Goal: Task Accomplishment & Management: Complete application form

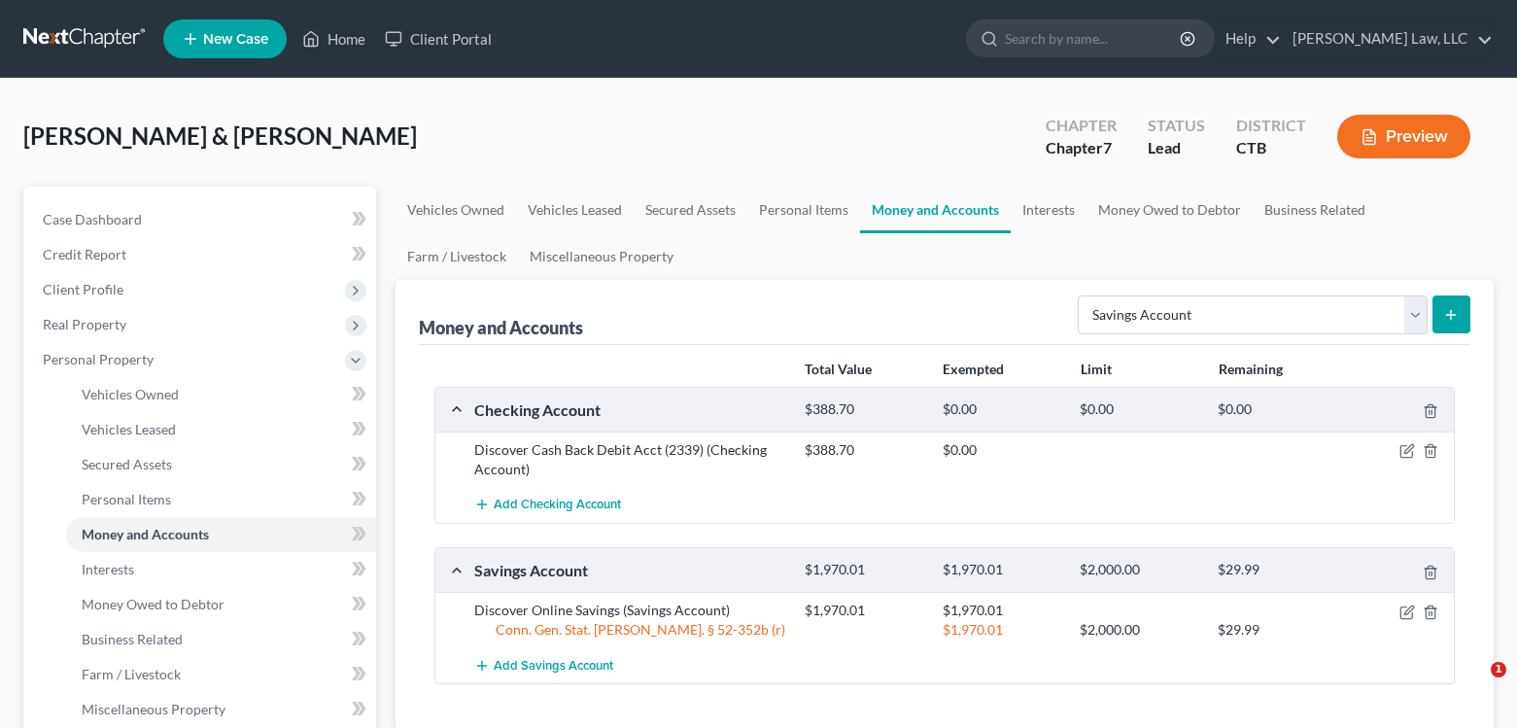
select select "savings"
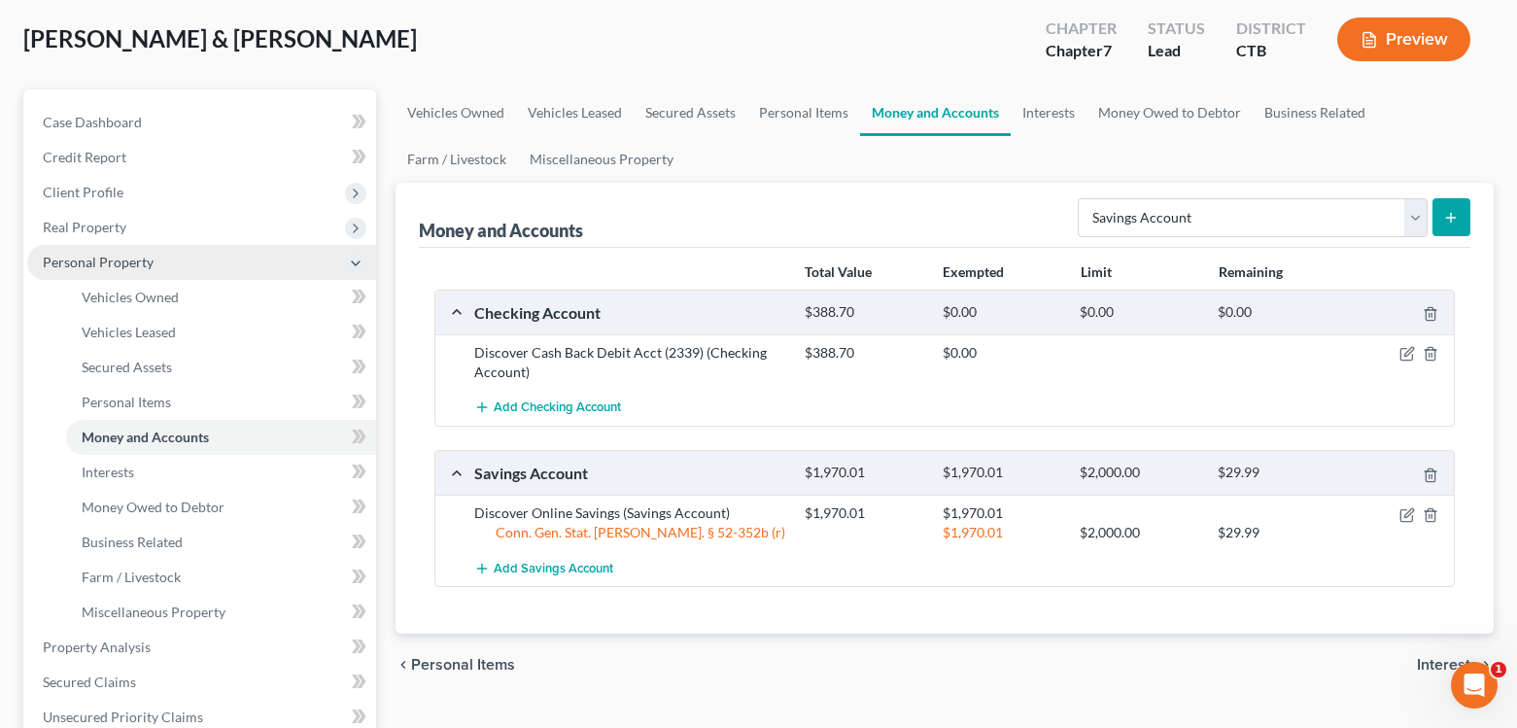
click at [81, 266] on span "Personal Property" at bounding box center [98, 262] width 111 height 17
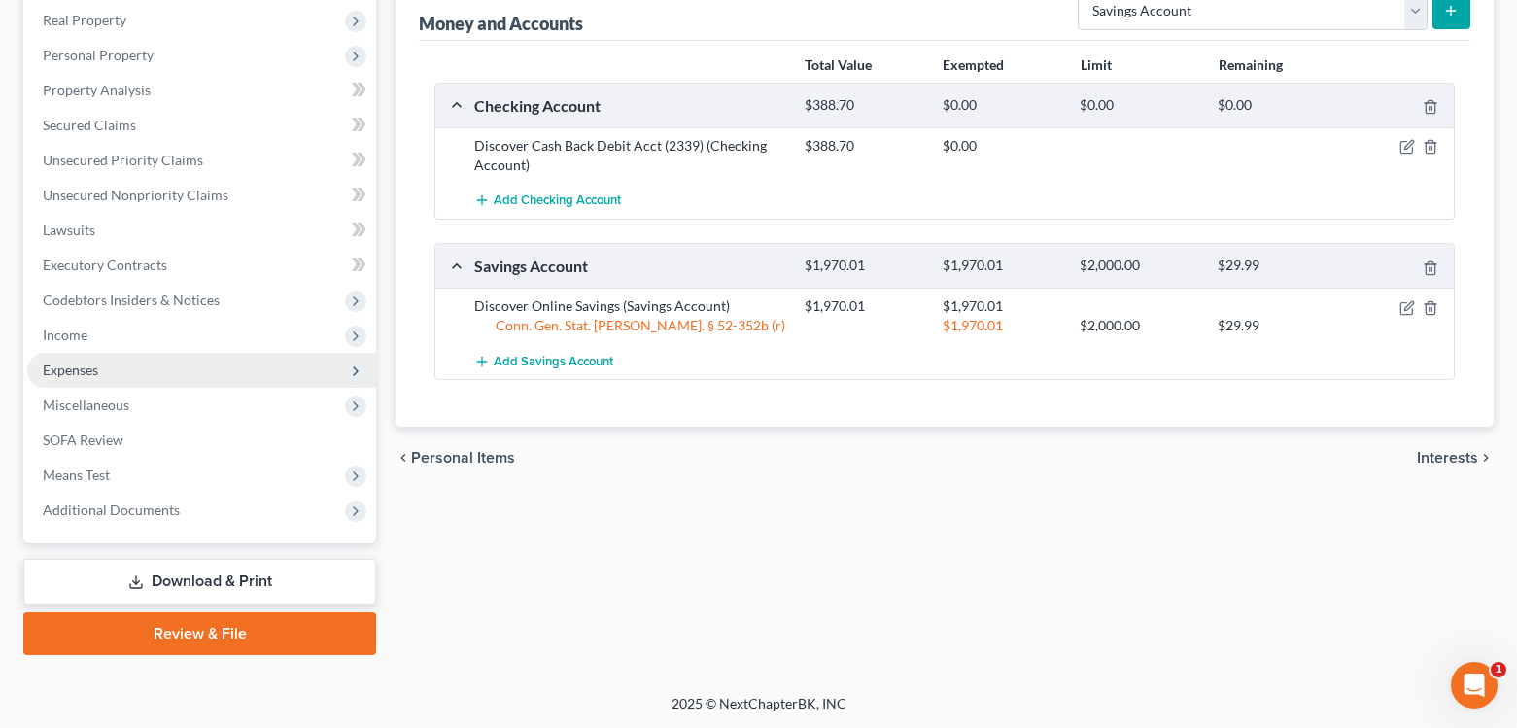
scroll to position [305, 0]
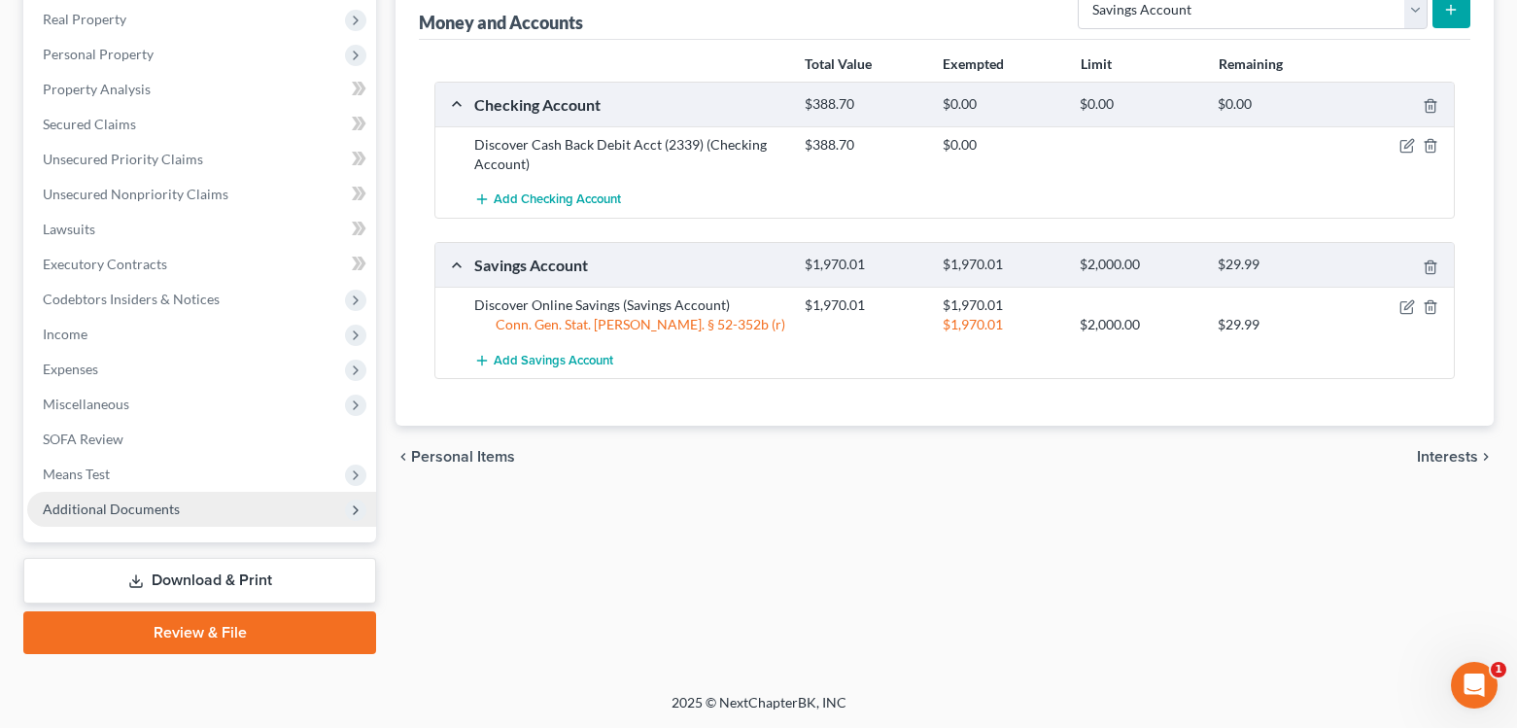
click at [113, 506] on span "Additional Documents" at bounding box center [111, 508] width 137 height 17
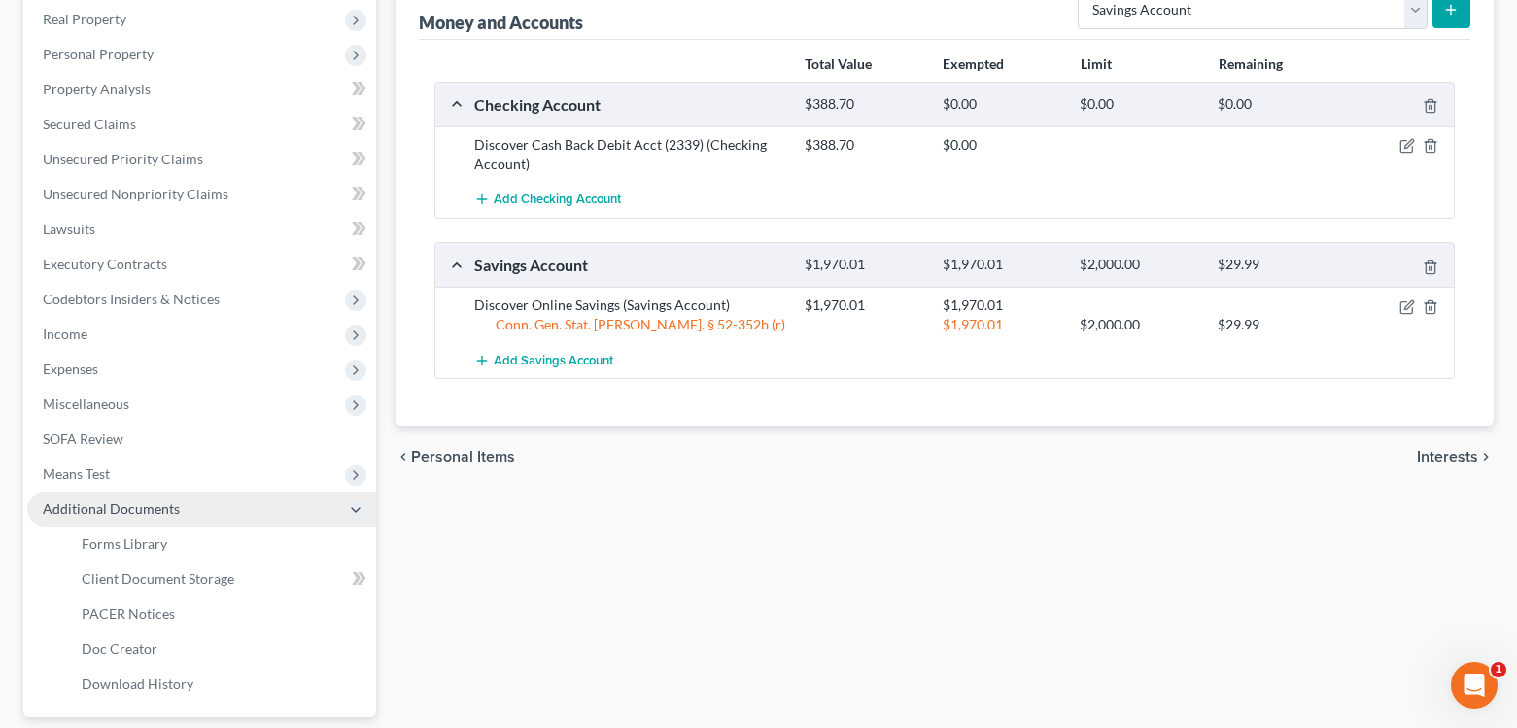
scroll to position [402, 0]
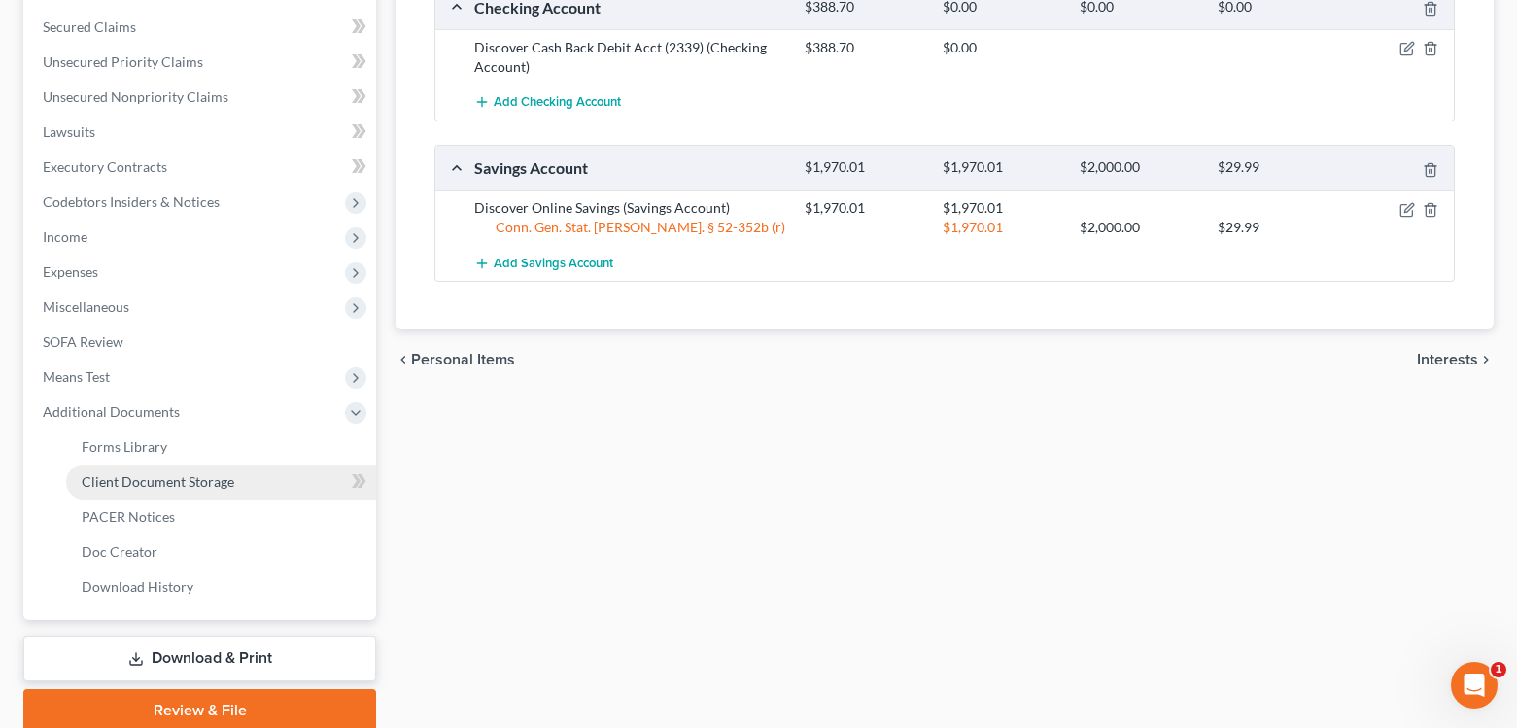
click at [127, 480] on span "Client Document Storage" at bounding box center [158, 481] width 153 height 17
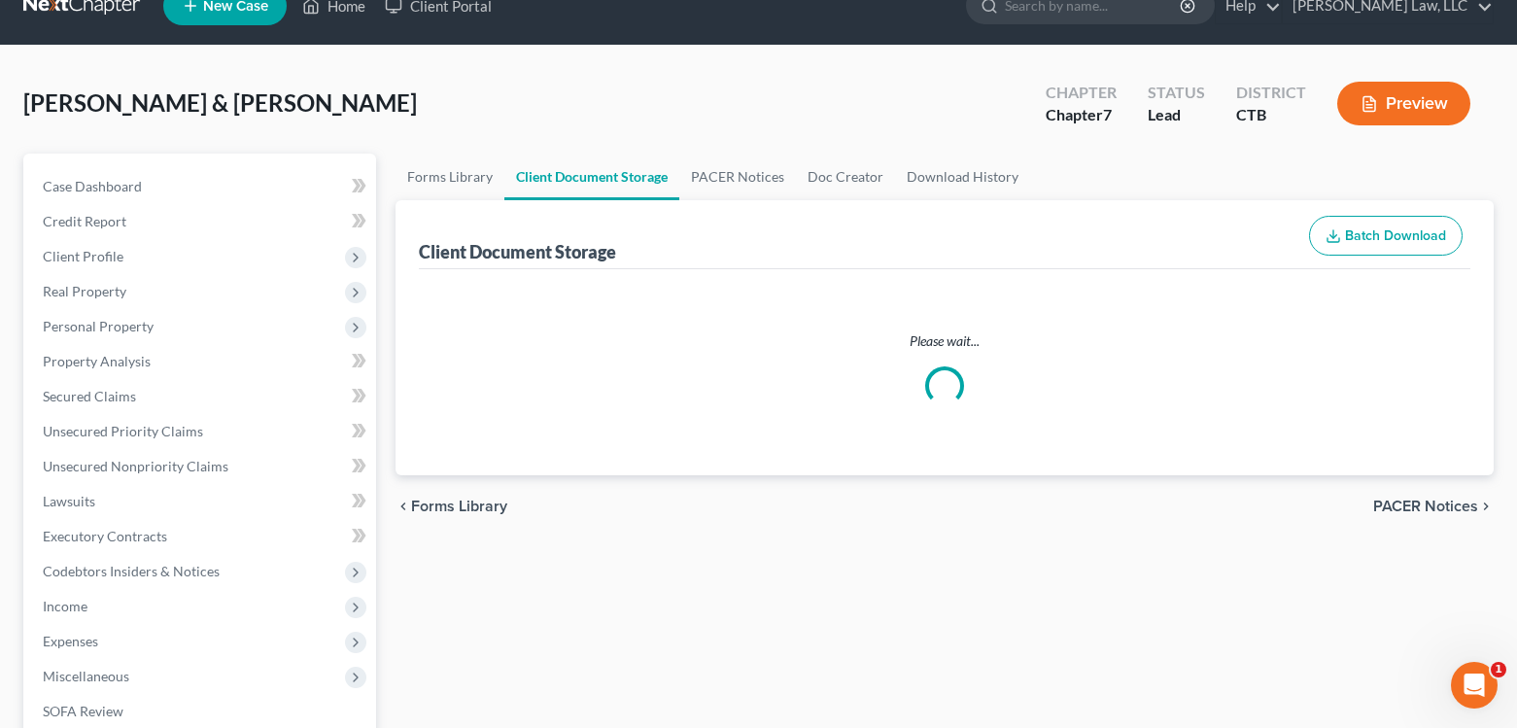
scroll to position [1, 0]
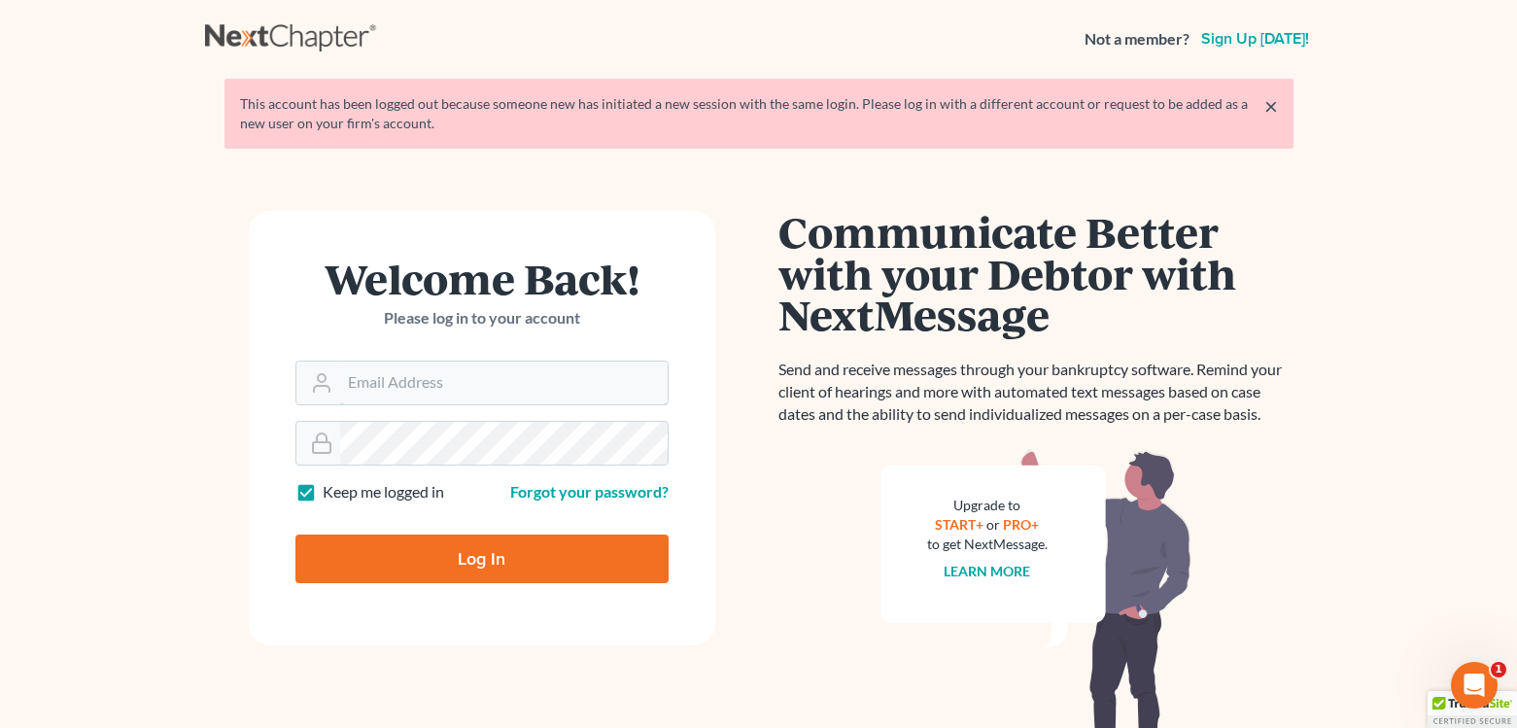
type input "efoster@lindhfoster.com"
click at [672, 554] on form "Welcome Back! Please log in to your account Email Address efoster@lindhfoster.c…" at bounding box center [482, 428] width 466 height 434
click at [613, 556] on input "Log In" at bounding box center [481, 558] width 373 height 49
type input "Thinking..."
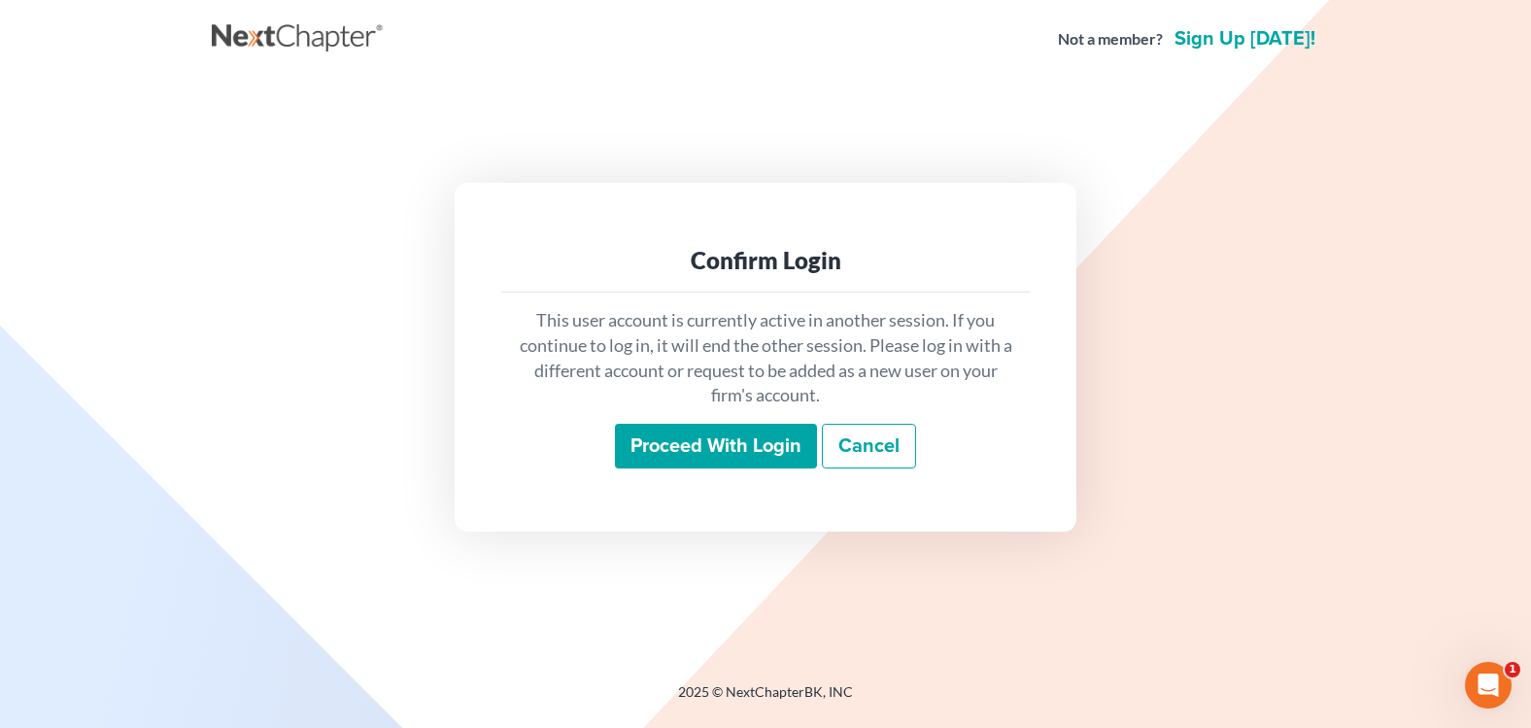
click at [701, 447] on input "Proceed with login" at bounding box center [716, 446] width 202 height 45
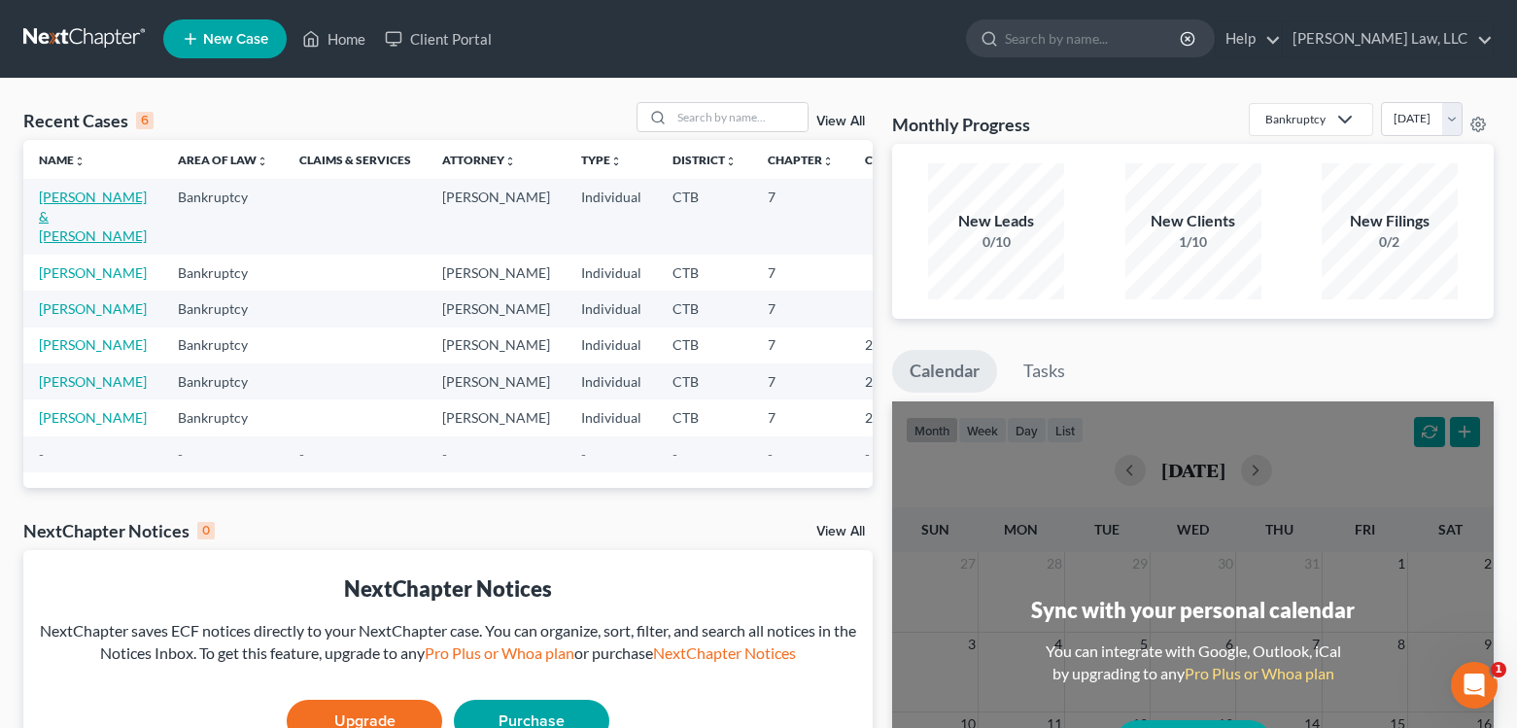
click at [62, 208] on link "[PERSON_NAME] & [PERSON_NAME]" at bounding box center [93, 216] width 108 height 55
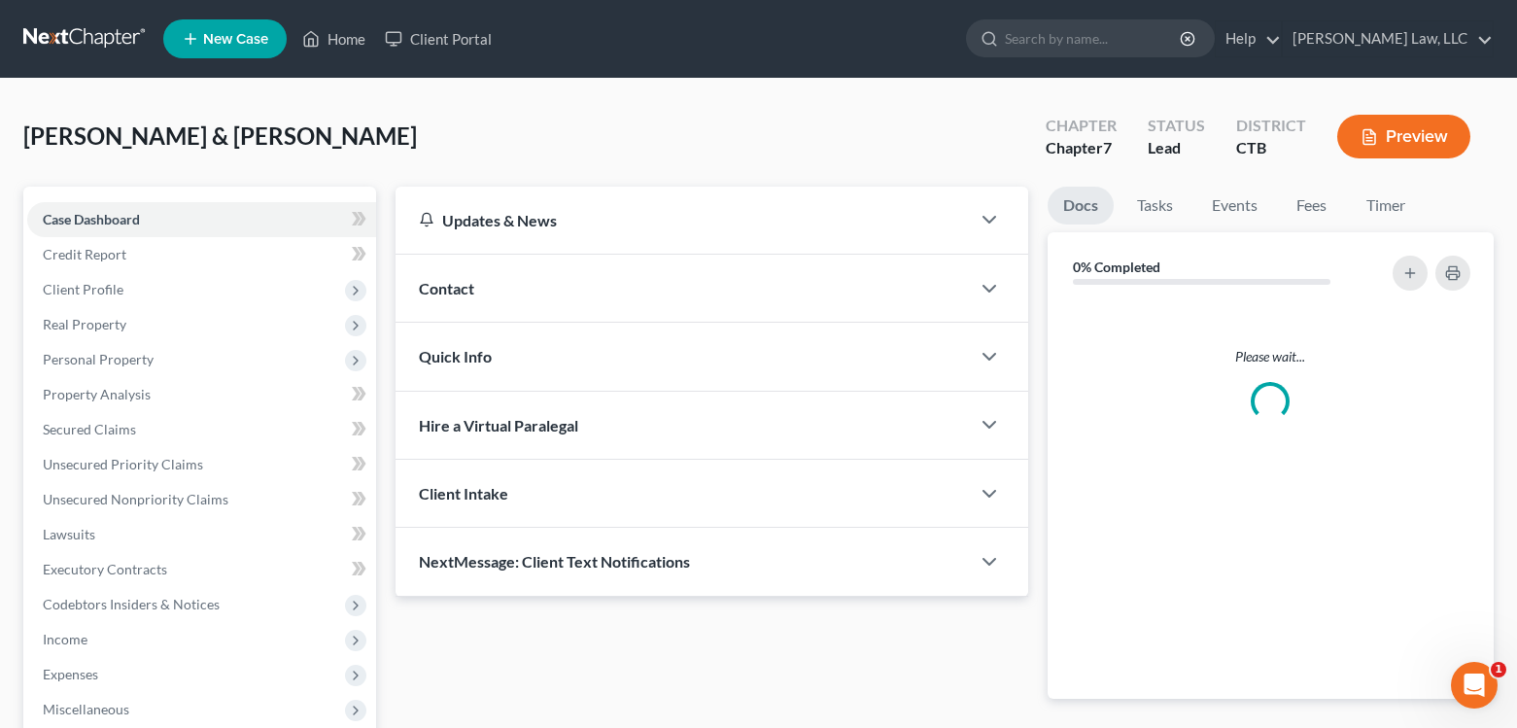
click at [63, 194] on div "Case Dashboard Payments Invoices Payments Payments Credit Report Client Profile…" at bounding box center [199, 517] width 353 height 661
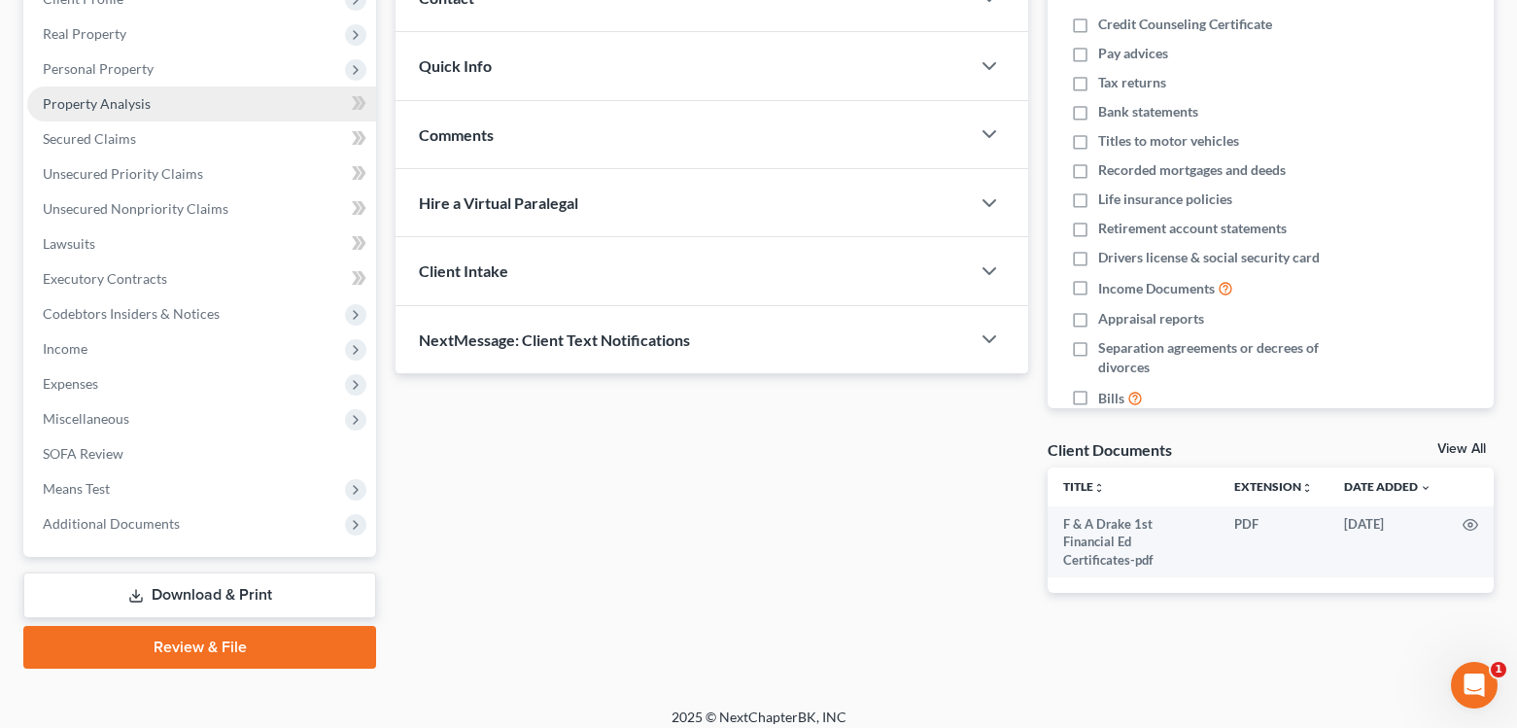
scroll to position [292, 0]
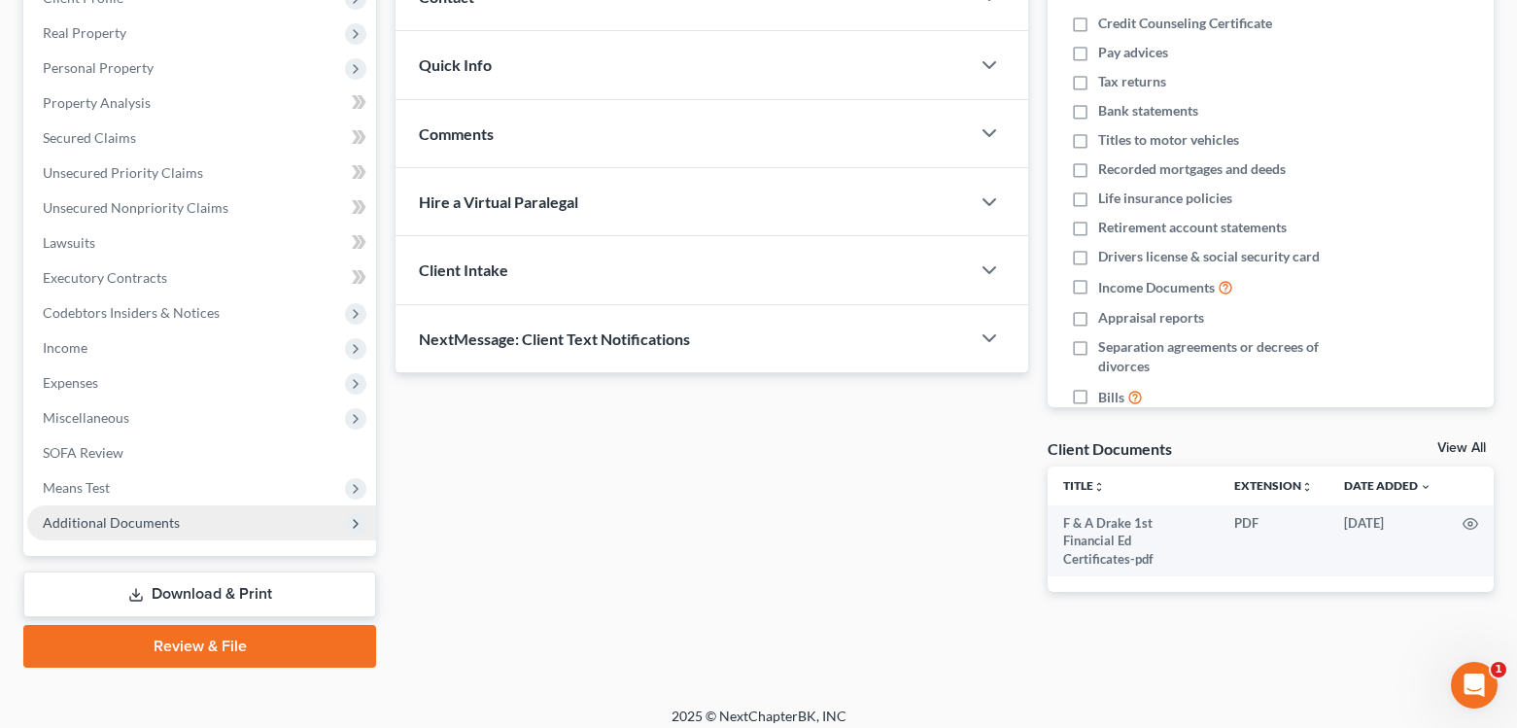
click at [135, 519] on span "Additional Documents" at bounding box center [111, 522] width 137 height 17
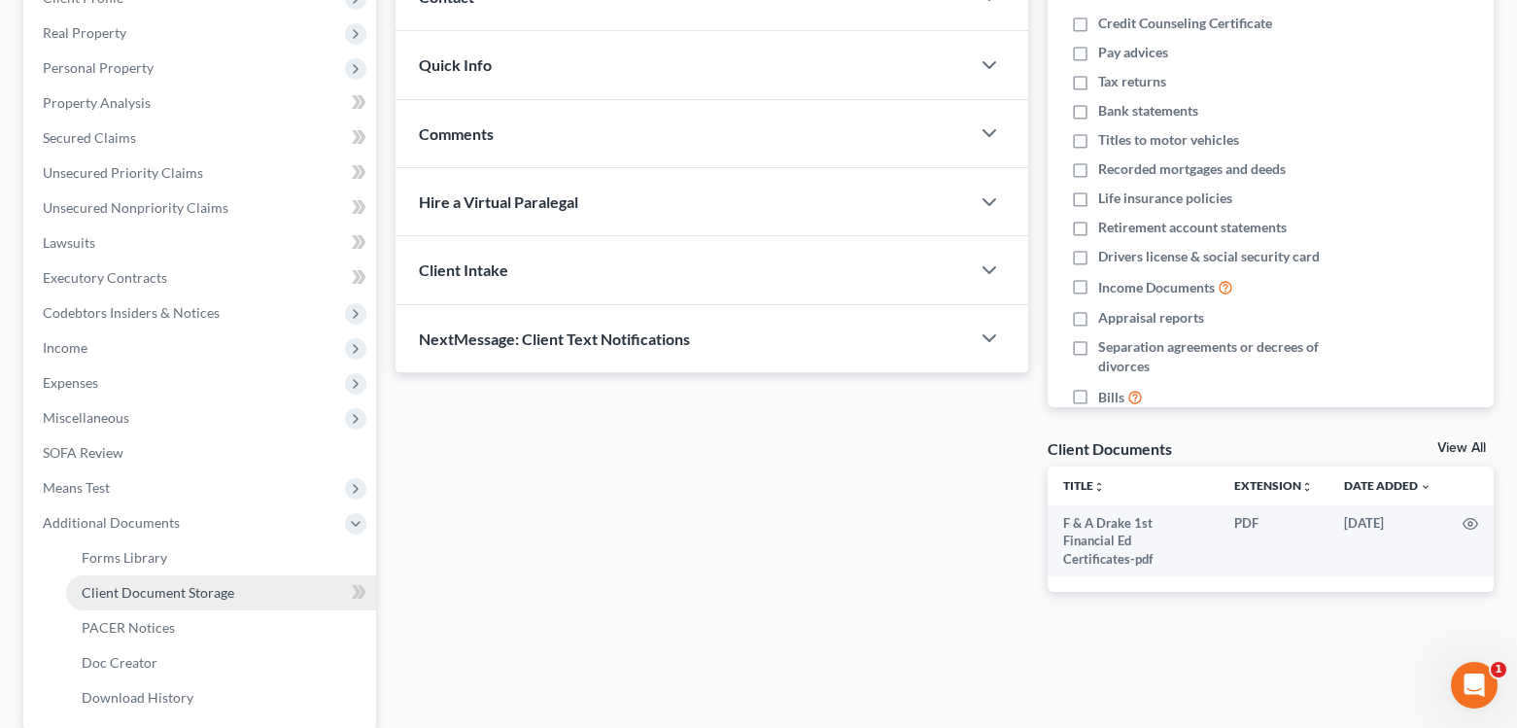
click at [147, 593] on span "Client Document Storage" at bounding box center [158, 592] width 153 height 17
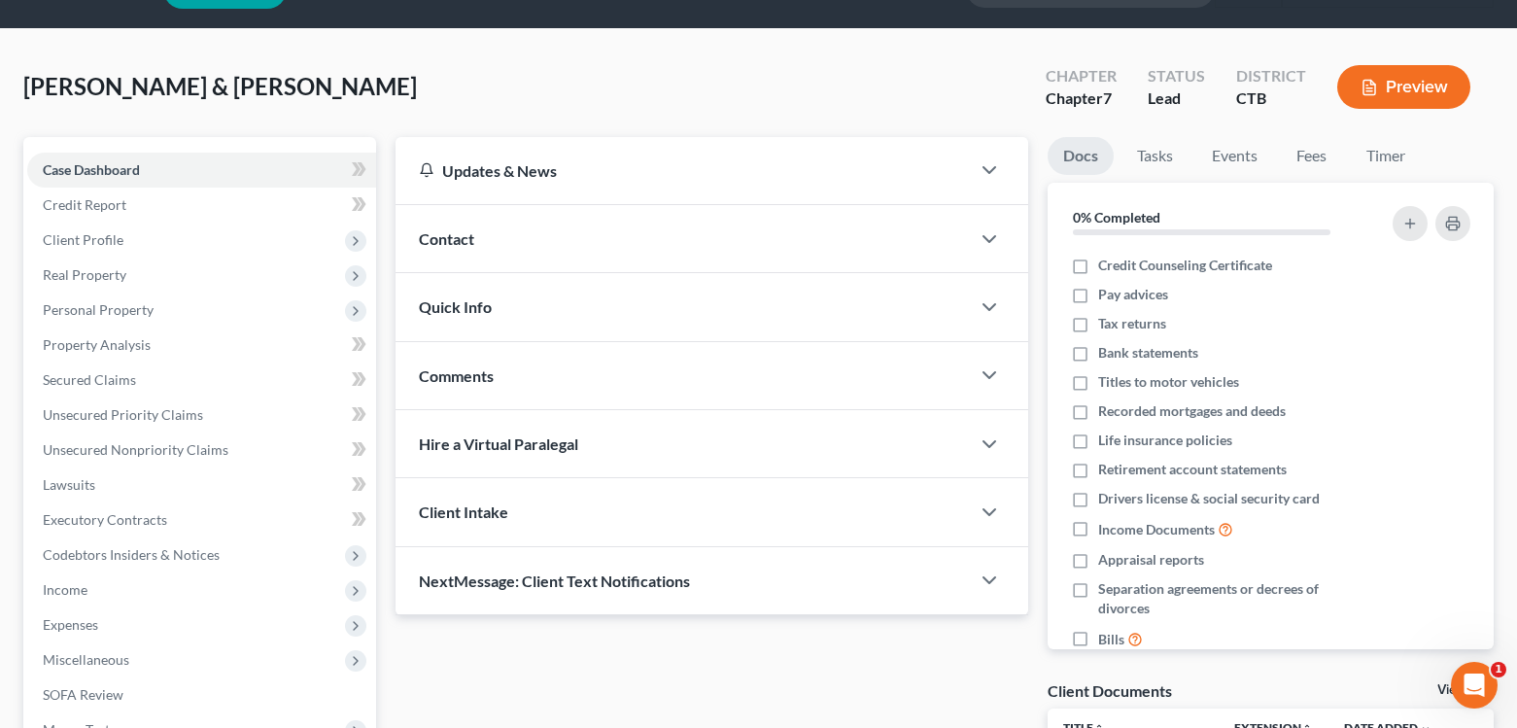
select select "0"
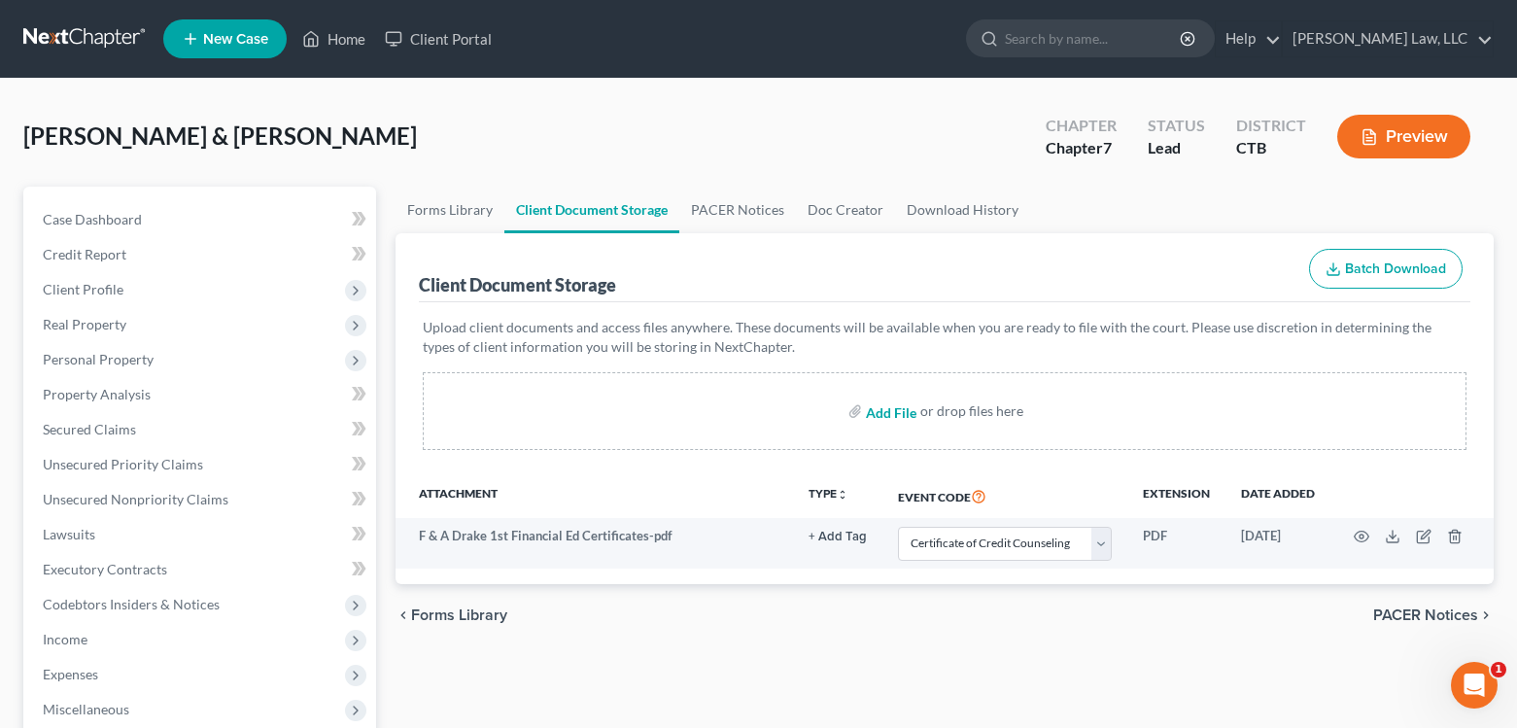
select select "0"
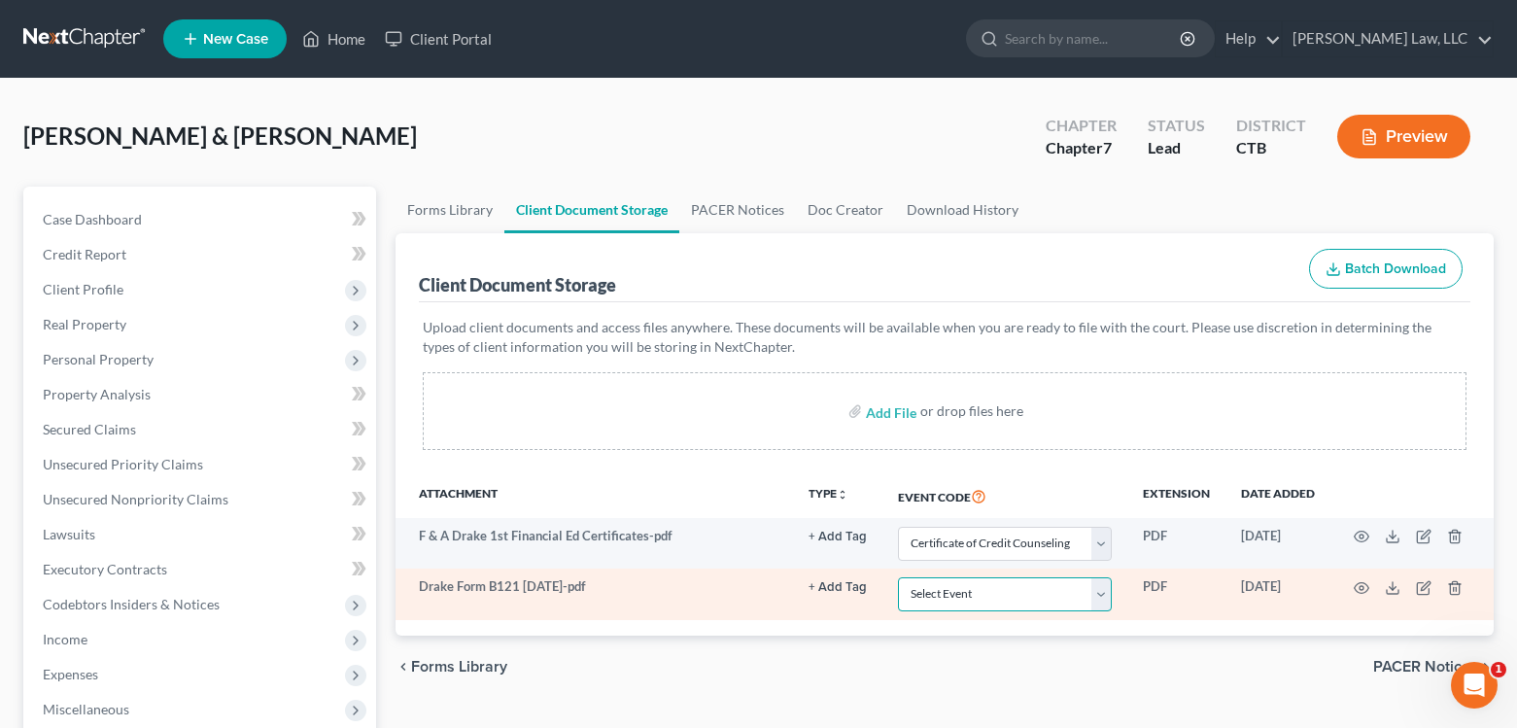
click at [1101, 599] on select "Select Event Certificate of Credit Counseling Chapter 13 Plan Form 122 - Means …" at bounding box center [1005, 594] width 214 height 34
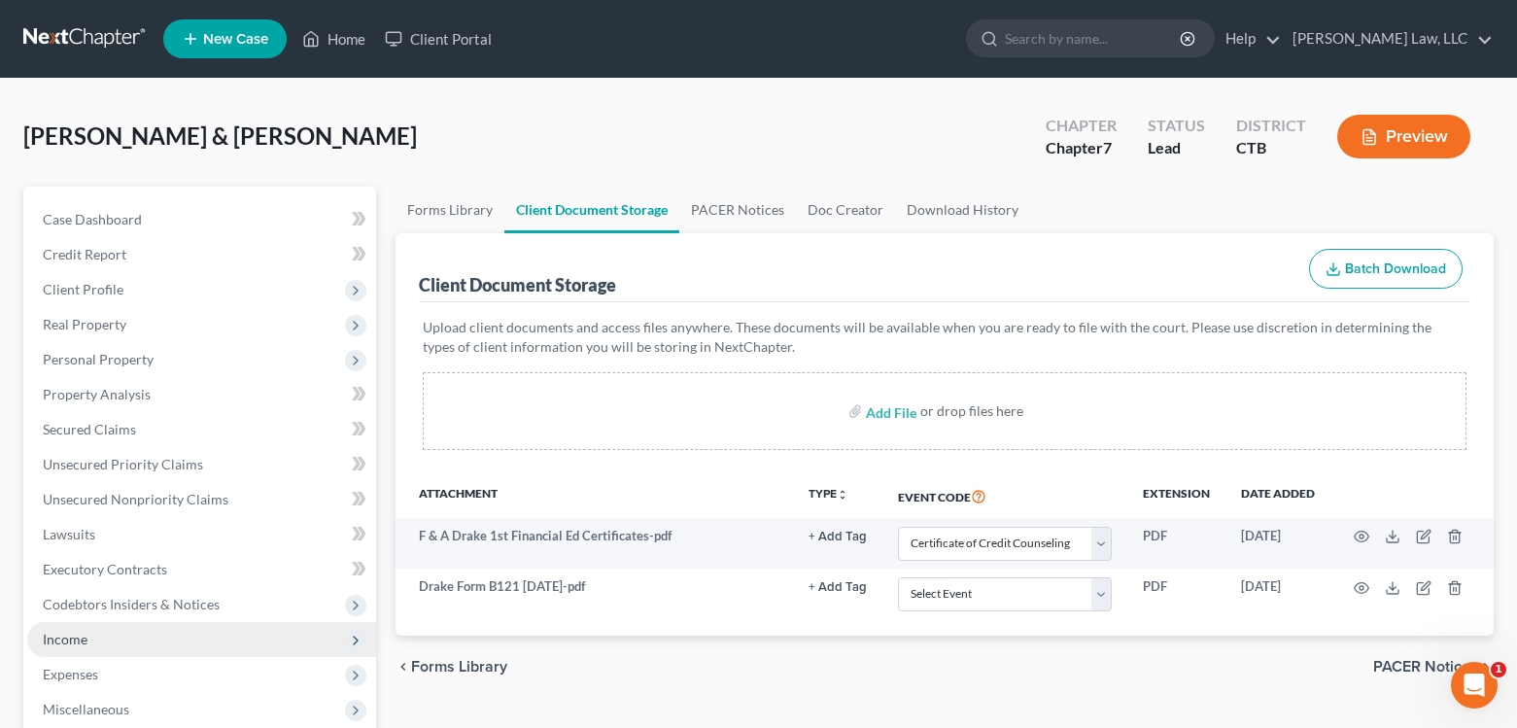
click at [87, 636] on span "Income" at bounding box center [201, 639] width 349 height 35
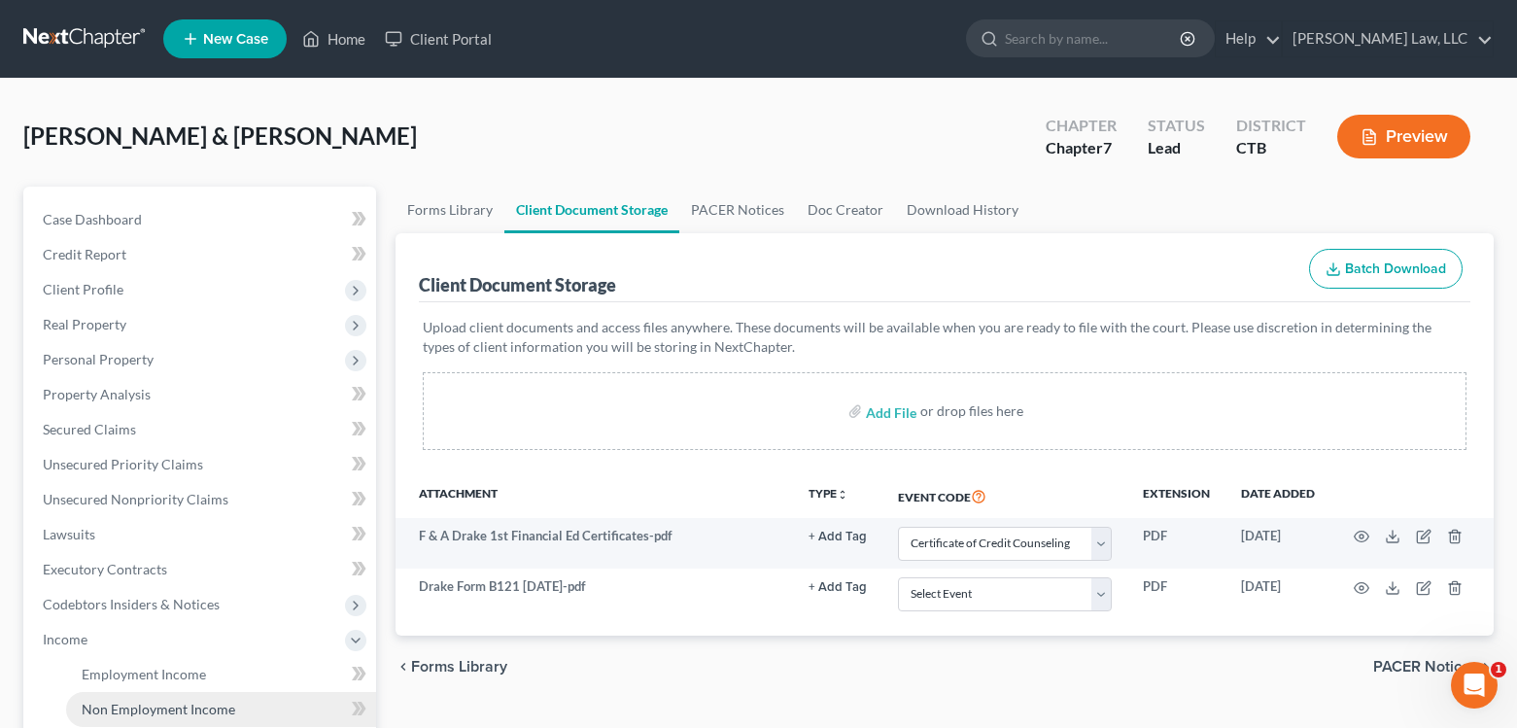
click at [161, 709] on span "Non Employment Income" at bounding box center [159, 709] width 154 height 17
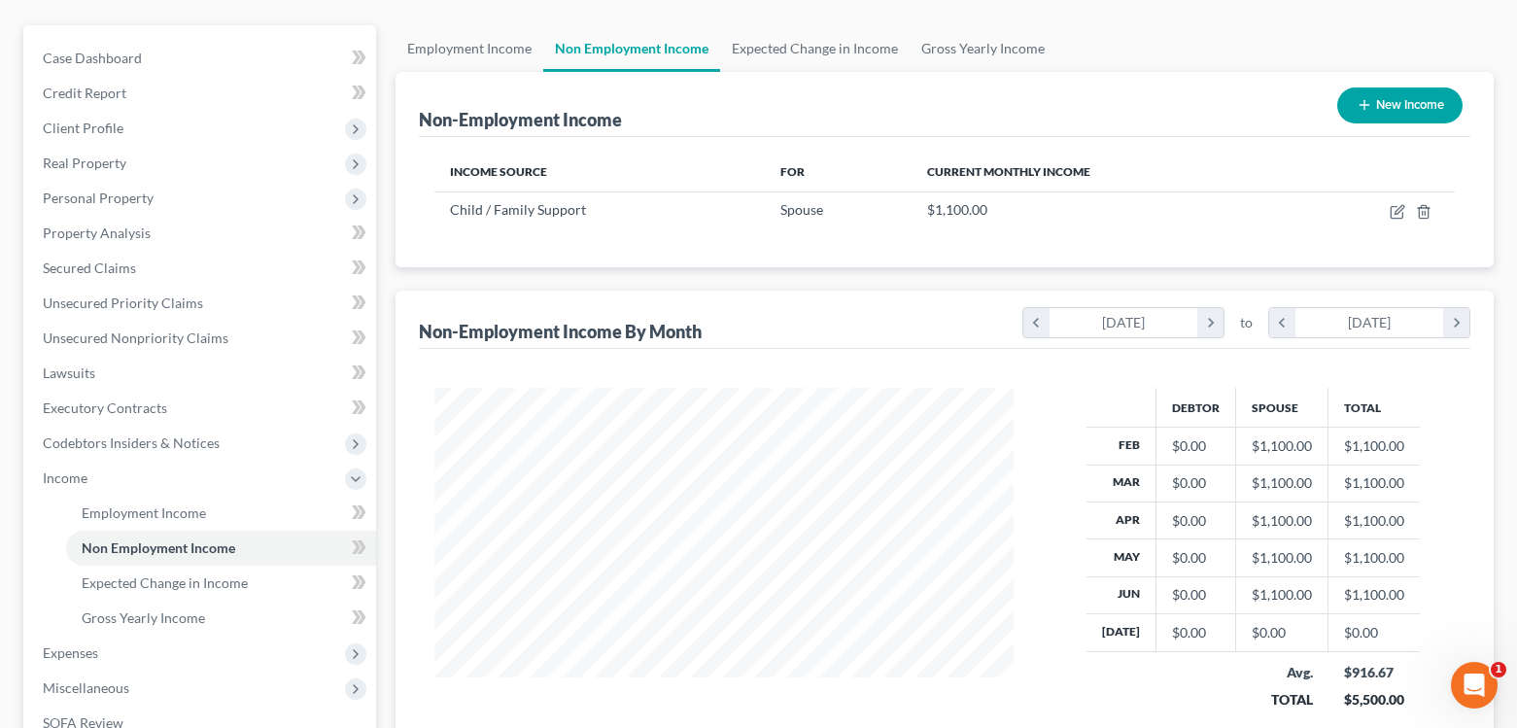
scroll to position [194, 0]
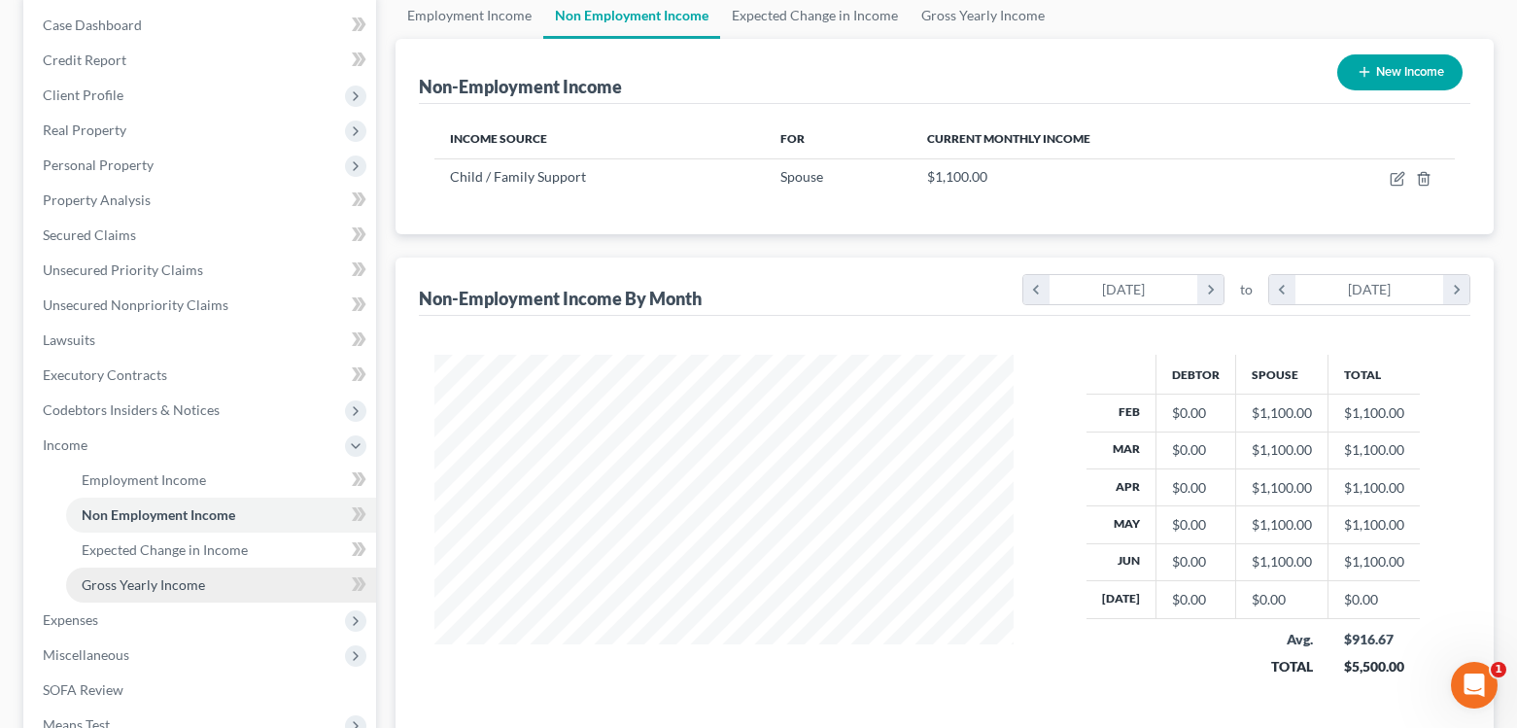
click at [159, 584] on span "Gross Yearly Income" at bounding box center [143, 584] width 123 height 17
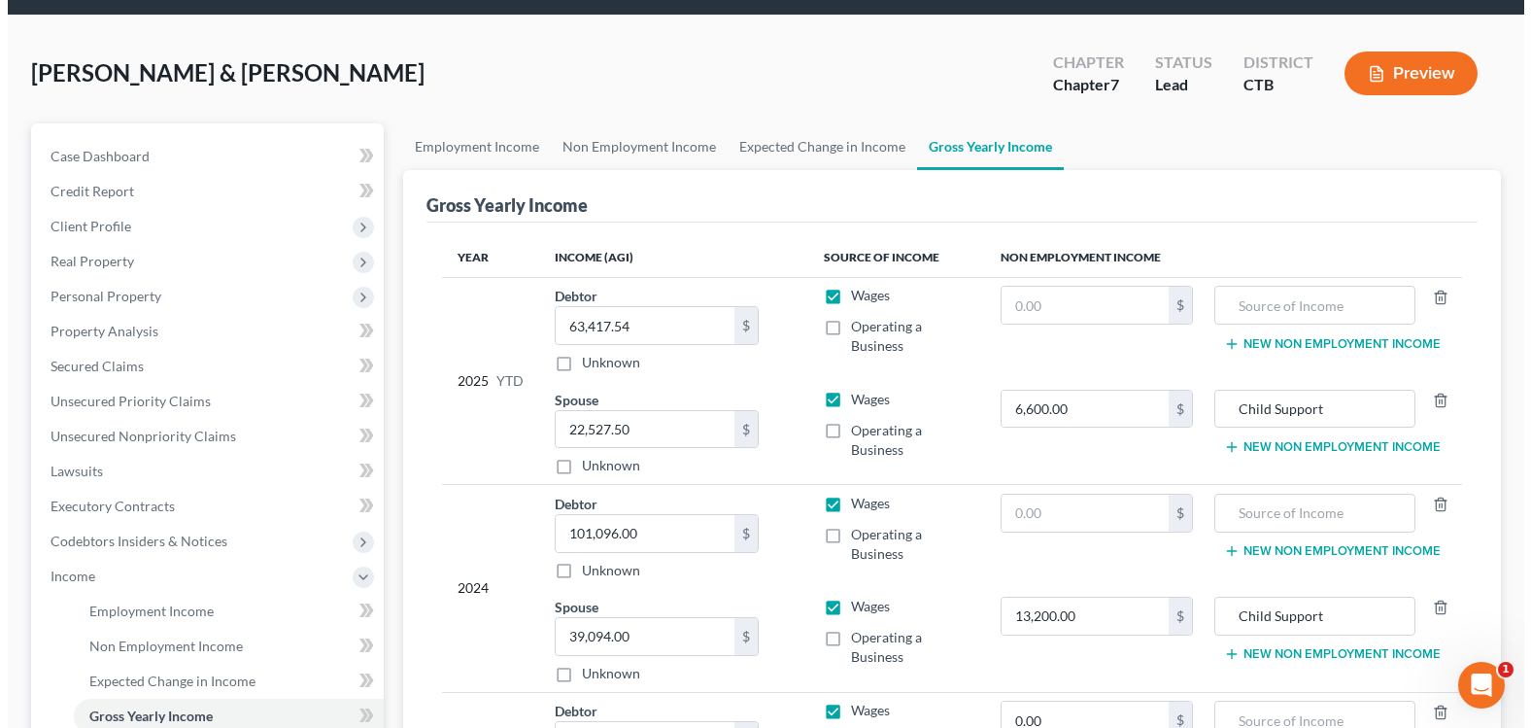
scroll to position [194, 0]
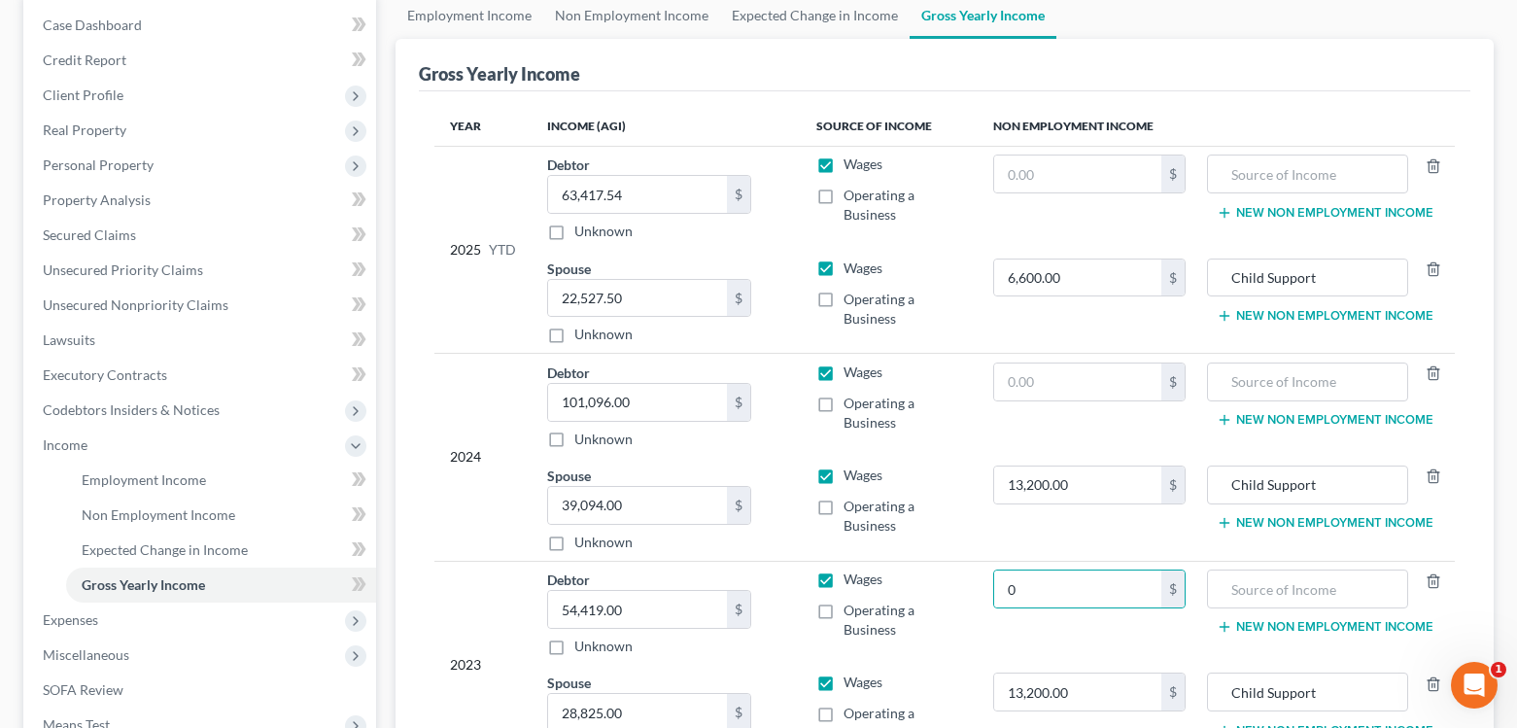
click at [954, 658] on td "Wages Operating a Business" at bounding box center [889, 613] width 177 height 104
click at [105, 476] on span "Employment Income" at bounding box center [144, 479] width 124 height 17
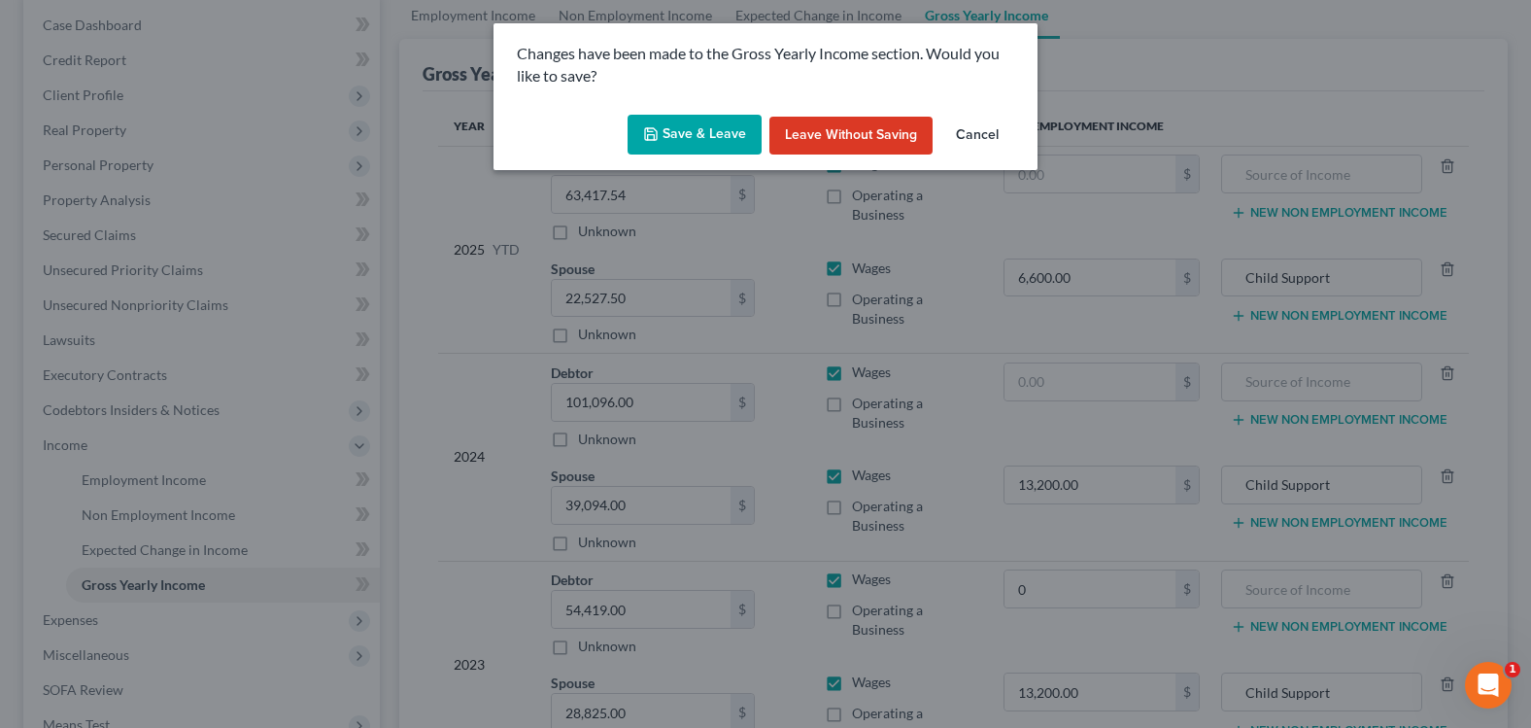
click at [684, 132] on button "Save & Leave" at bounding box center [695, 135] width 134 height 41
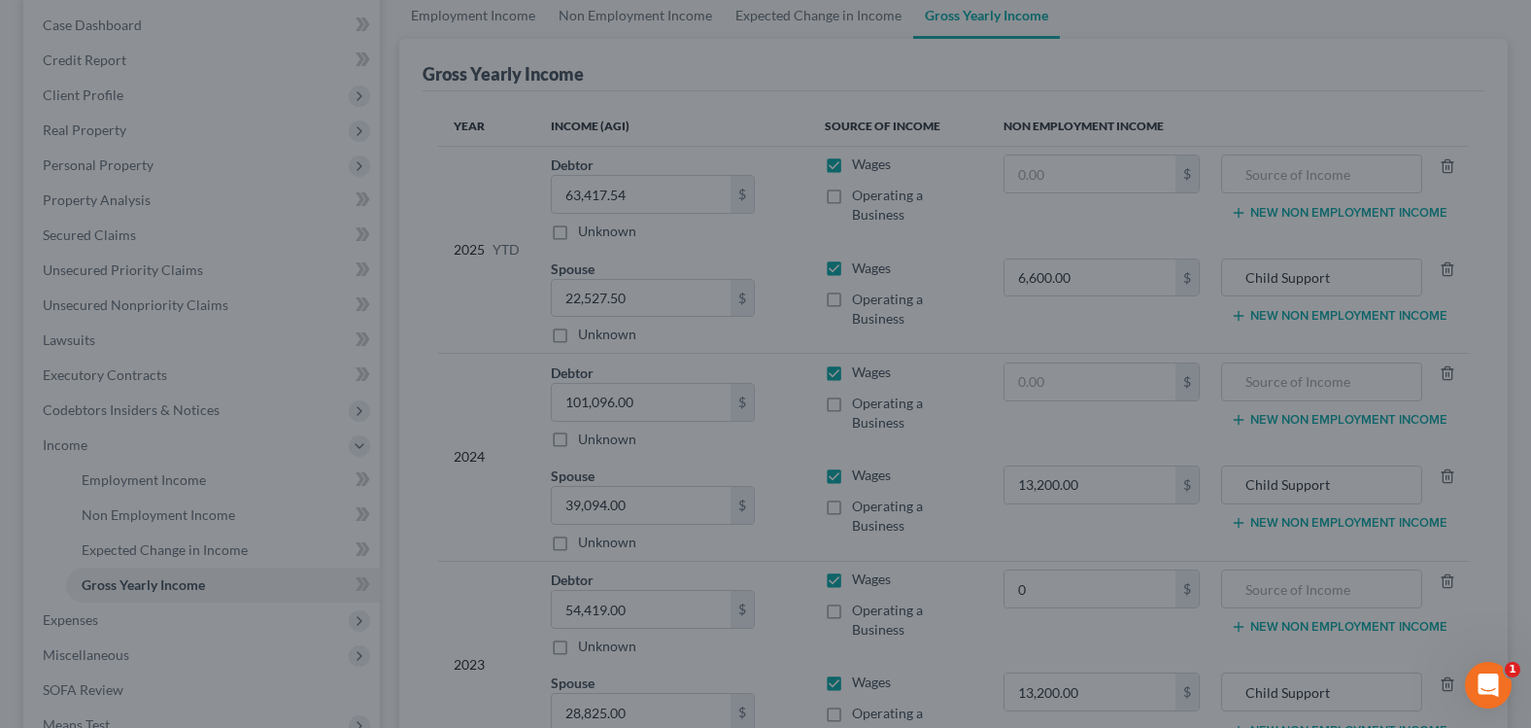
type input "0.00"
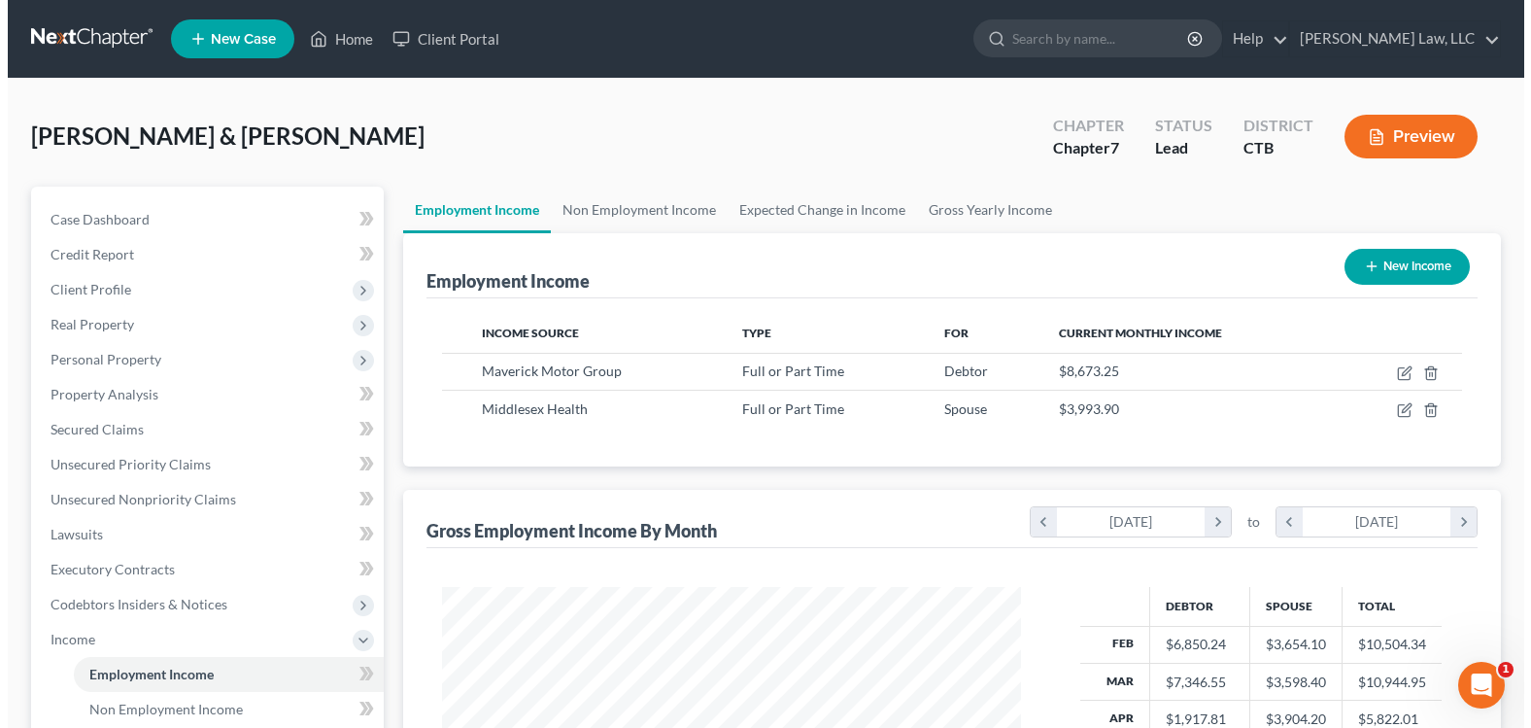
scroll to position [349, 617]
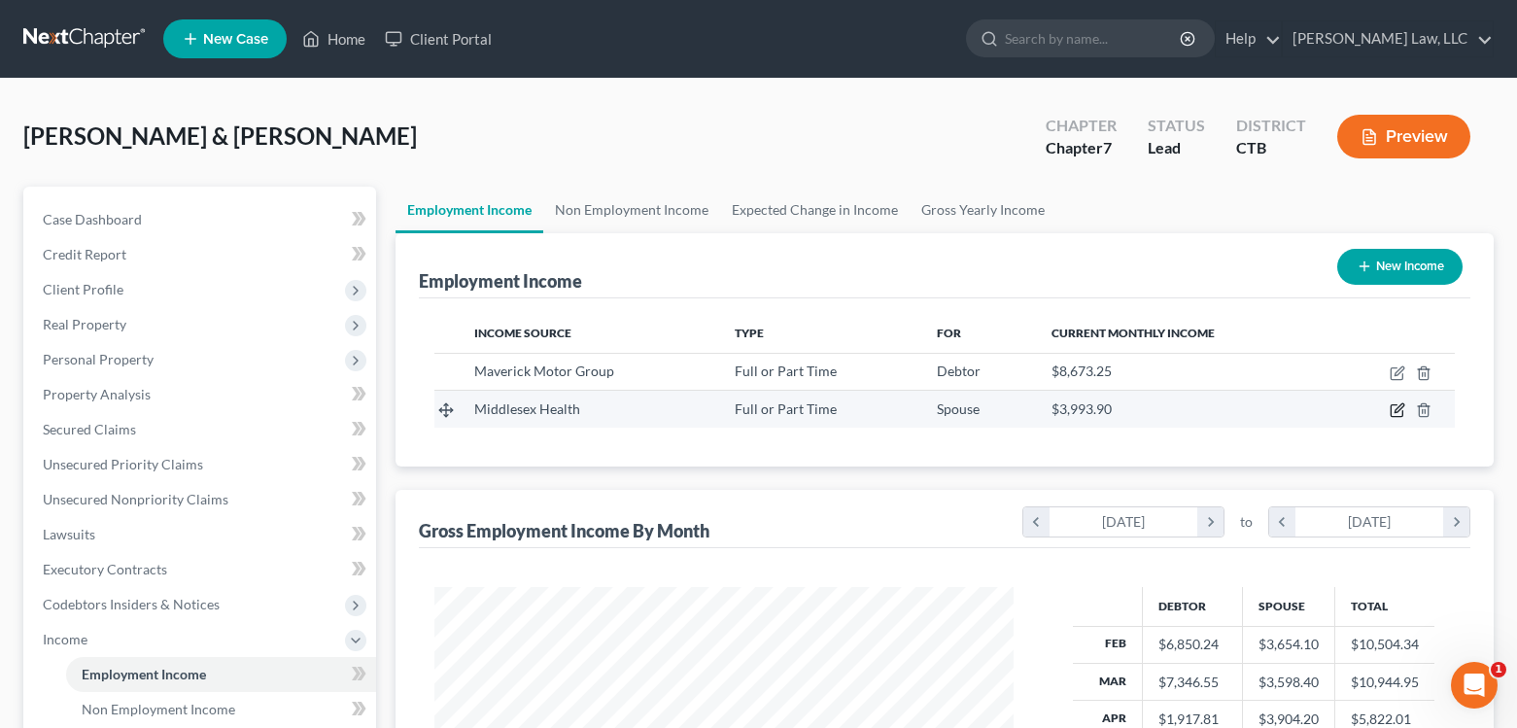
click at [1395, 417] on icon "button" at bounding box center [1396, 411] width 12 height 12
select select "0"
select select "6"
select select "2"
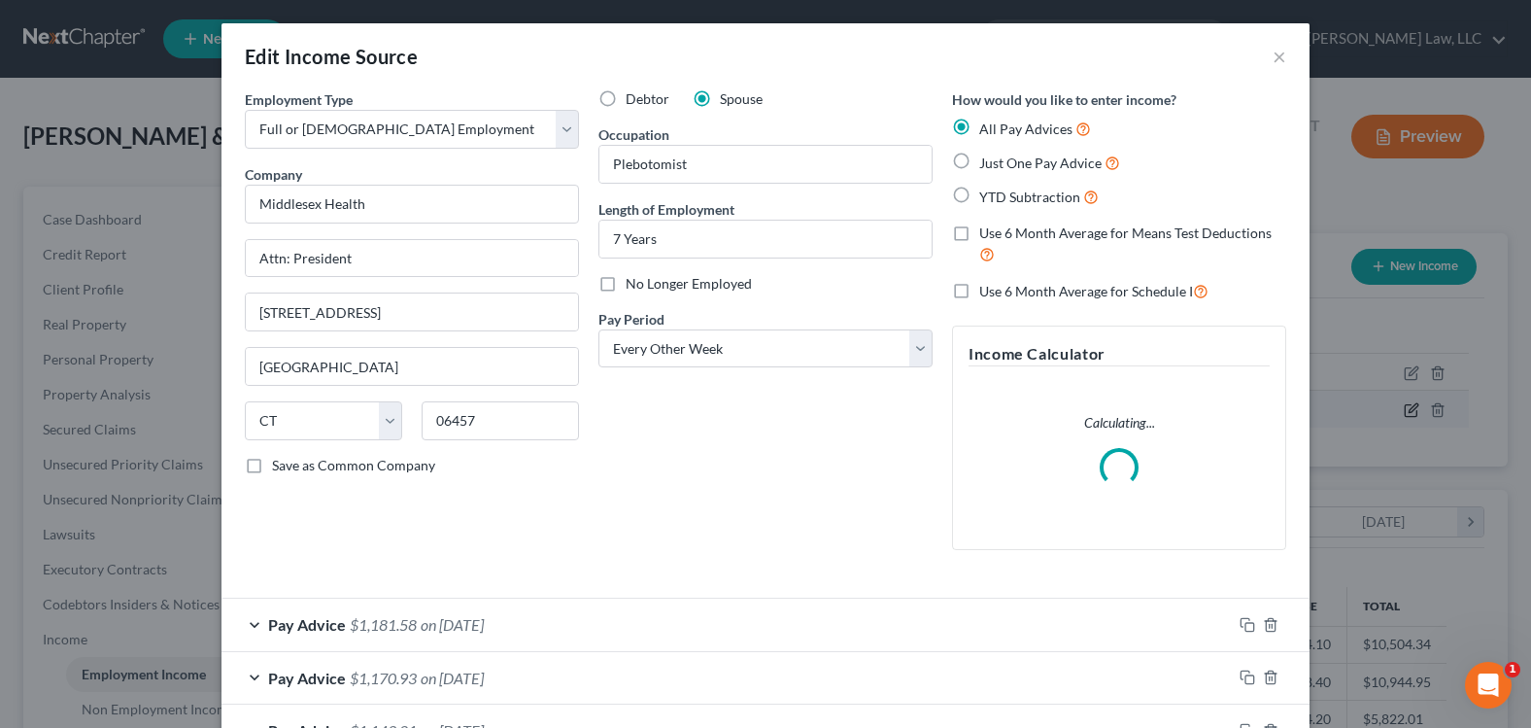
scroll to position [349, 625]
click at [613, 168] on input "Plebotomist" at bounding box center [766, 164] width 332 height 37
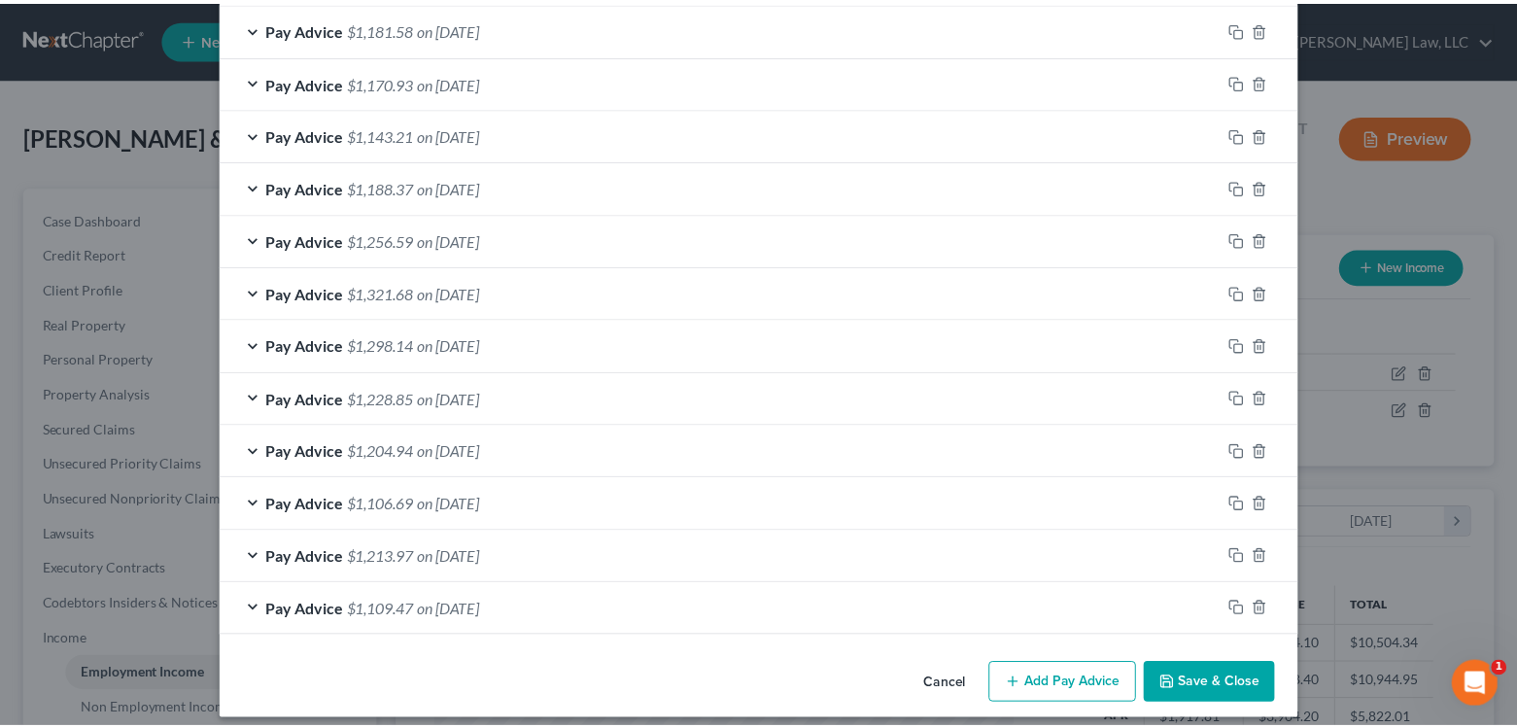
scroll to position [673, 0]
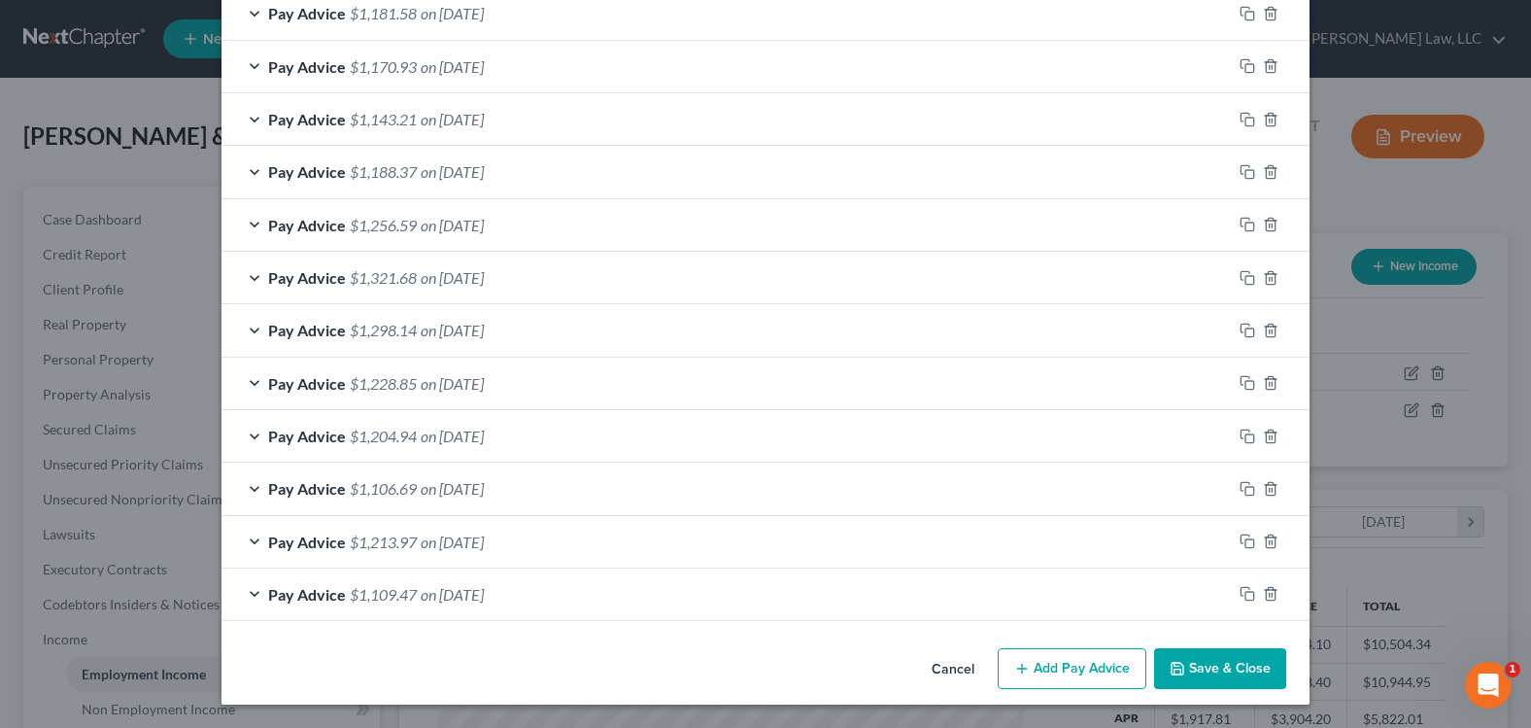
type input "Phlebotomist"
click at [1185, 676] on button "Save & Close" at bounding box center [1220, 668] width 132 height 41
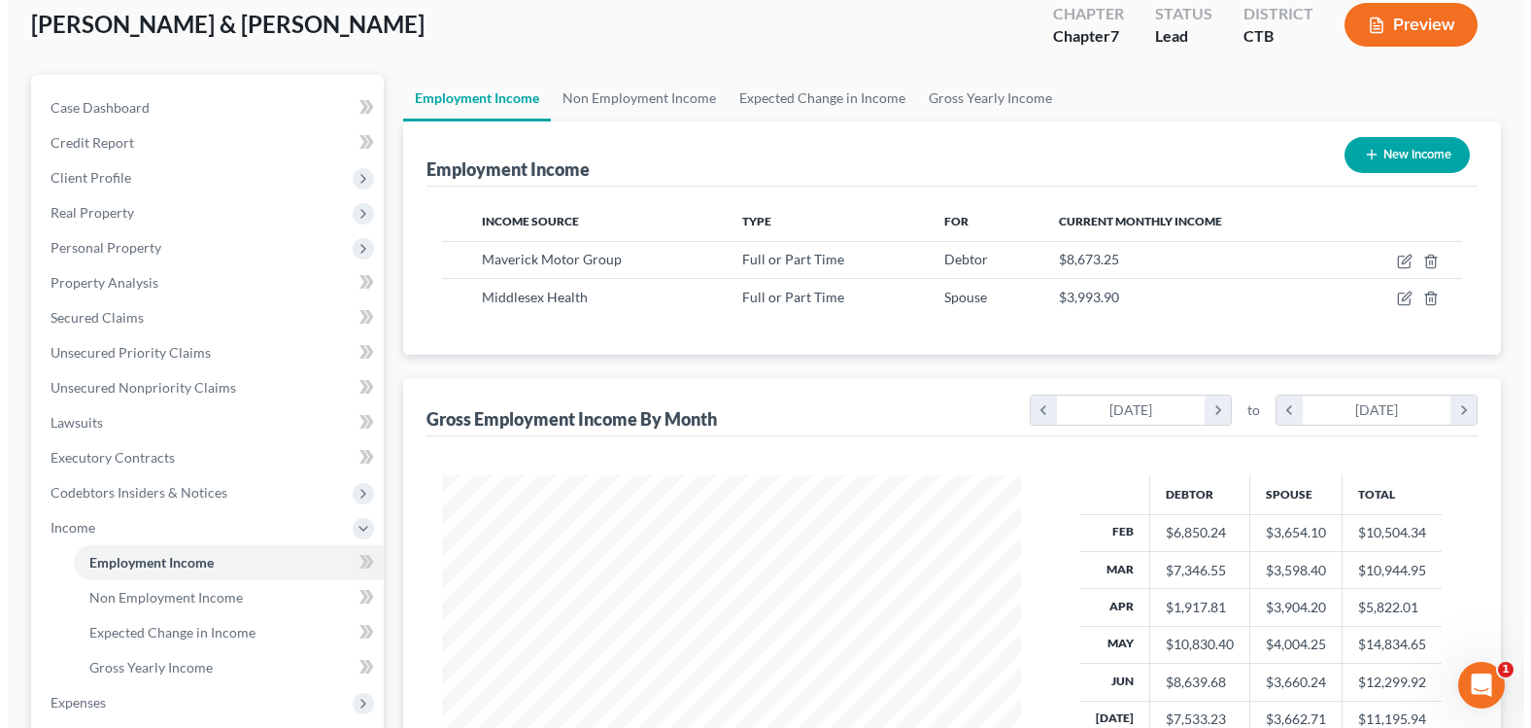
scroll to position [97, 0]
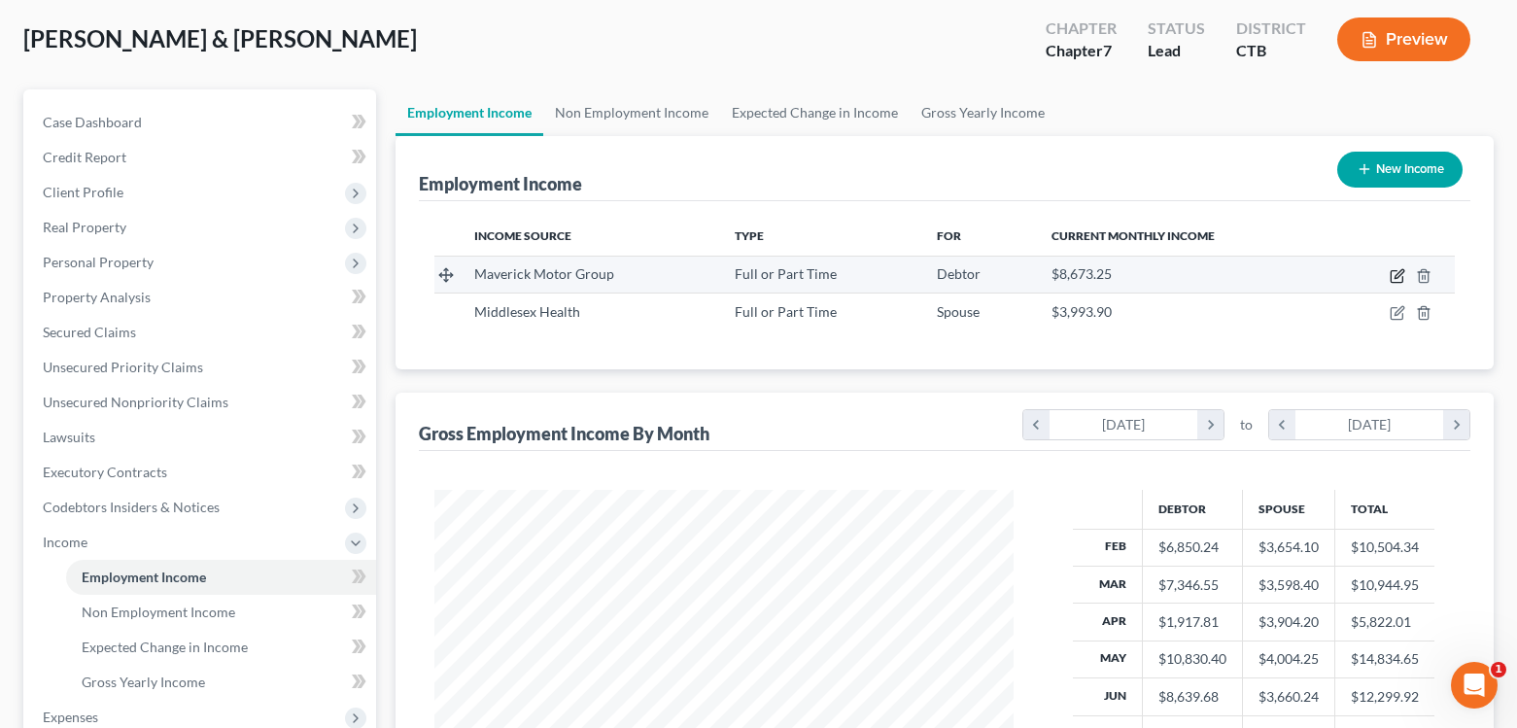
click at [1396, 279] on icon "button" at bounding box center [1397, 276] width 16 height 16
select select "0"
select select "6"
select select "3"
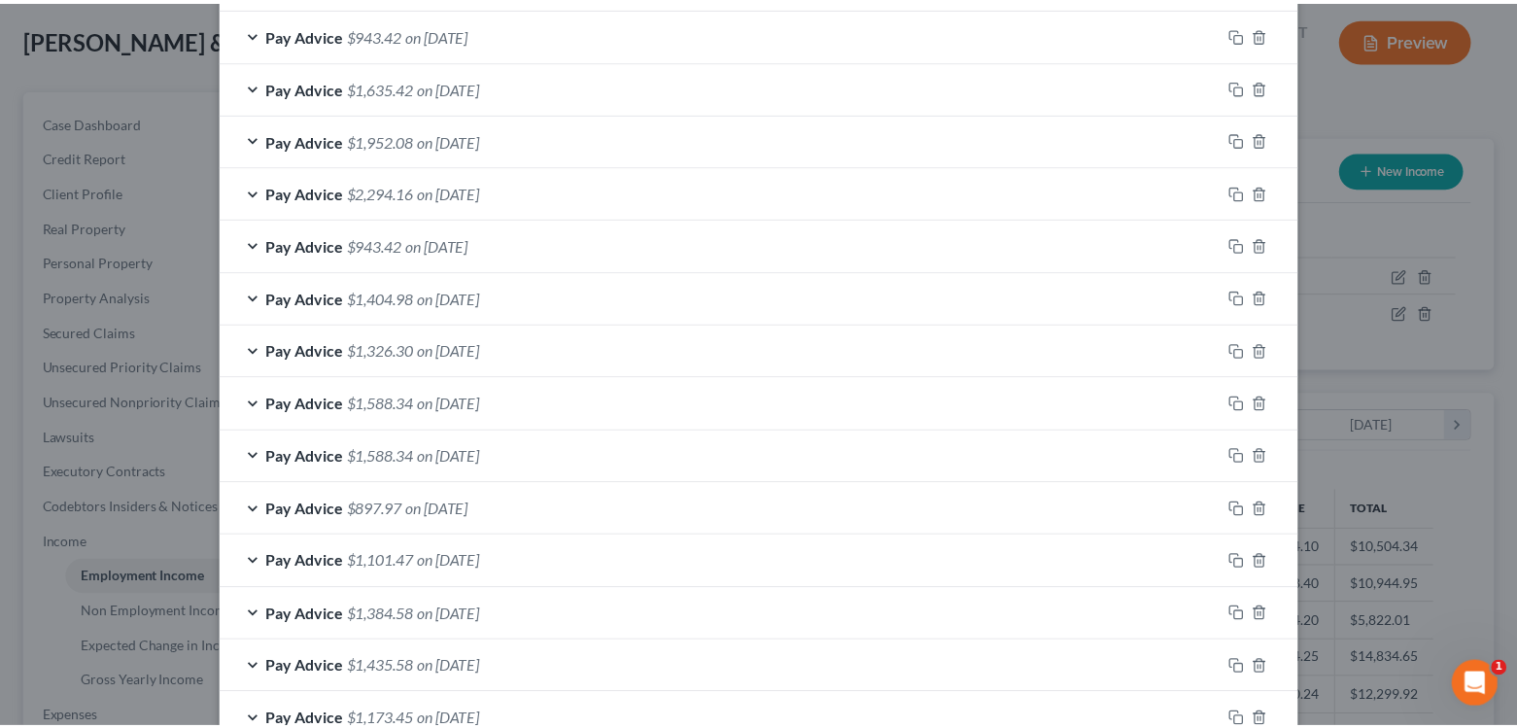
scroll to position [1250, 0]
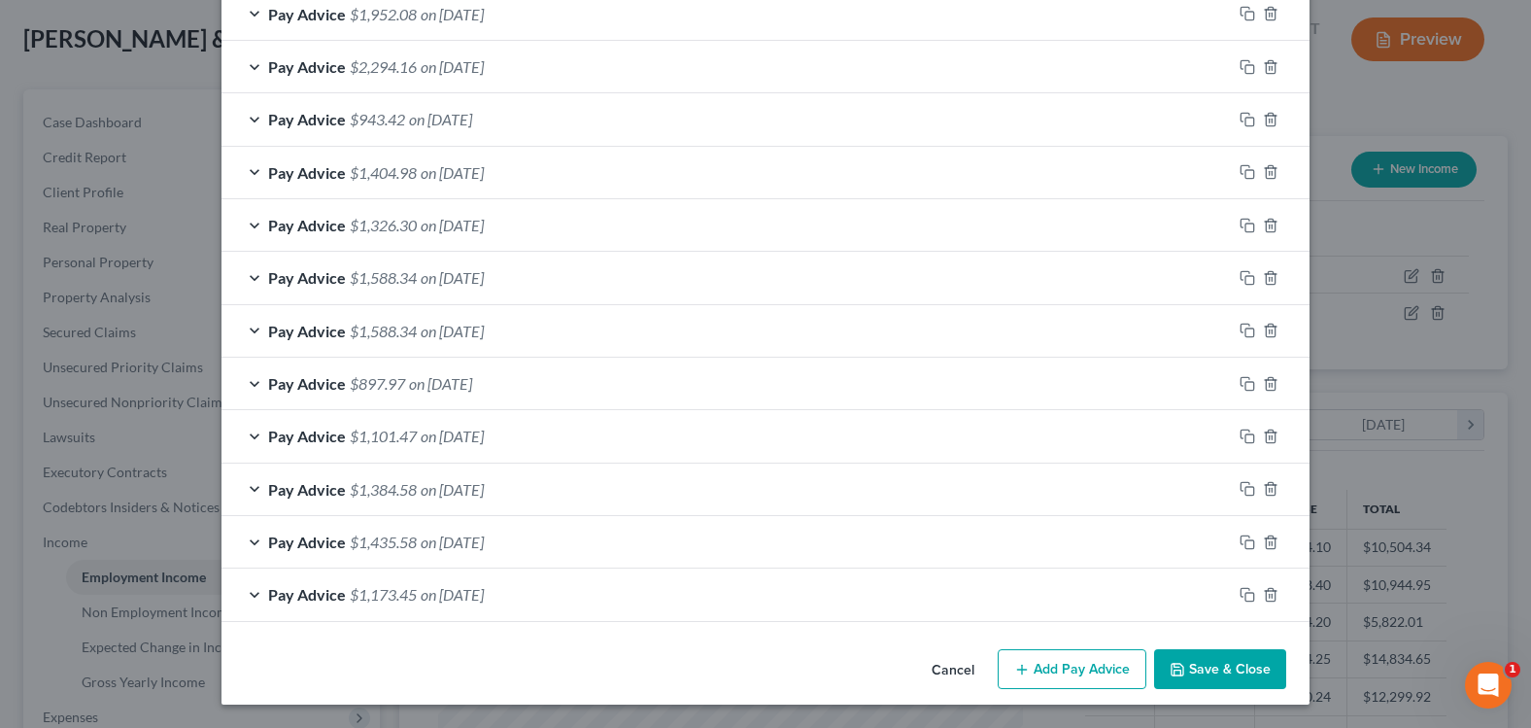
click at [1189, 675] on button "Save & Close" at bounding box center [1220, 669] width 132 height 41
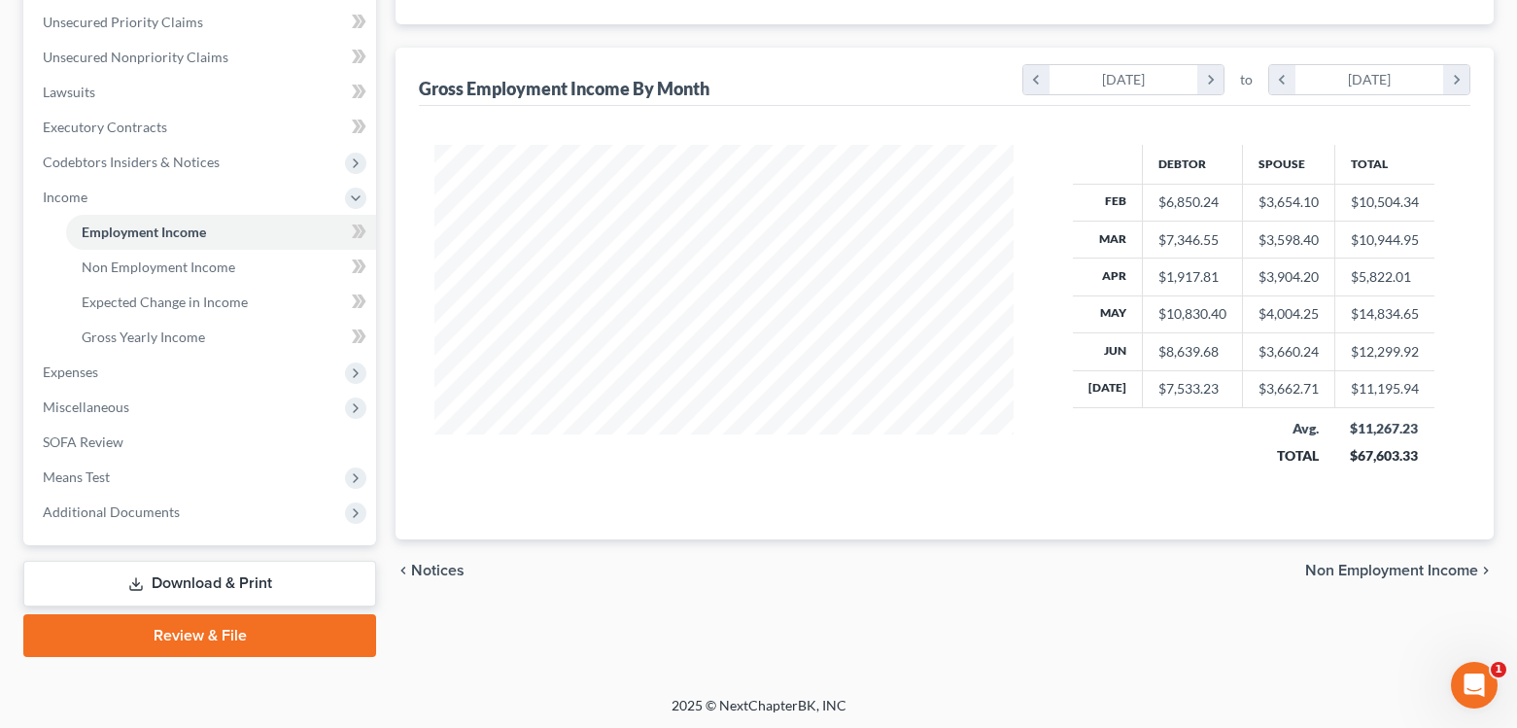
scroll to position [445, 0]
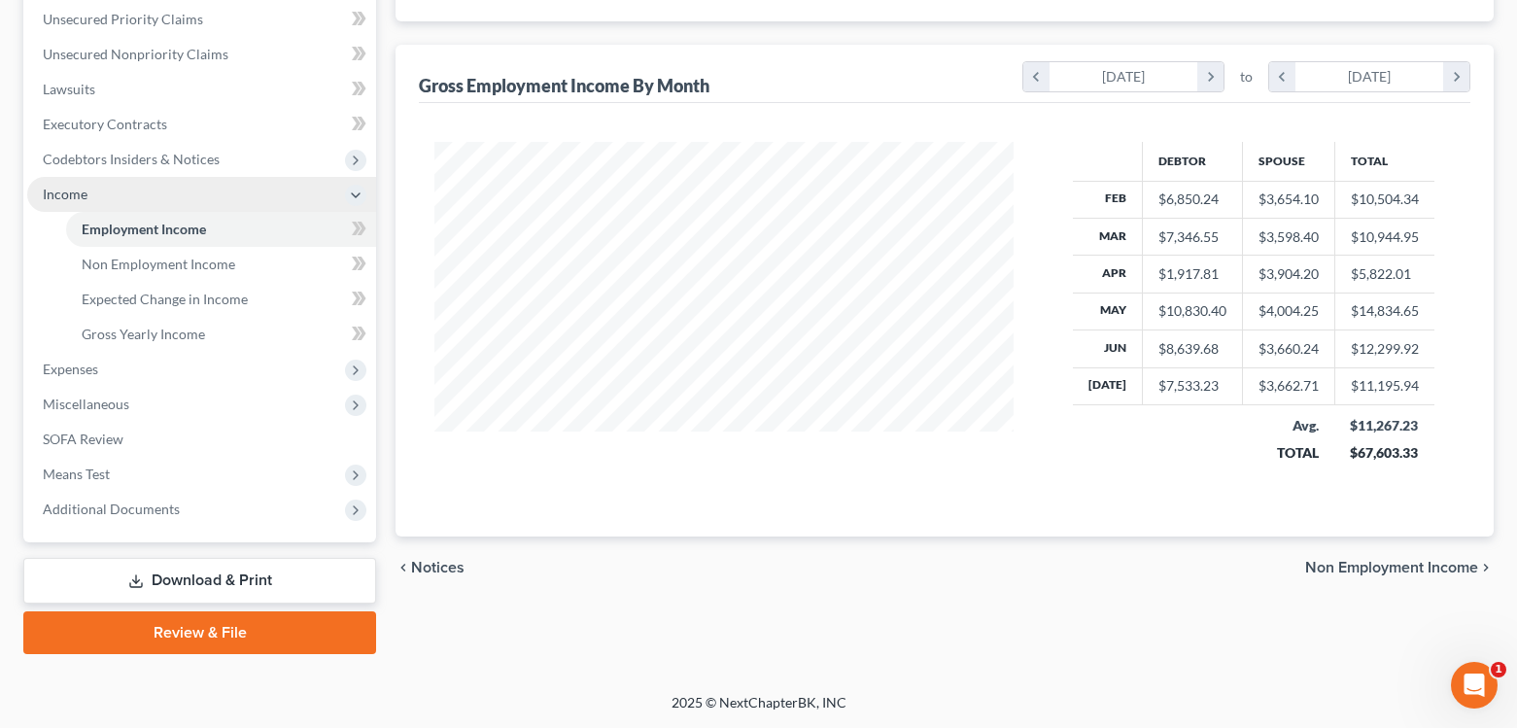
click at [59, 195] on span "Income" at bounding box center [65, 194] width 45 height 17
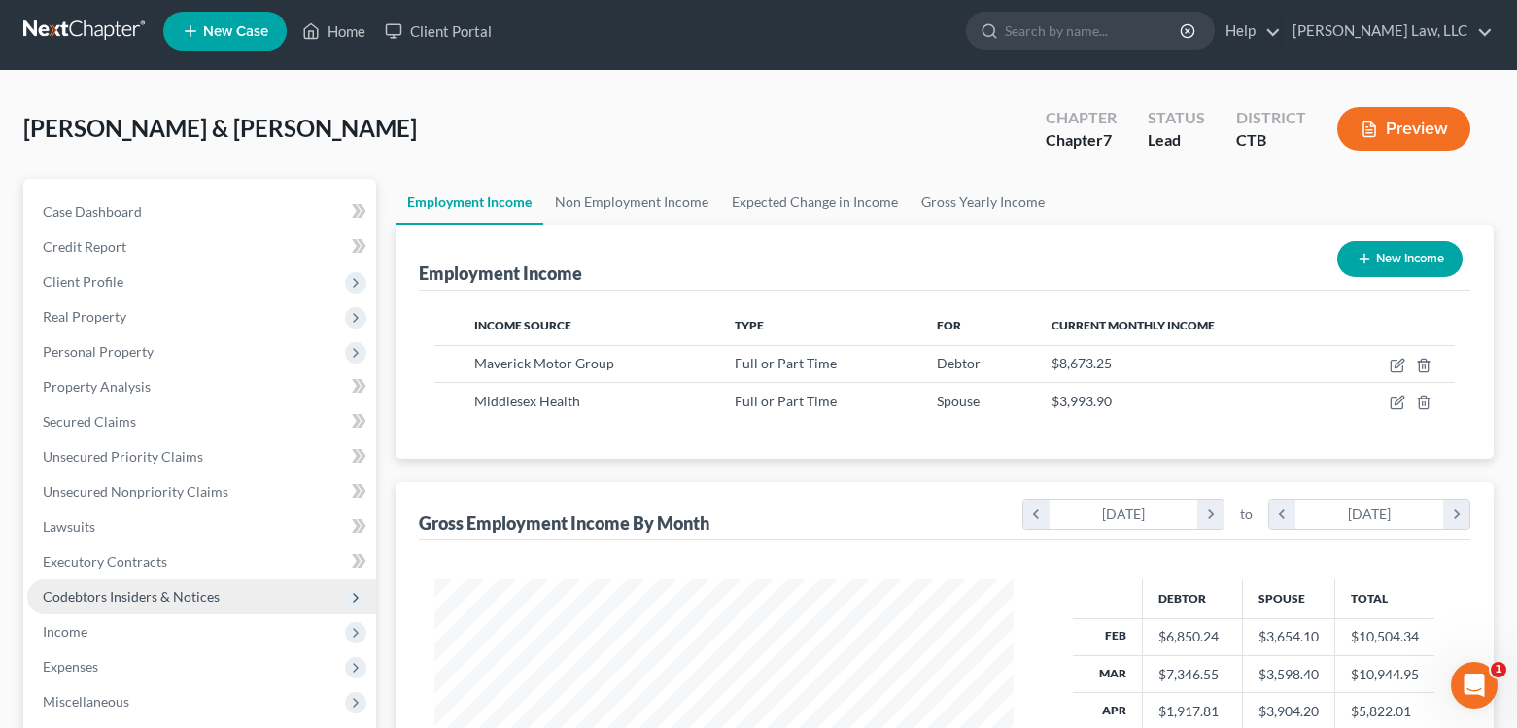
scroll to position [1, 0]
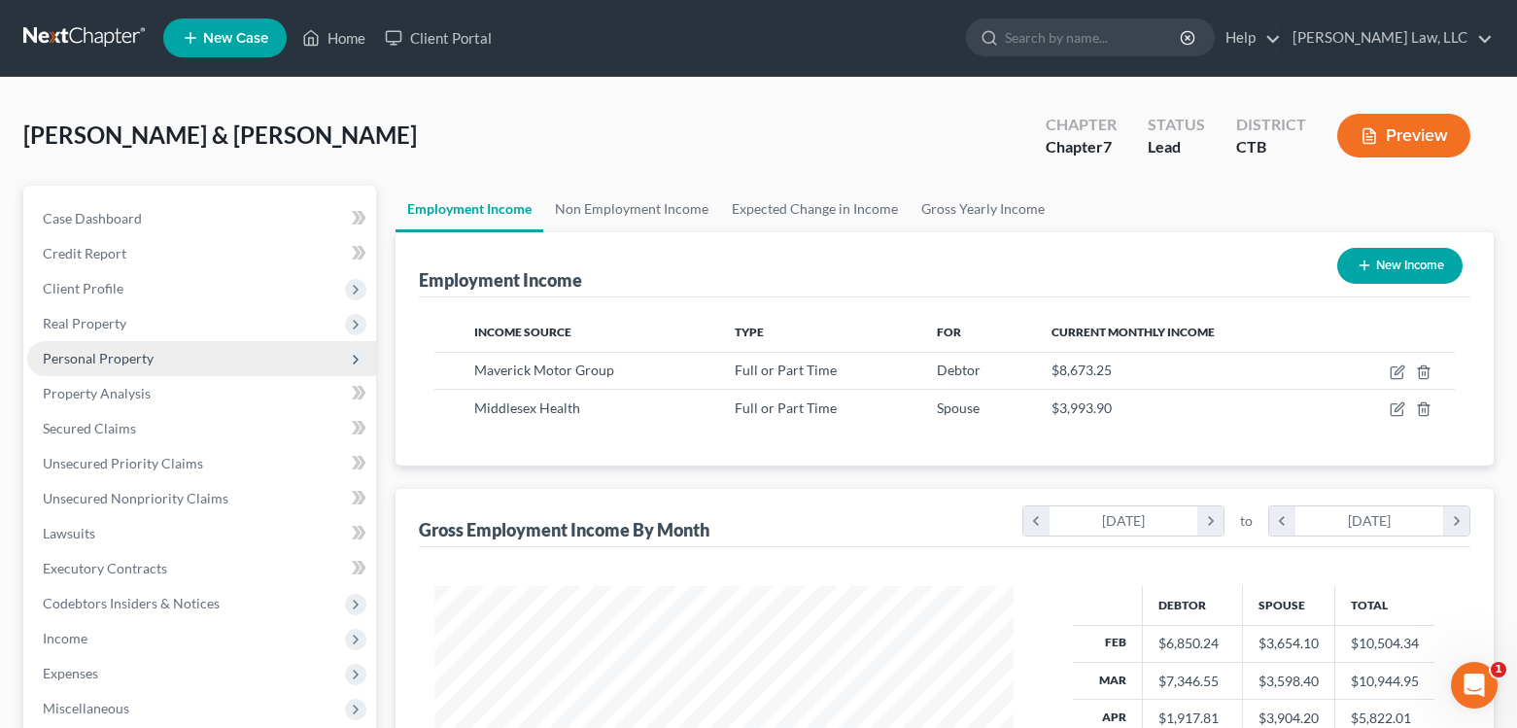
click at [88, 357] on span "Personal Property" at bounding box center [98, 358] width 111 height 17
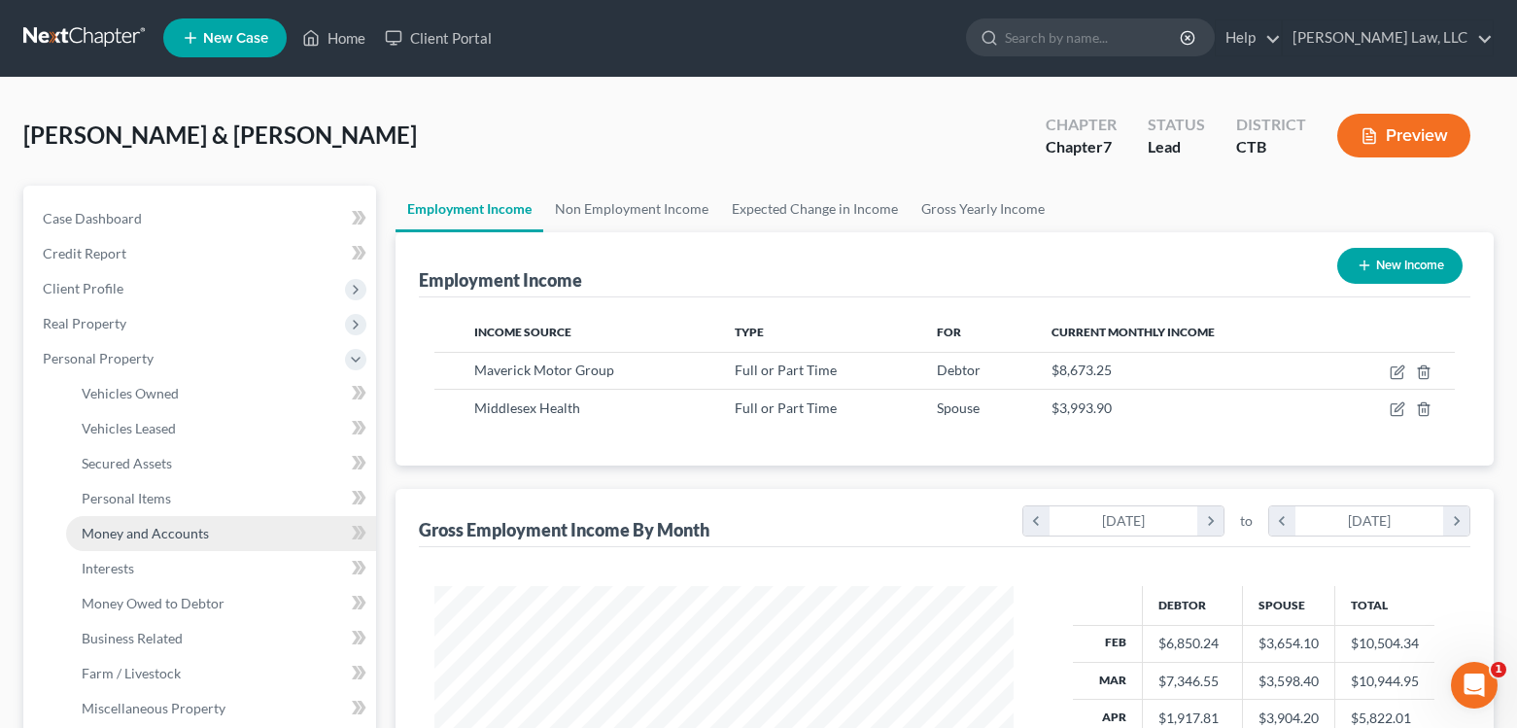
click at [132, 536] on span "Money and Accounts" at bounding box center [145, 533] width 127 height 17
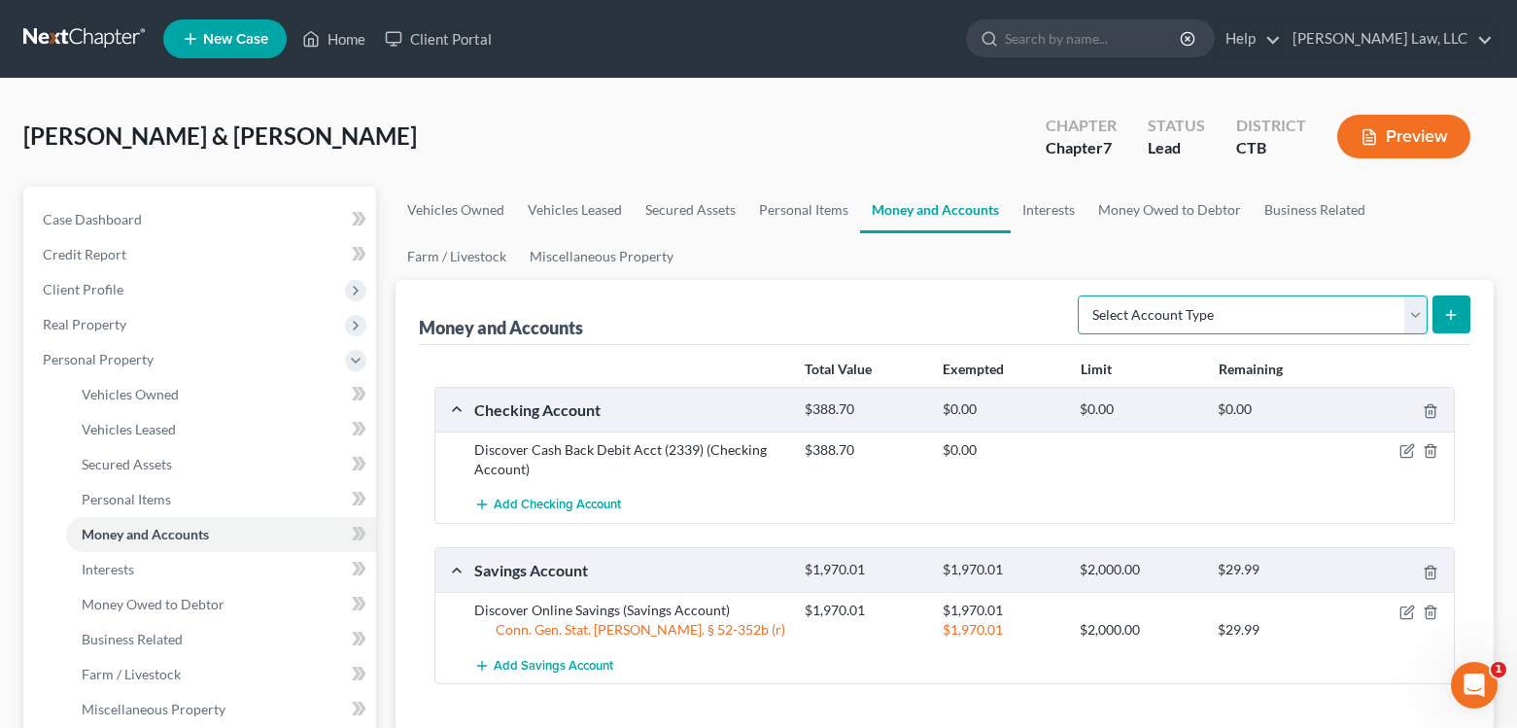
click at [1419, 316] on select "Select Account Type Brokerage Cash on Hand Certificates of Deposit Checking Acc…" at bounding box center [1253, 314] width 350 height 39
select select "cash_on_hand"
click at [1081, 295] on select "Select Account Type Brokerage Cash on Hand Certificates of Deposit Checking Acc…" at bounding box center [1253, 314] width 350 height 39
click at [1450, 315] on line "submit" at bounding box center [1451, 315] width 9 height 0
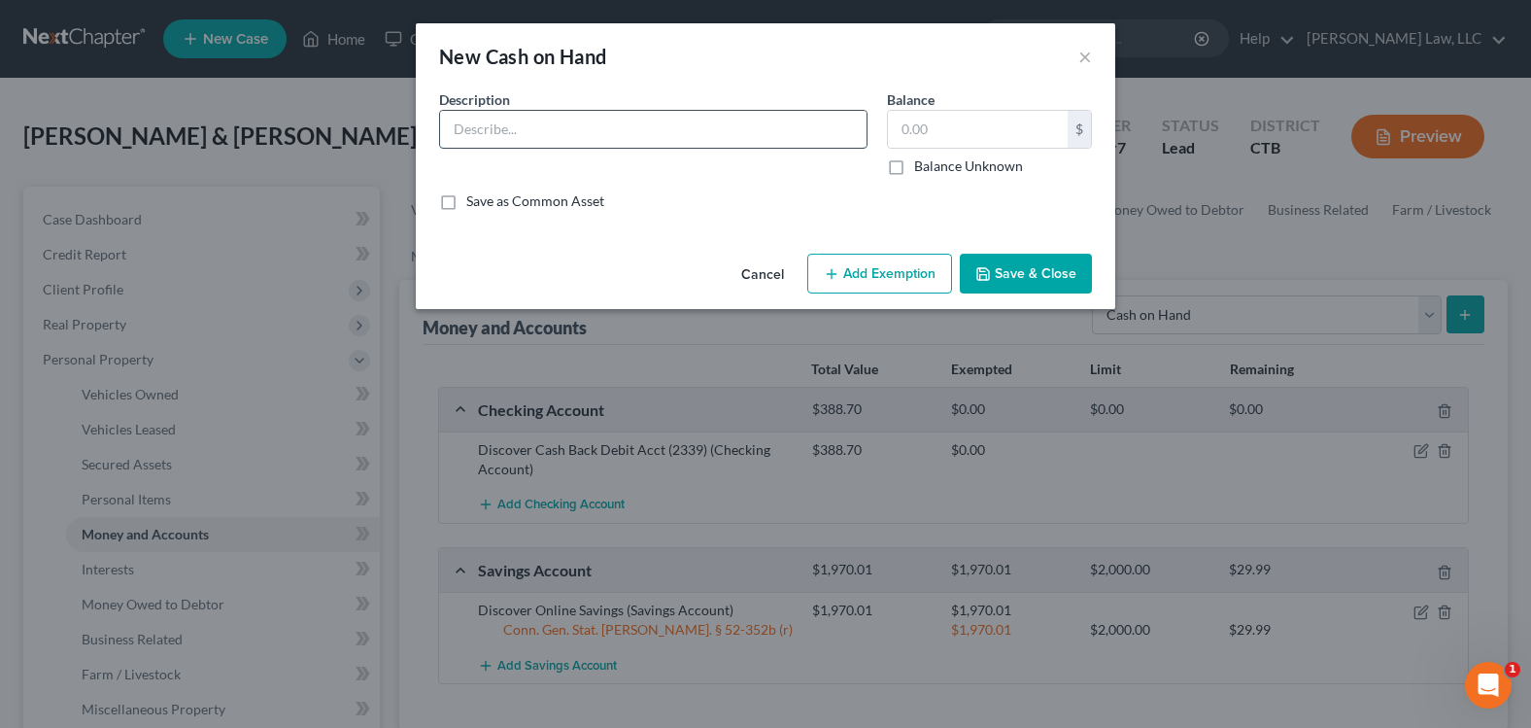
click at [755, 129] on input "text" at bounding box center [653, 129] width 427 height 37
type input "100.00"
click at [986, 119] on input "text" at bounding box center [978, 129] width 180 height 37
type input "100.00"
click at [1014, 264] on button "Save & Close" at bounding box center [1026, 274] width 132 height 41
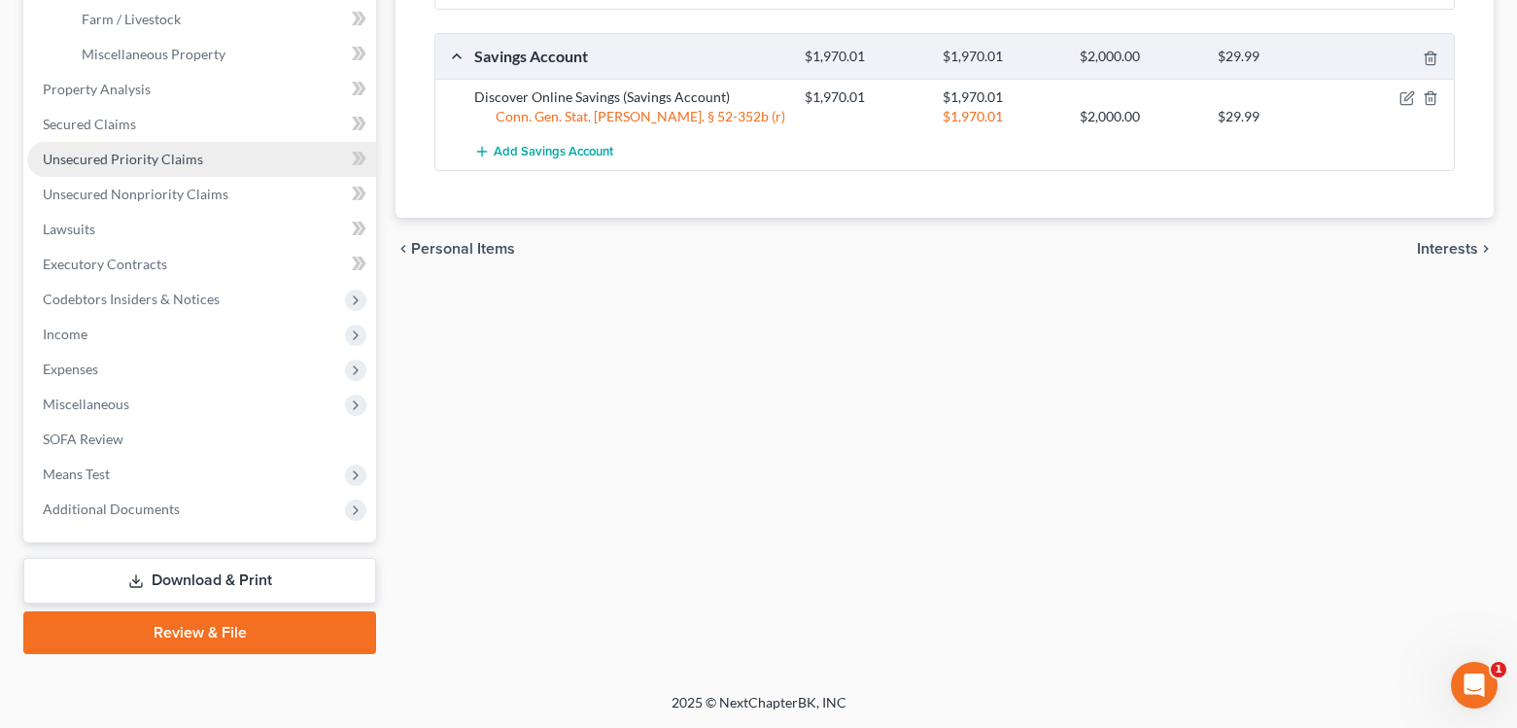
scroll to position [461, 0]
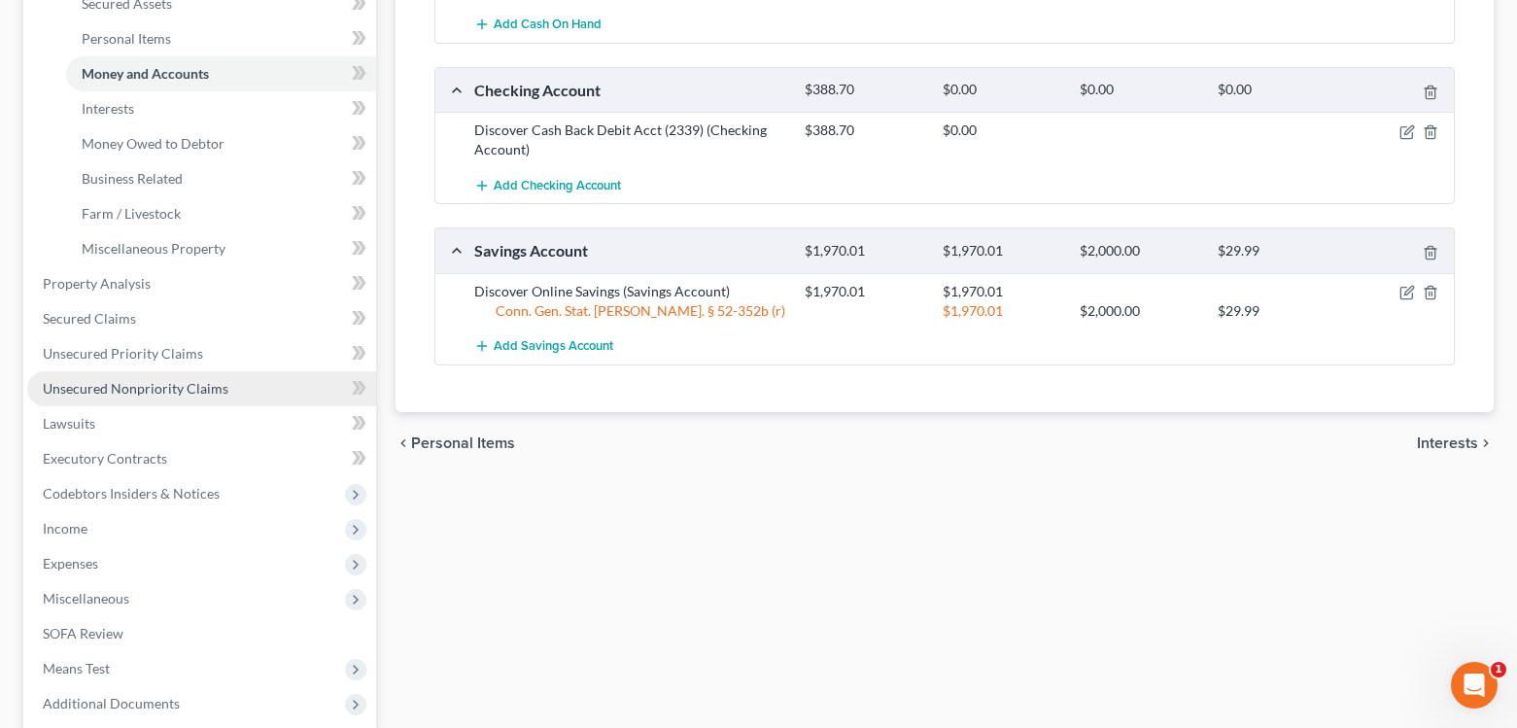
click at [122, 389] on span "Unsecured Nonpriority Claims" at bounding box center [136, 388] width 186 height 17
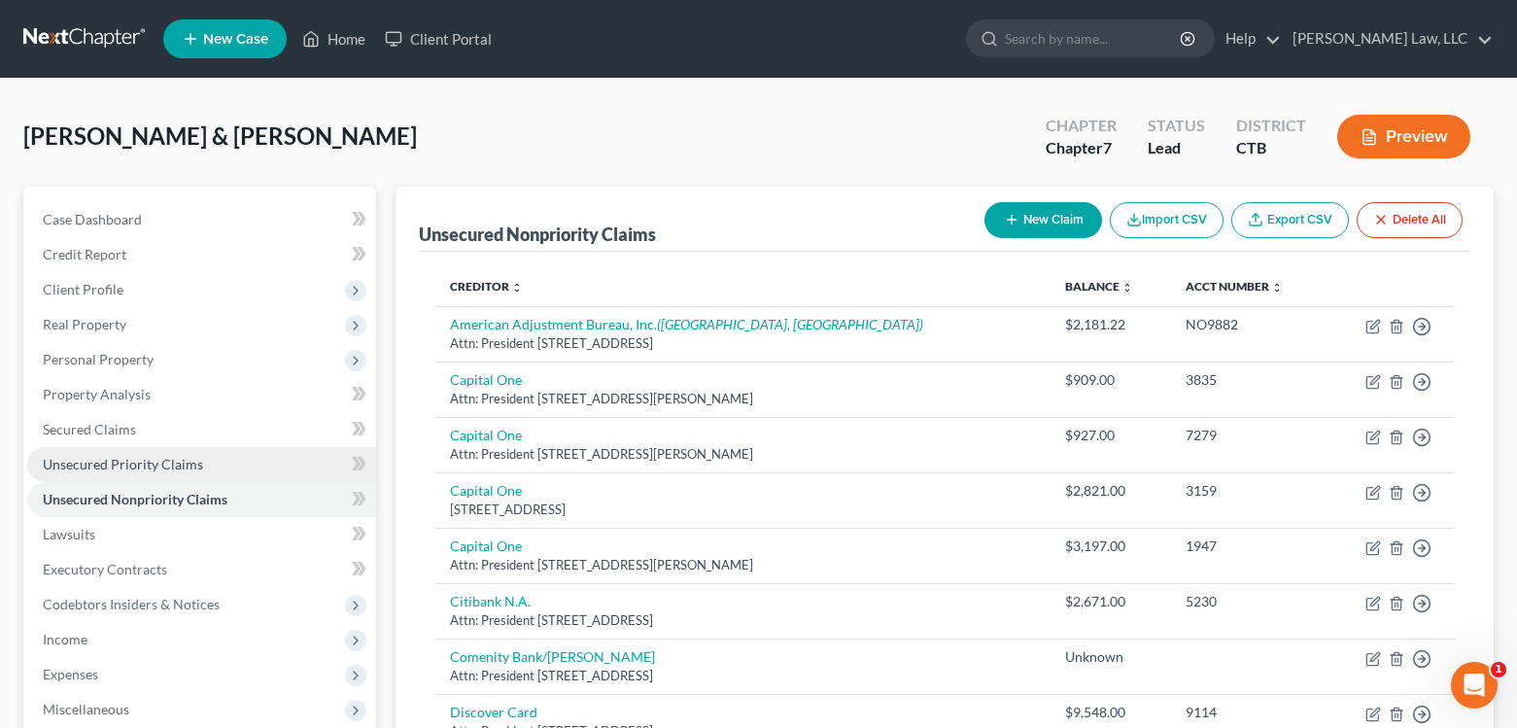
click at [98, 467] on span "Unsecured Priority Claims" at bounding box center [123, 464] width 160 height 17
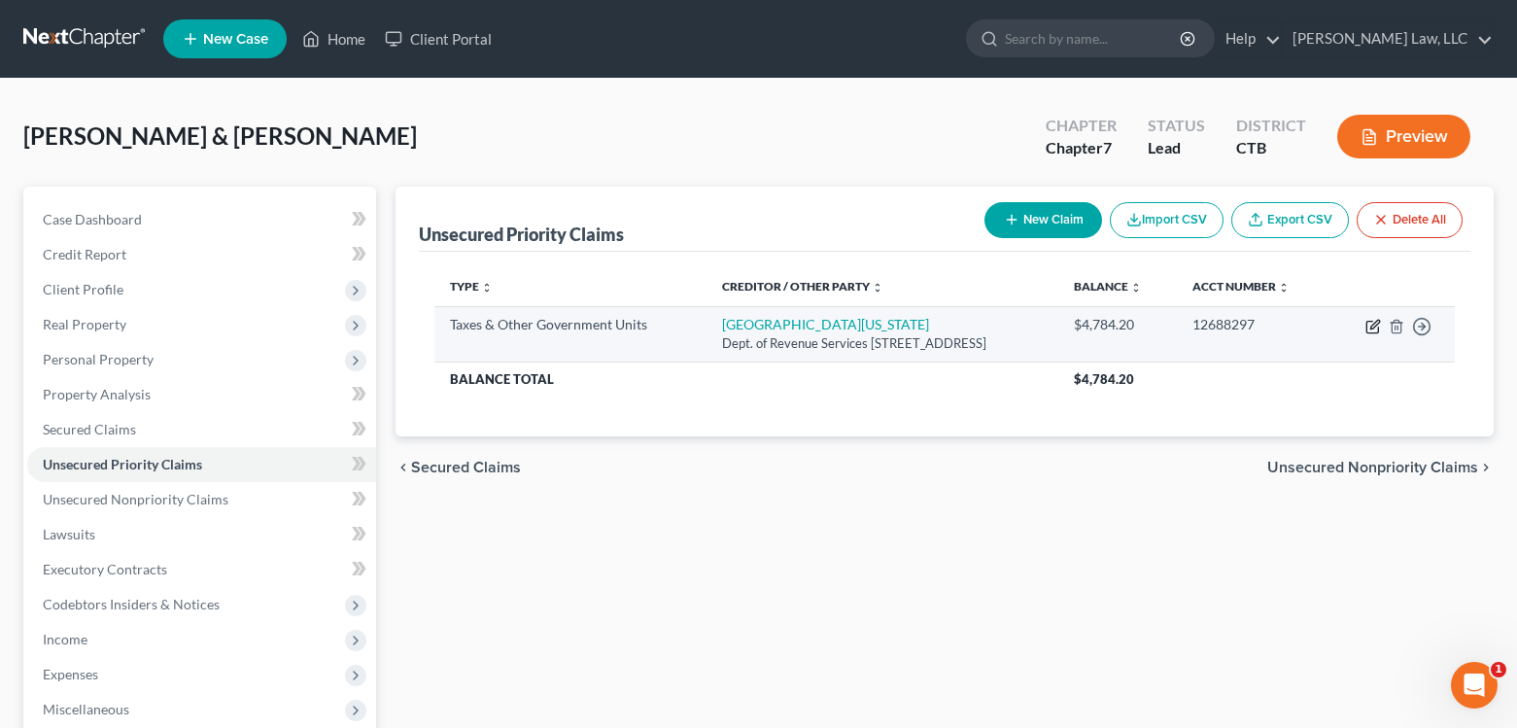
click at [1372, 330] on icon "button" at bounding box center [1373, 327] width 16 height 16
select select "2"
select select "22"
select select "0"
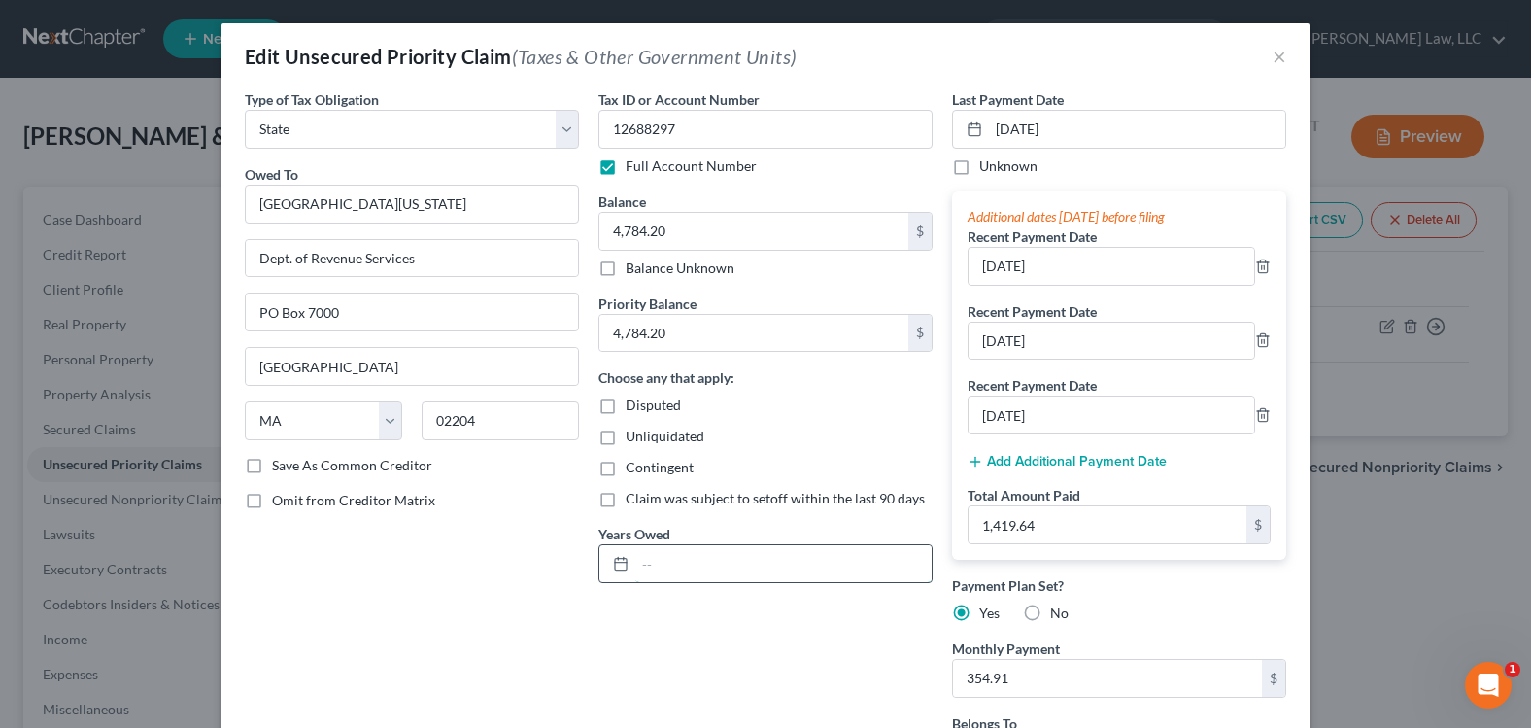
click at [706, 562] on input "text" at bounding box center [783, 563] width 296 height 37
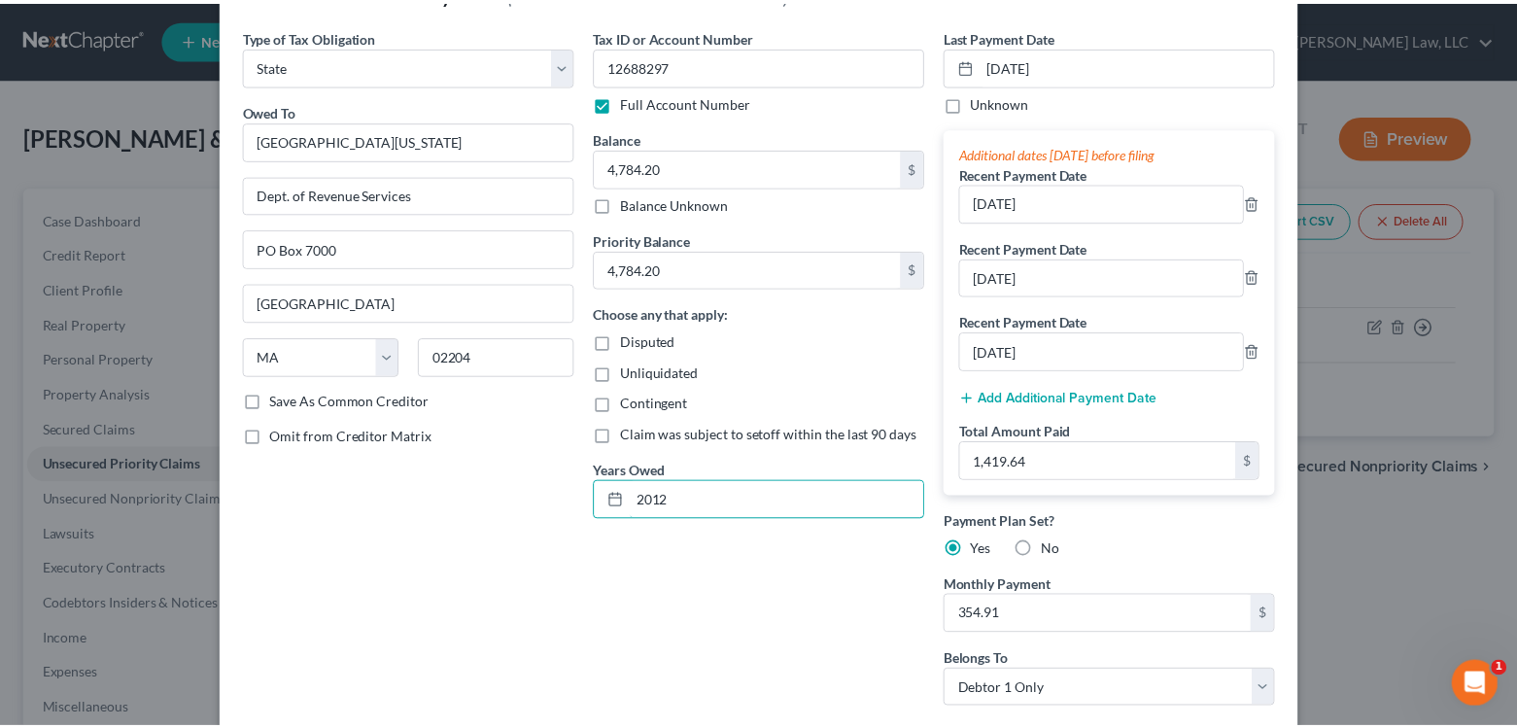
scroll to position [197, 0]
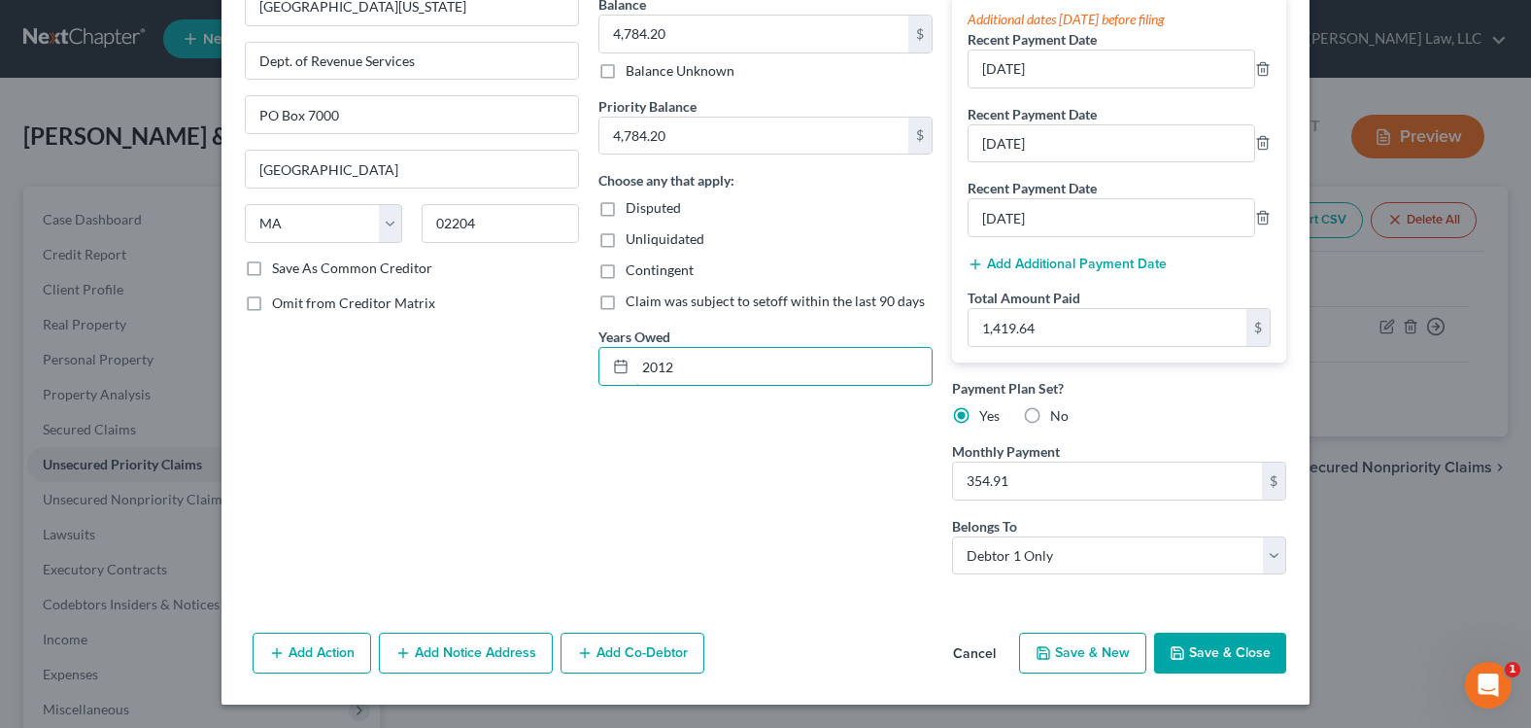
type input "2012"
click at [1222, 658] on button "Save & Close" at bounding box center [1220, 653] width 132 height 41
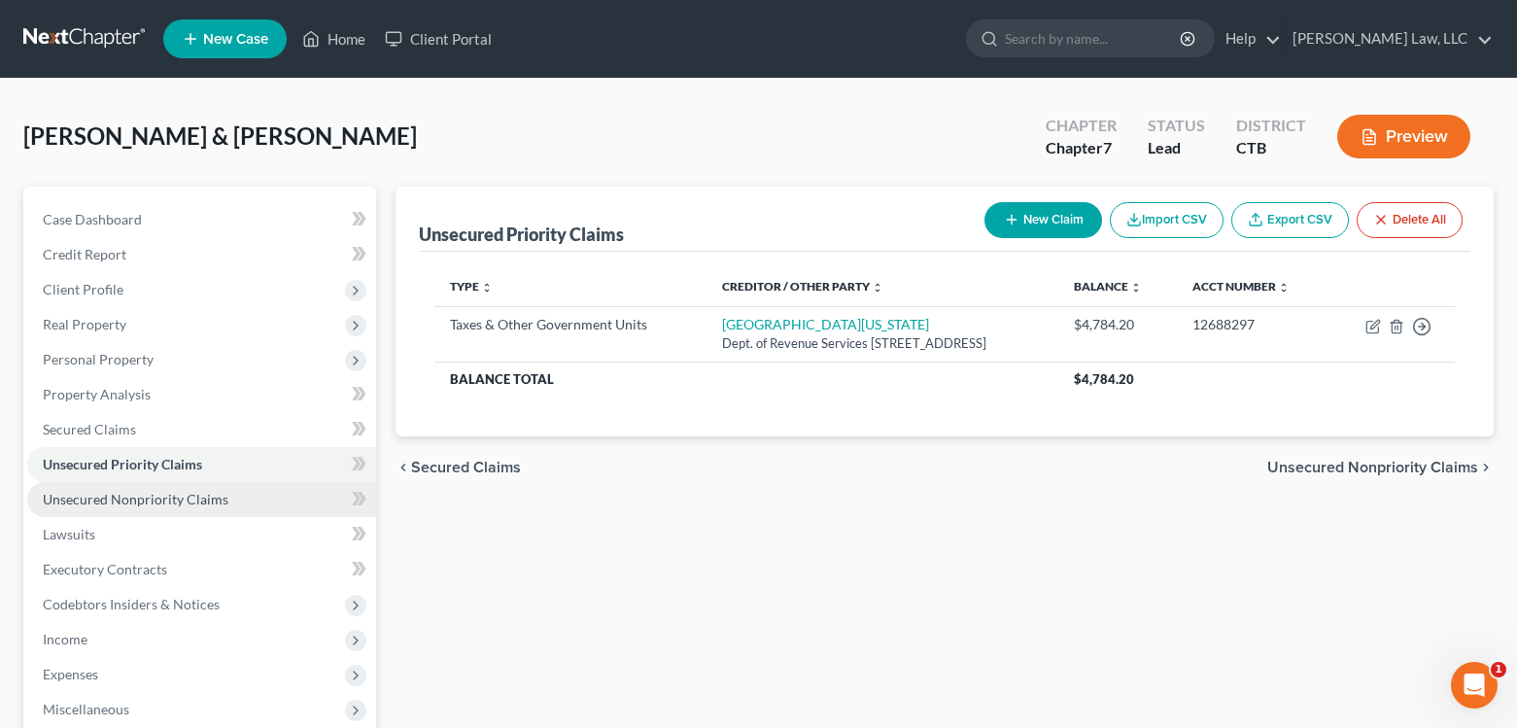
click at [131, 504] on span "Unsecured Nonpriority Claims" at bounding box center [136, 499] width 186 height 17
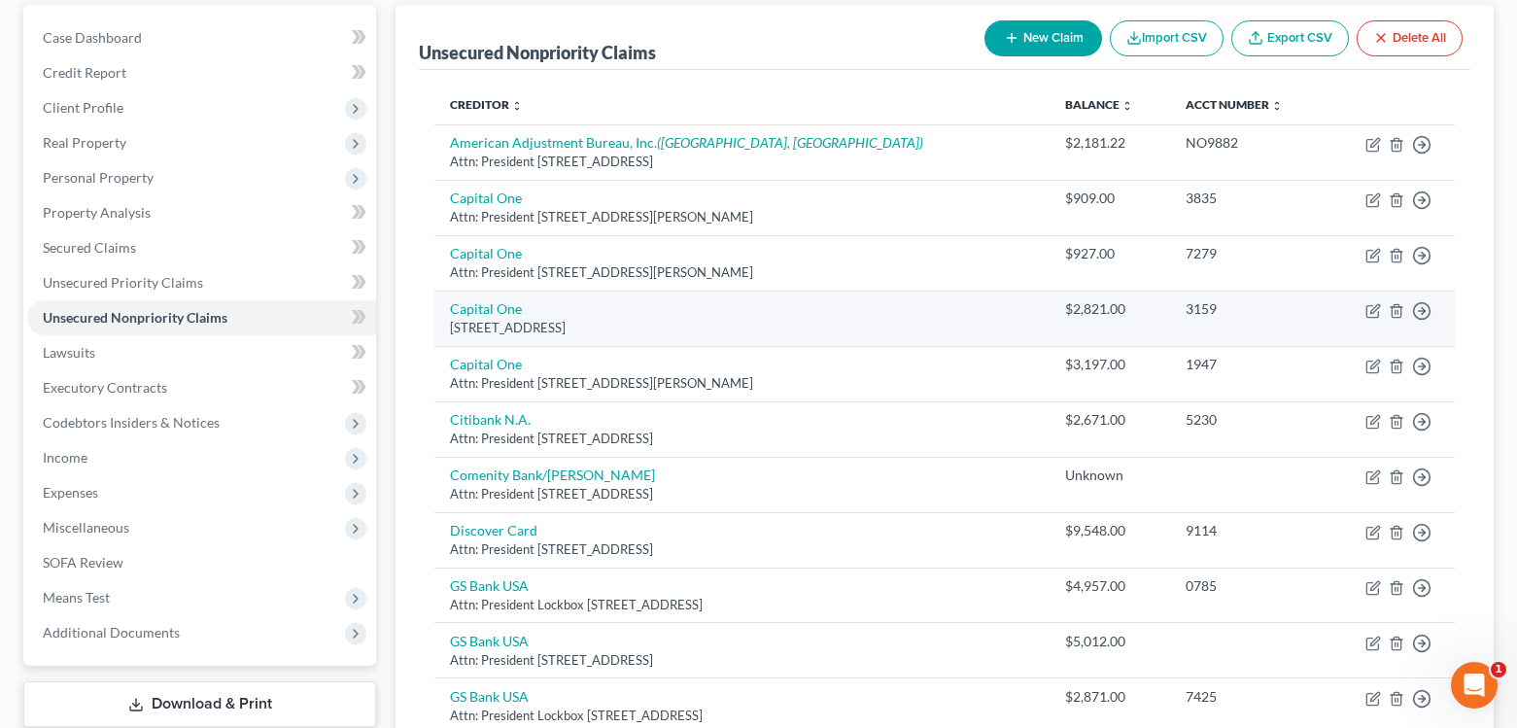
scroll to position [174, 0]
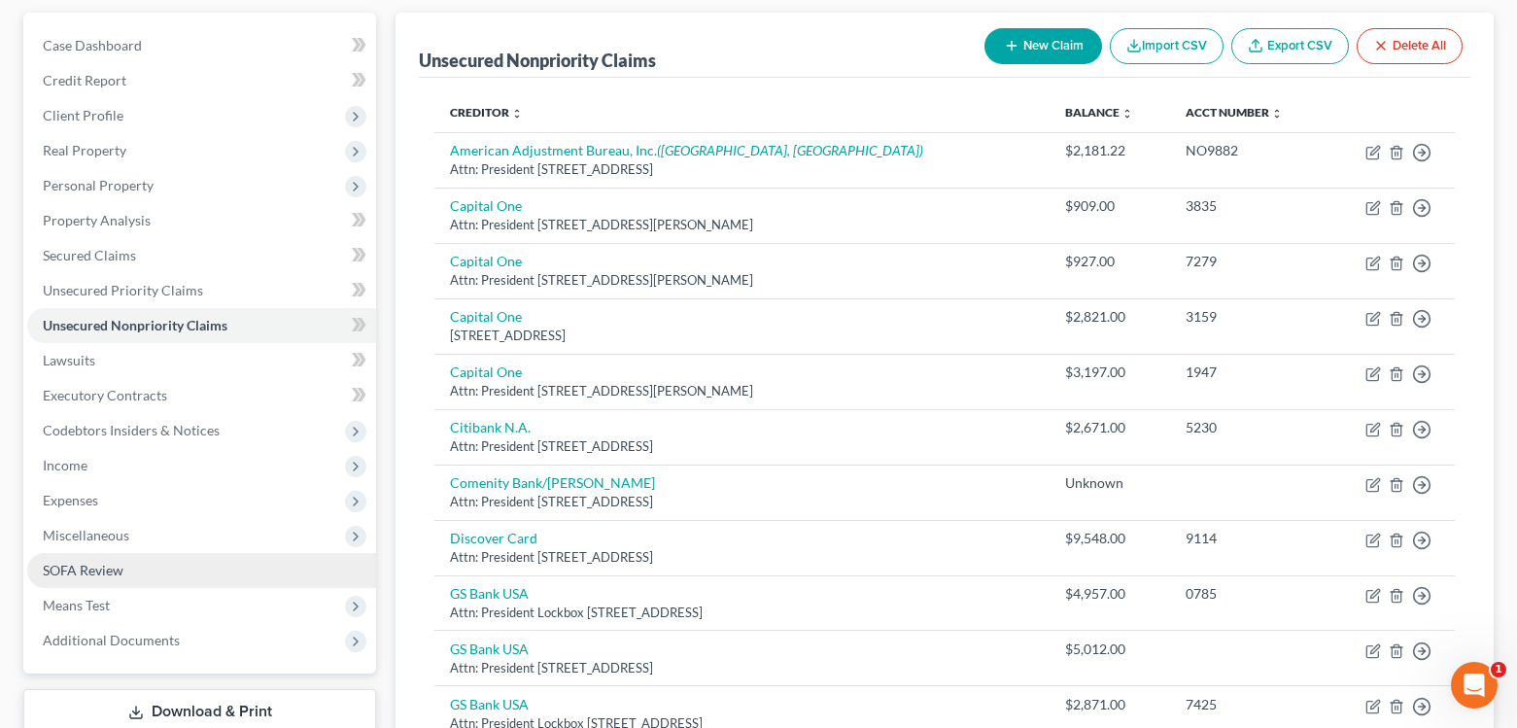
click at [81, 574] on span "SOFA Review" at bounding box center [83, 570] width 81 height 17
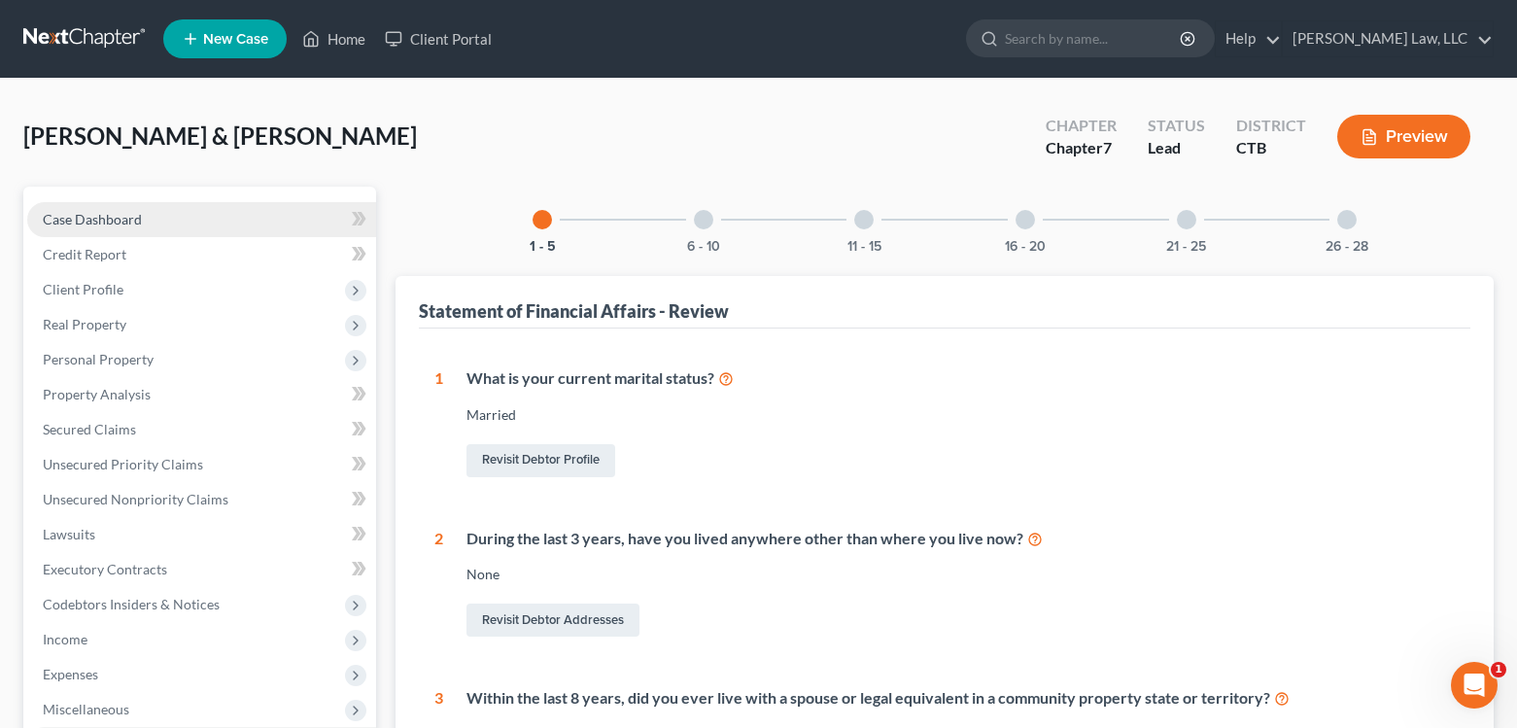
click at [69, 222] on span "Case Dashboard" at bounding box center [92, 219] width 99 height 17
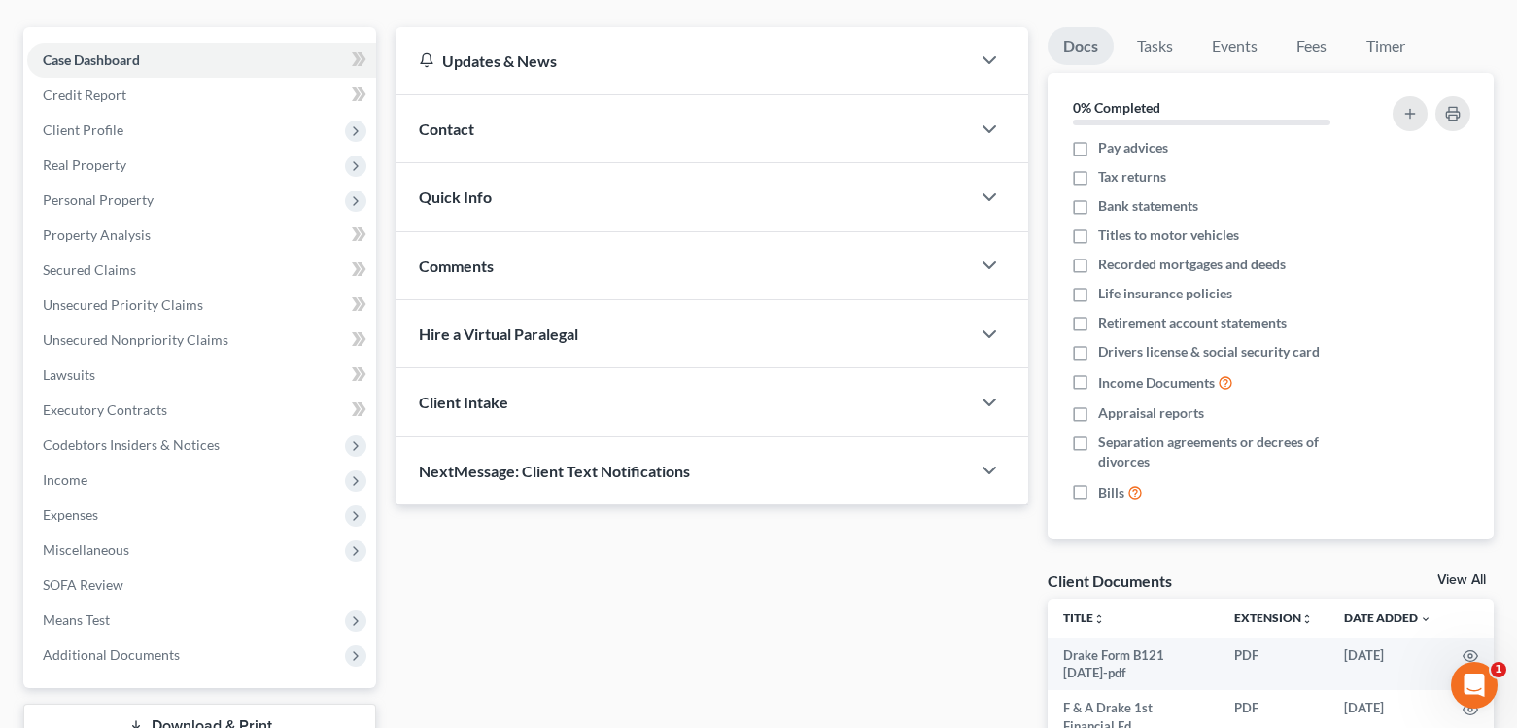
scroll to position [194, 0]
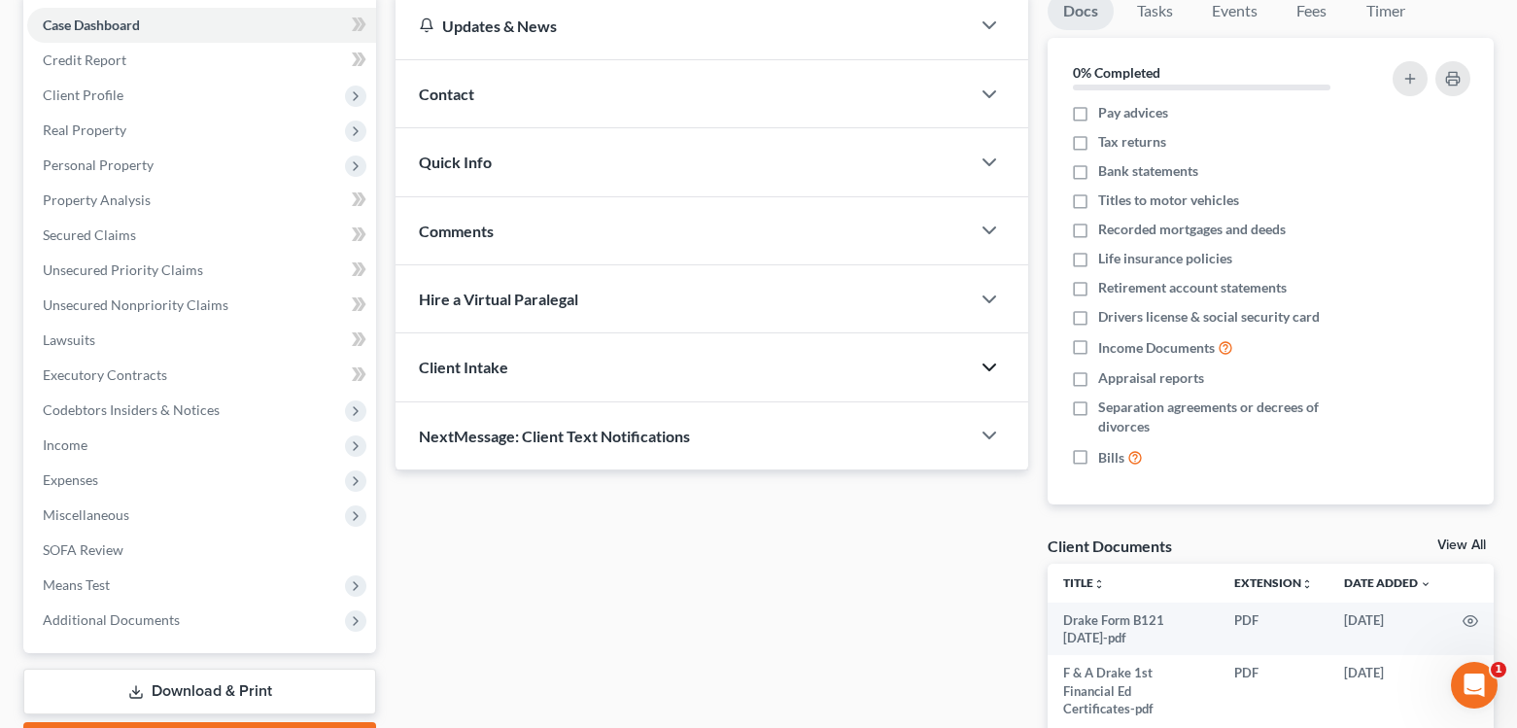
click at [984, 366] on polyline "button" at bounding box center [989, 367] width 12 height 6
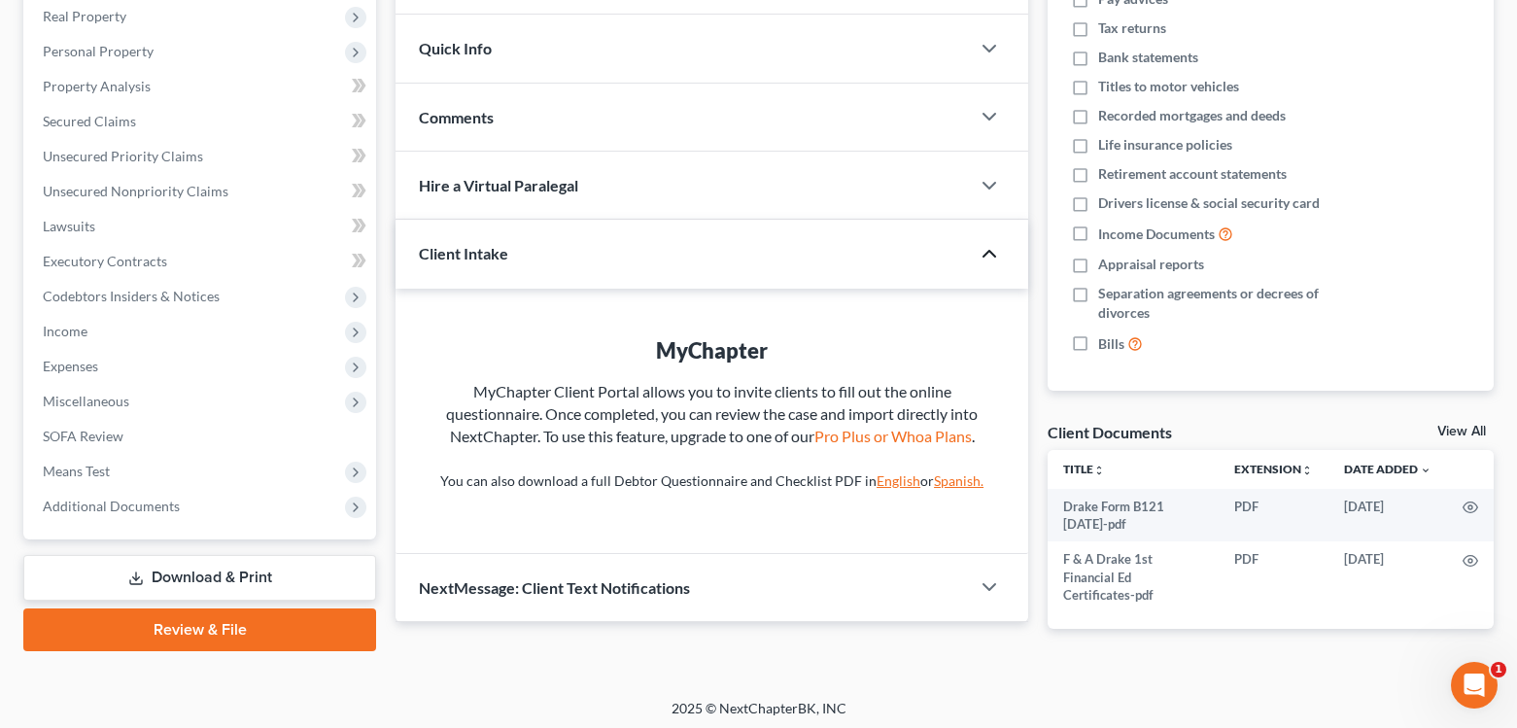
scroll to position [314, 0]
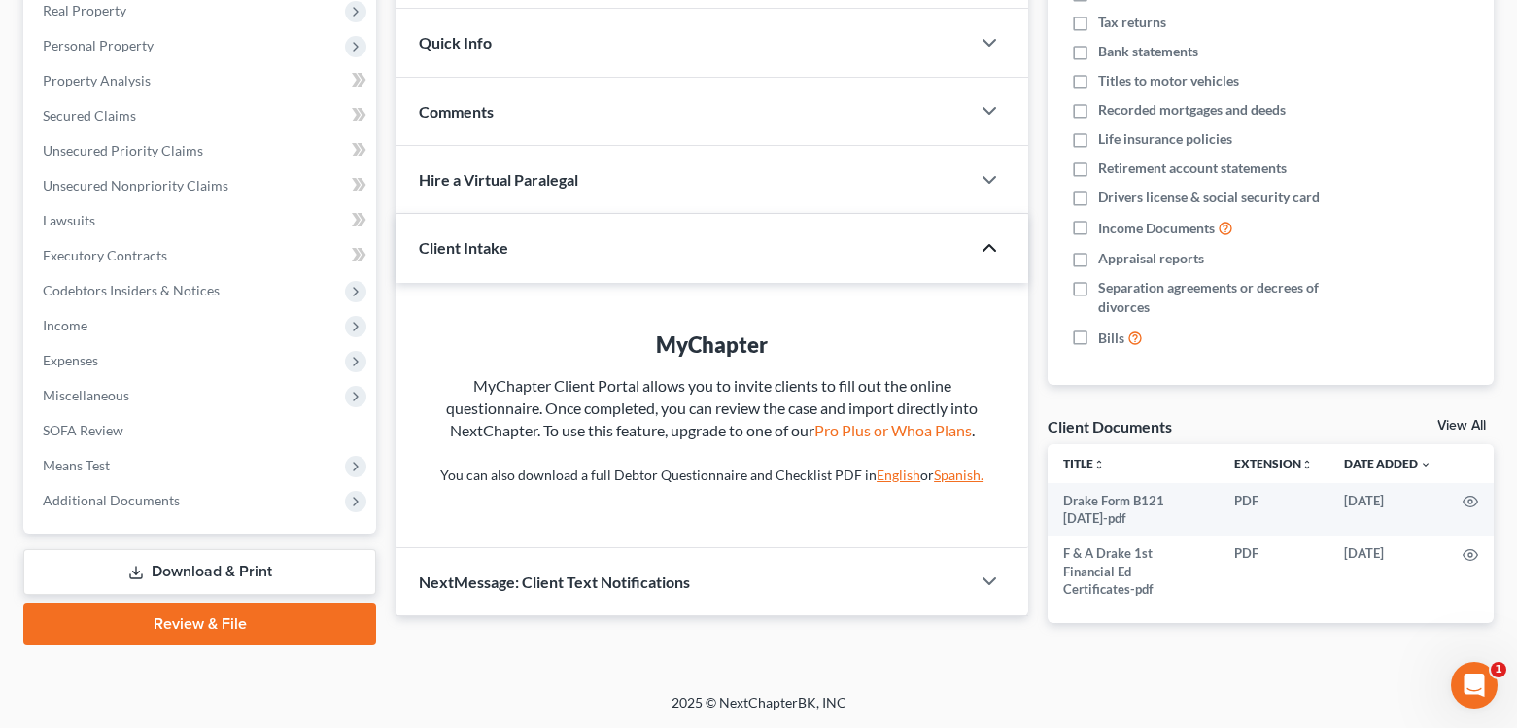
click at [989, 249] on icon "button" at bounding box center [988, 247] width 23 height 23
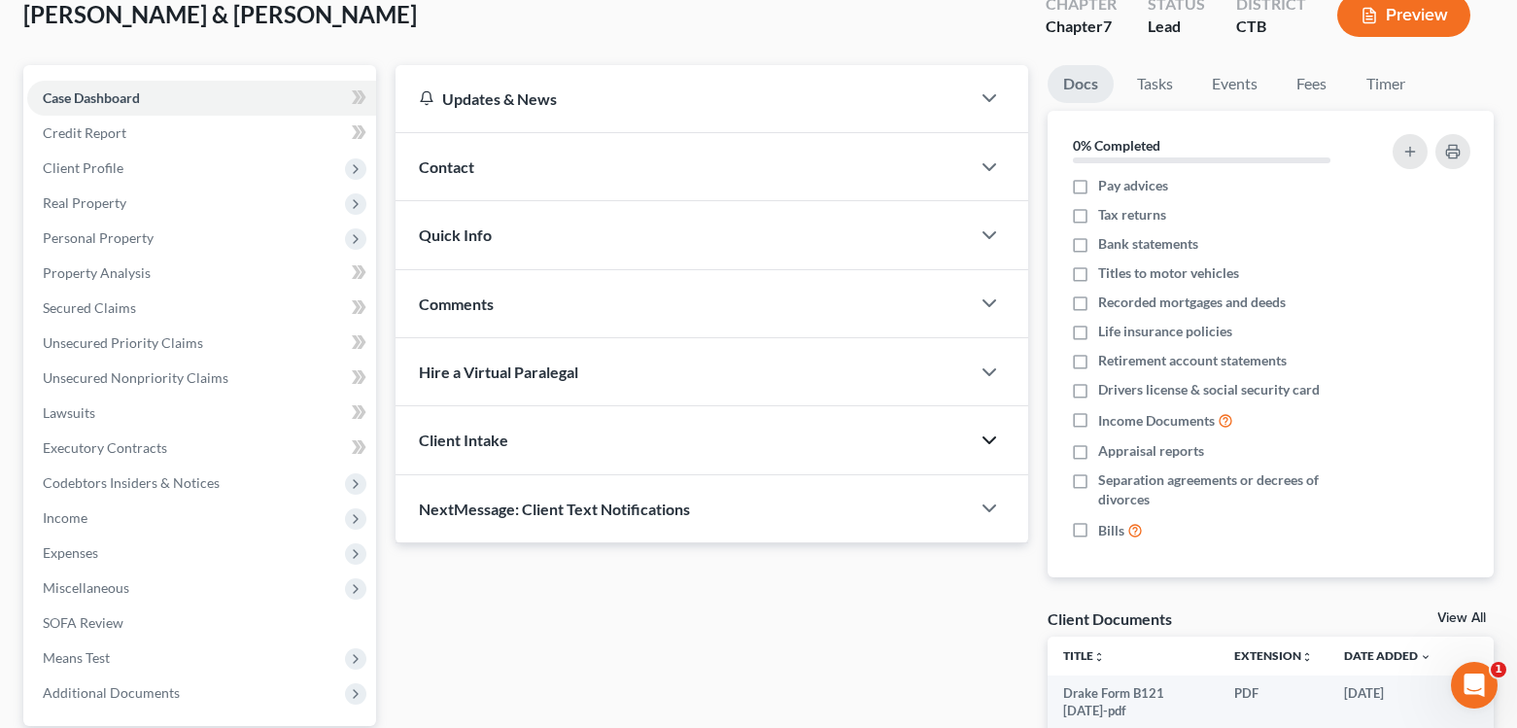
scroll to position [120, 0]
click at [989, 174] on icon "button" at bounding box center [988, 168] width 23 height 23
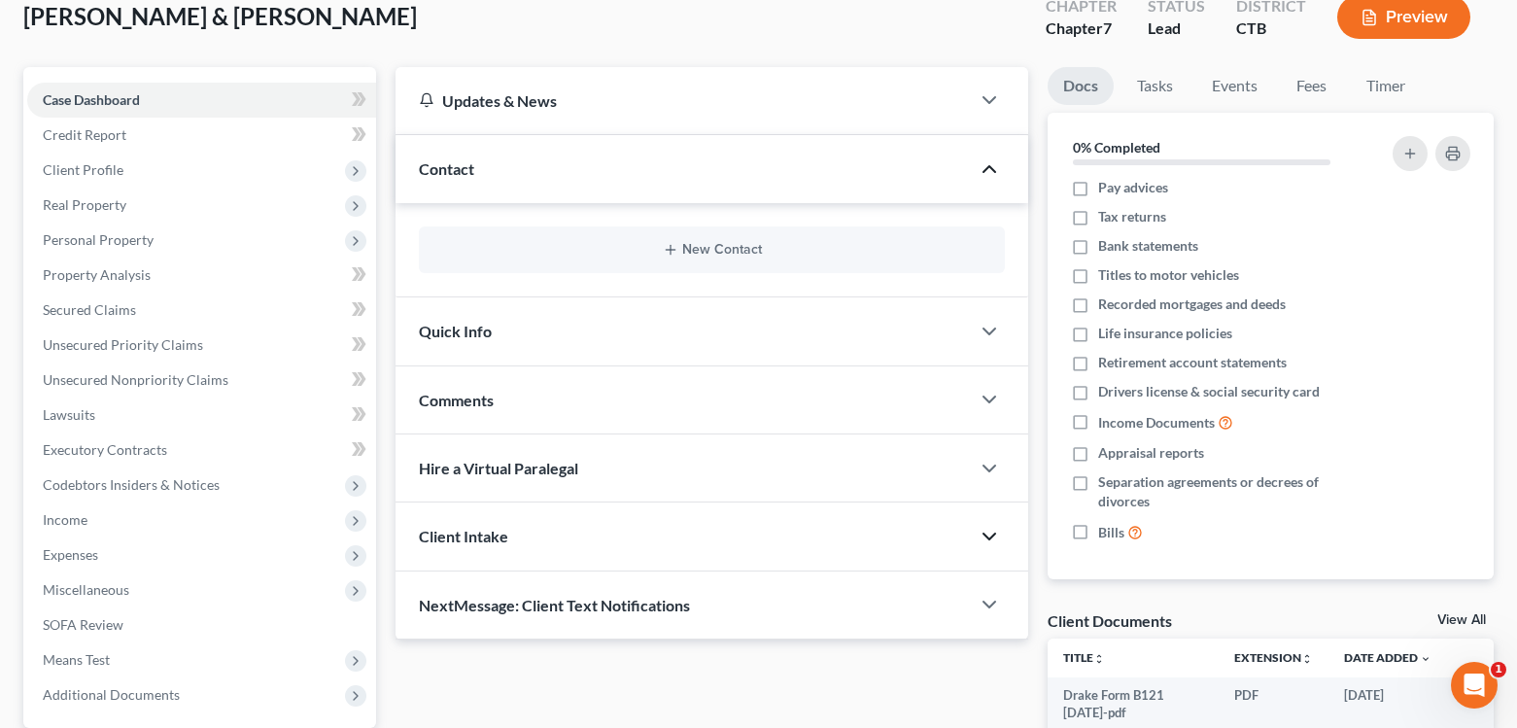
click at [989, 174] on icon "button" at bounding box center [988, 168] width 23 height 23
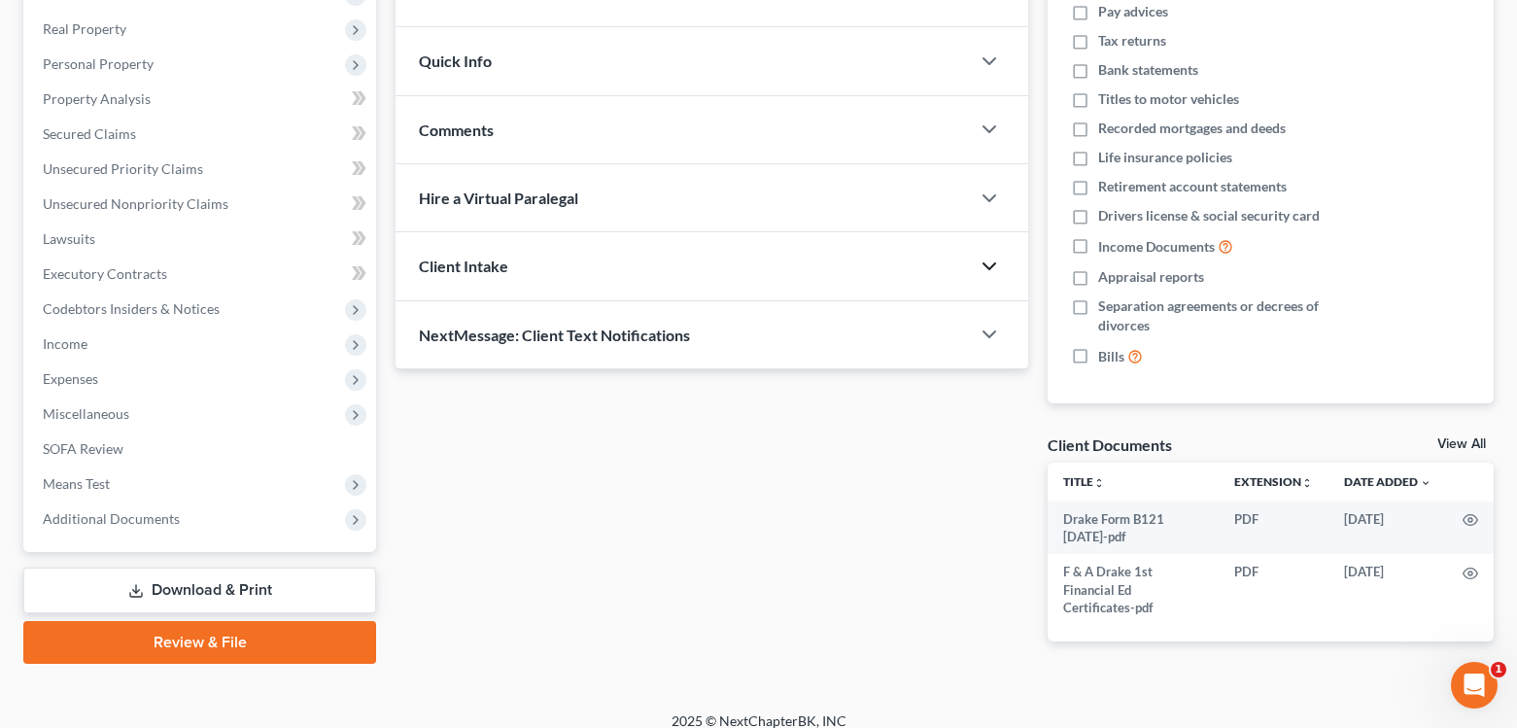
scroll to position [314, 0]
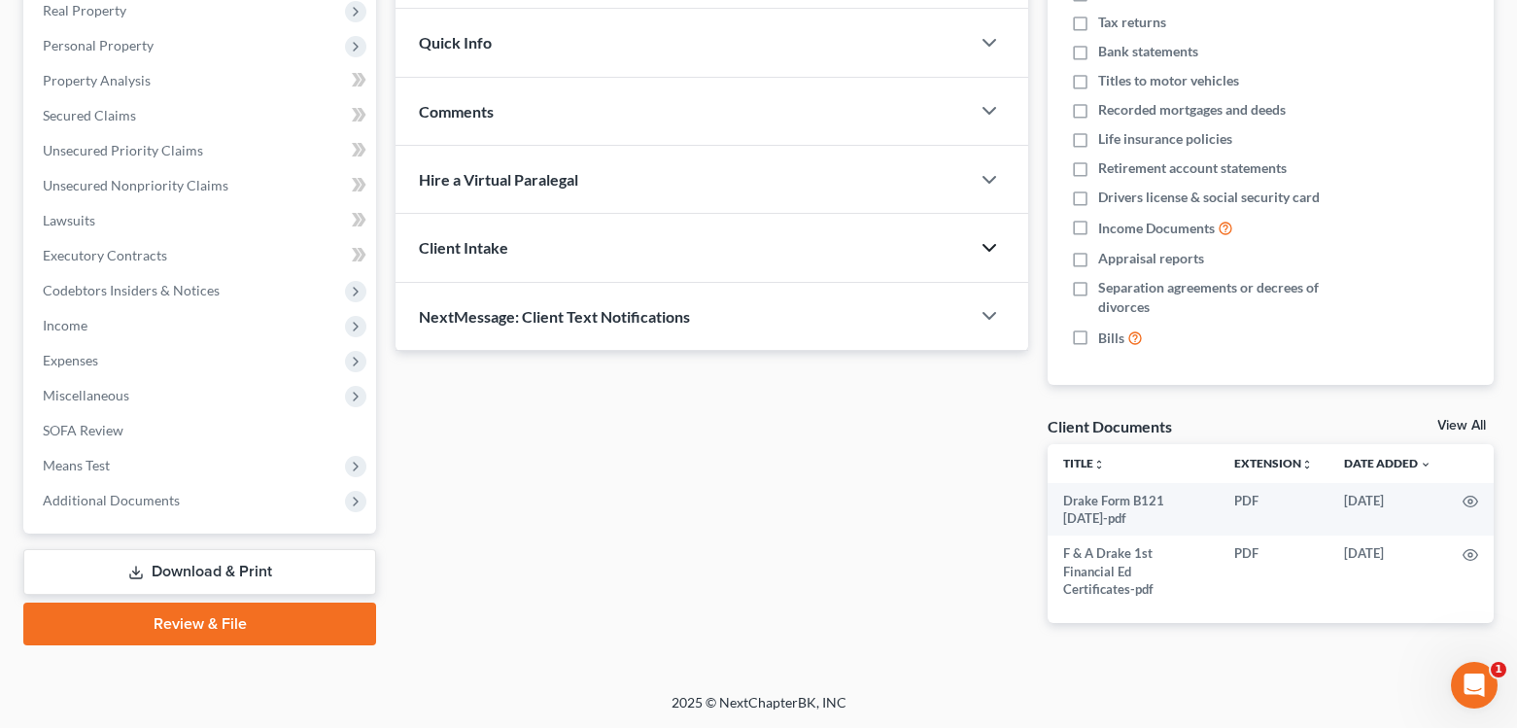
click at [201, 621] on link "Review & File" at bounding box center [199, 623] width 353 height 43
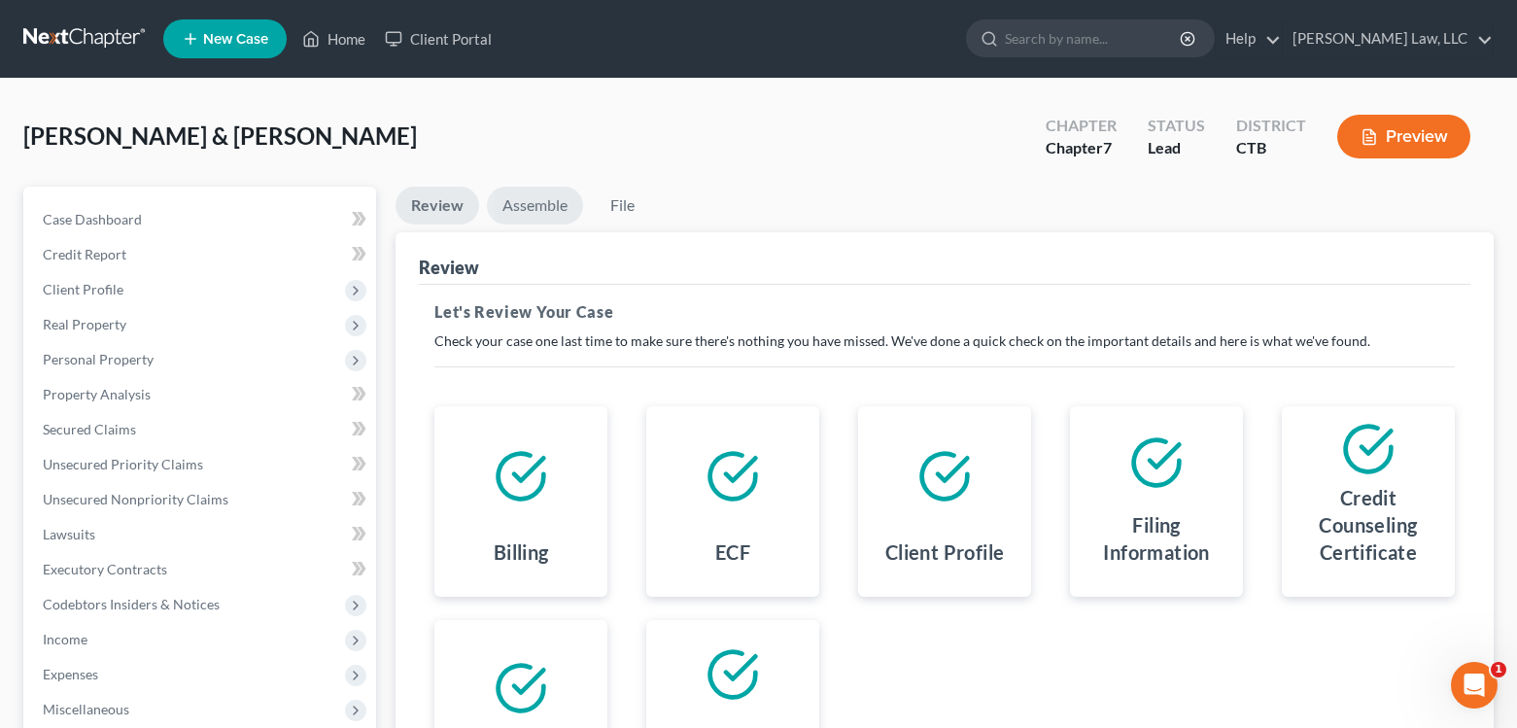
click at [533, 215] on link "Assemble" at bounding box center [535, 206] width 96 height 38
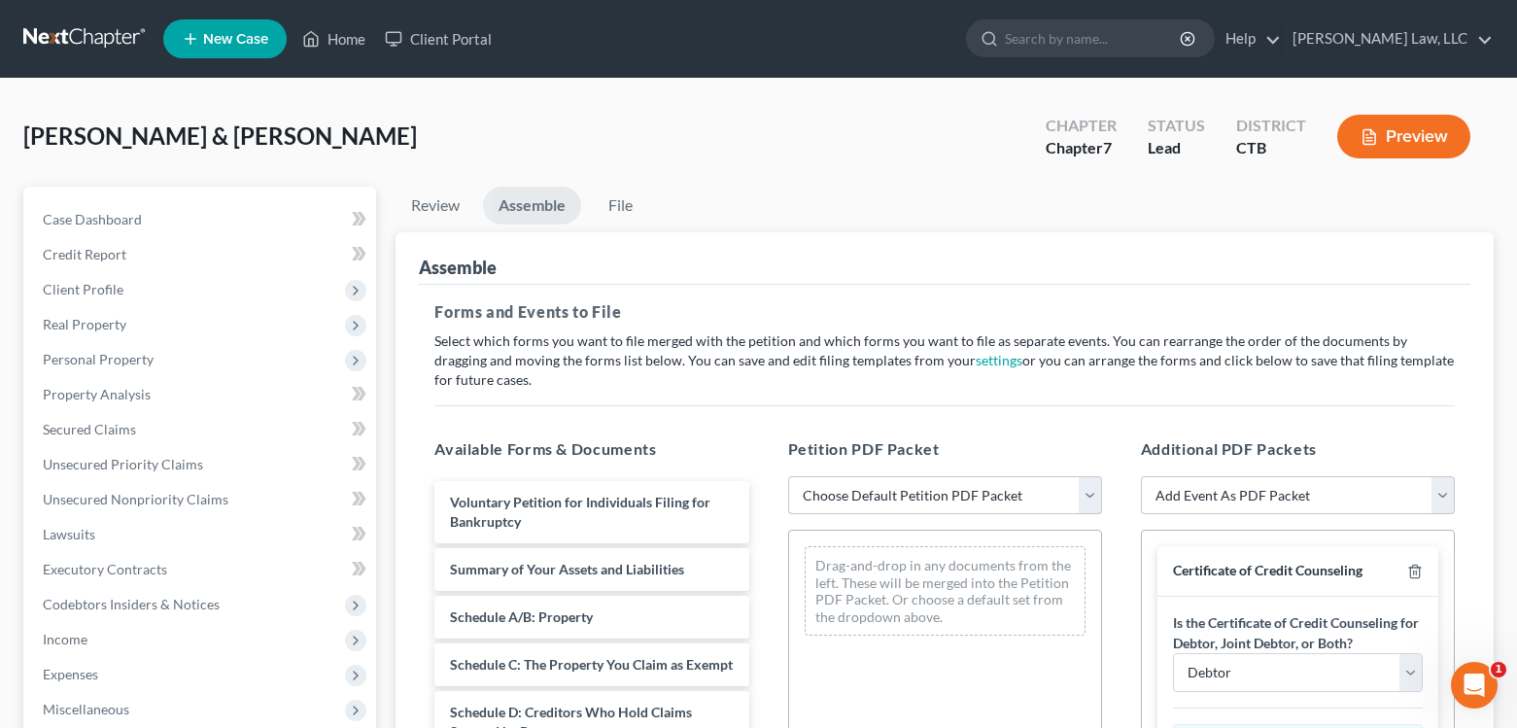
click at [1090, 495] on select "Choose Default Petition PDF Packet Emergency Filing (Voluntary Petition and Cre…" at bounding box center [945, 495] width 314 height 39
select select "1"
click at [788, 476] on select "Choose Default Petition PDF Packet Emergency Filing (Voluntary Petition and Cre…" at bounding box center [945, 495] width 314 height 39
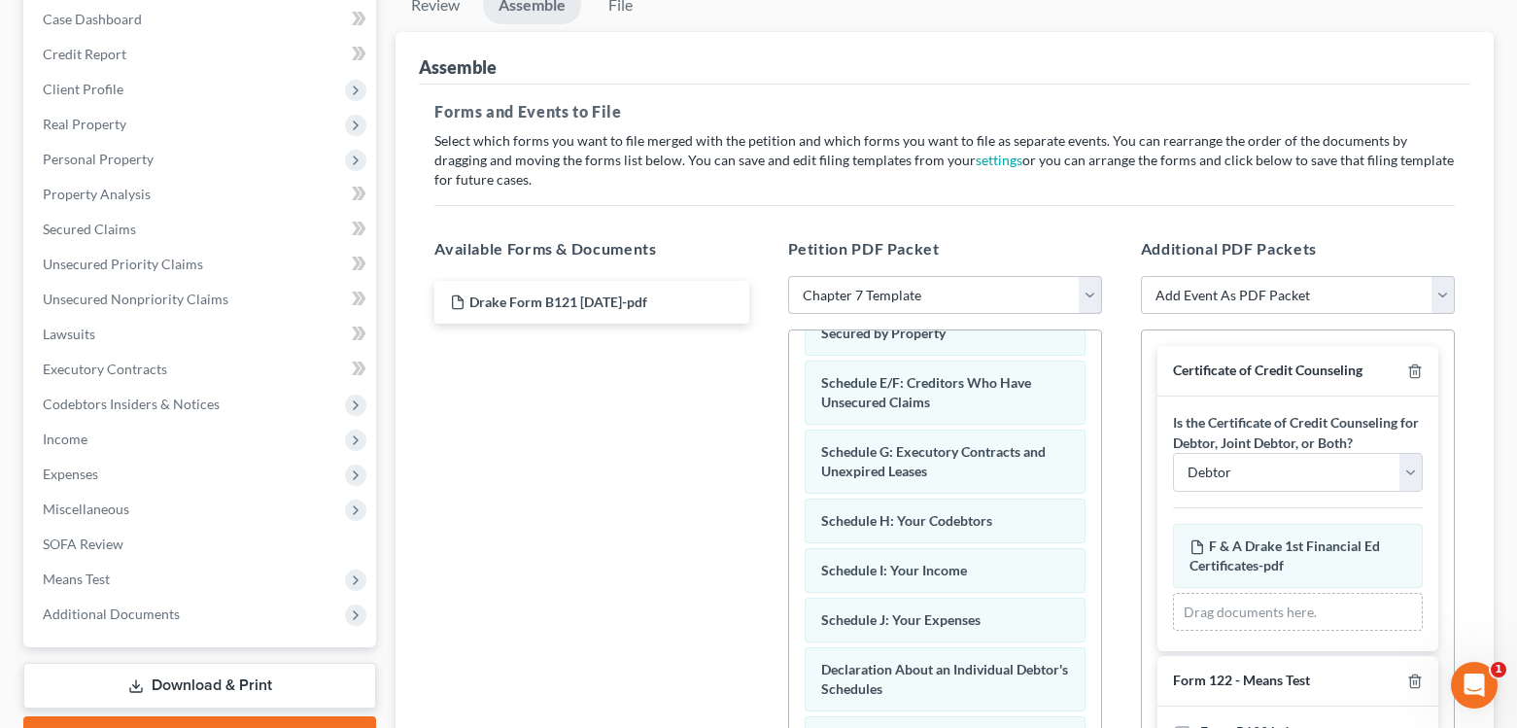
scroll to position [292, 0]
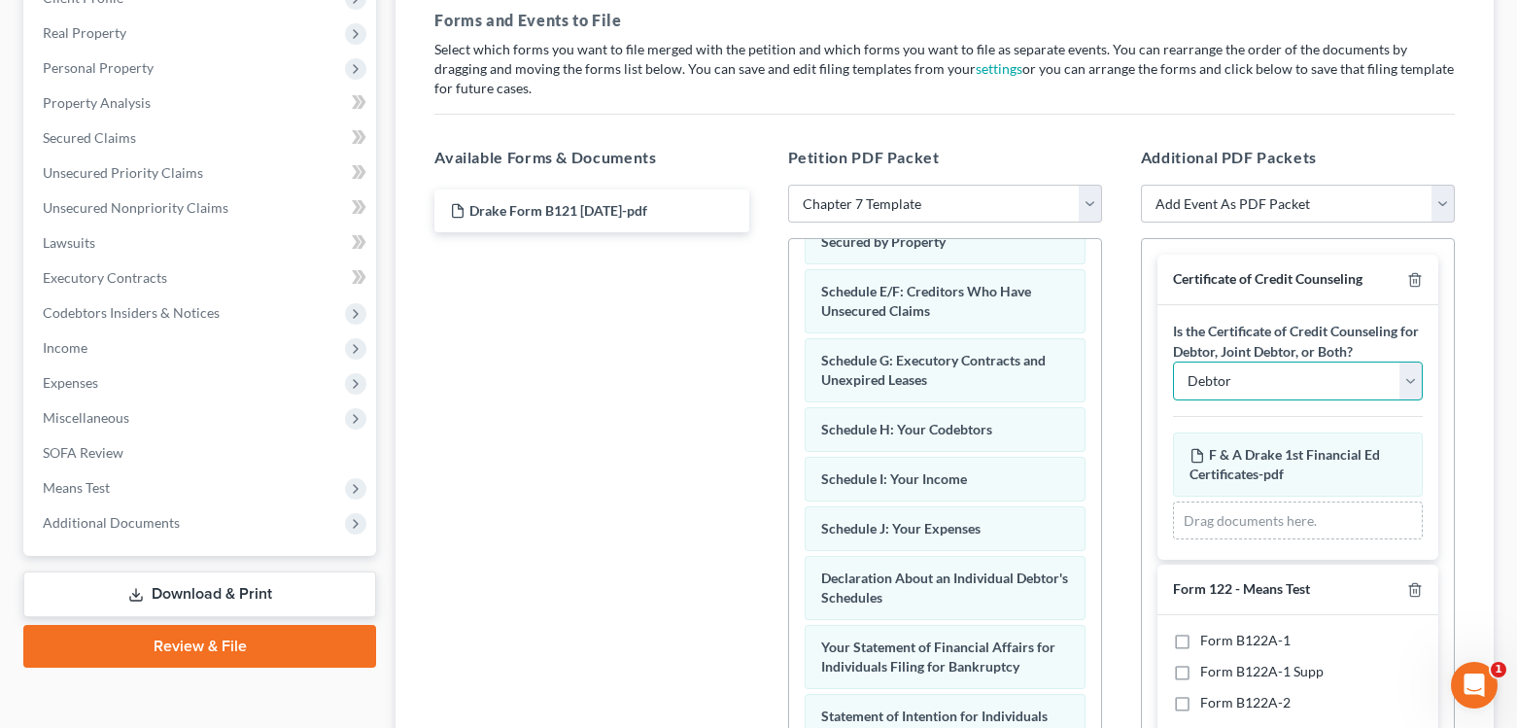
click at [1397, 379] on select "Debtor Joint Debtor Debtor and Joint Debtor" at bounding box center [1298, 380] width 250 height 39
select select "2"
click at [1173, 361] on select "Debtor Joint Debtor Debtor and Joint Debtor" at bounding box center [1298, 380] width 250 height 39
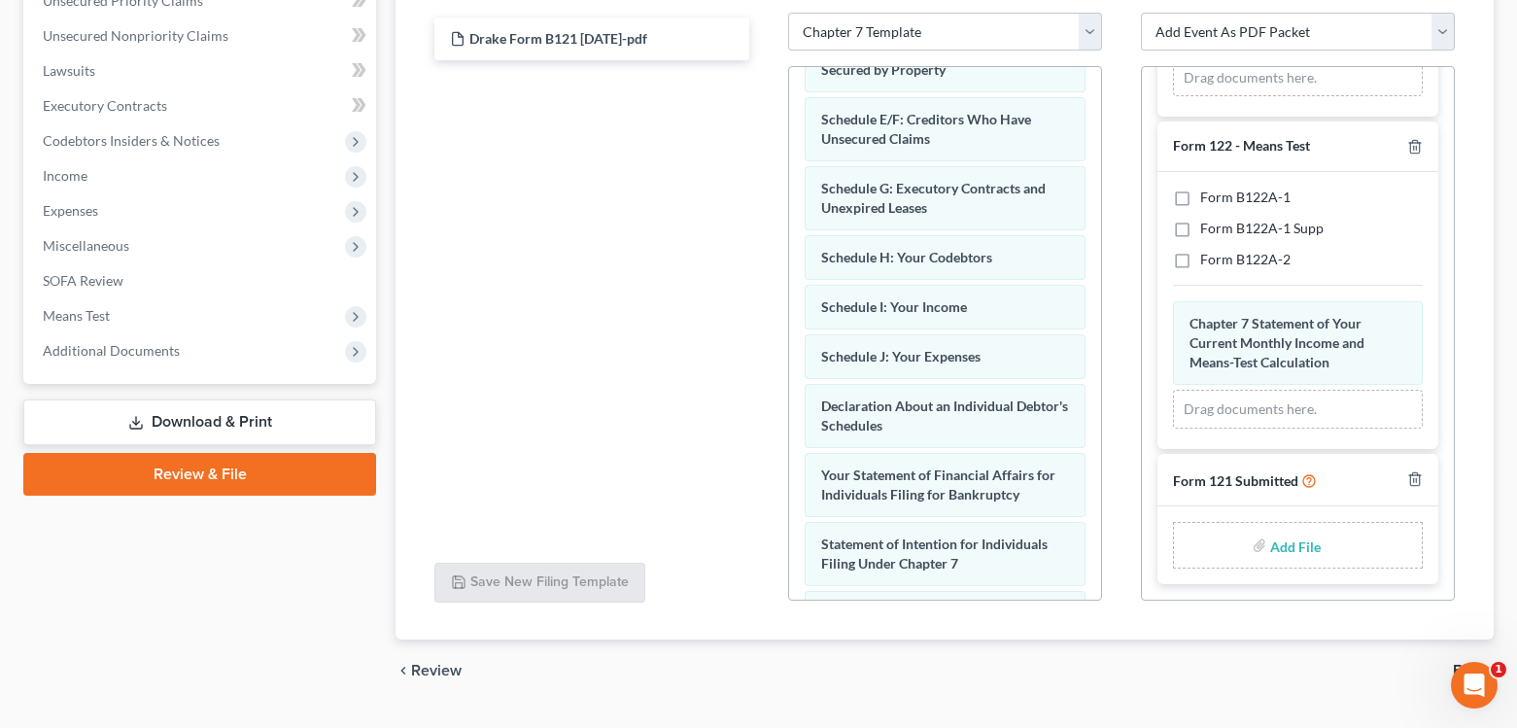
scroll to position [486, 0]
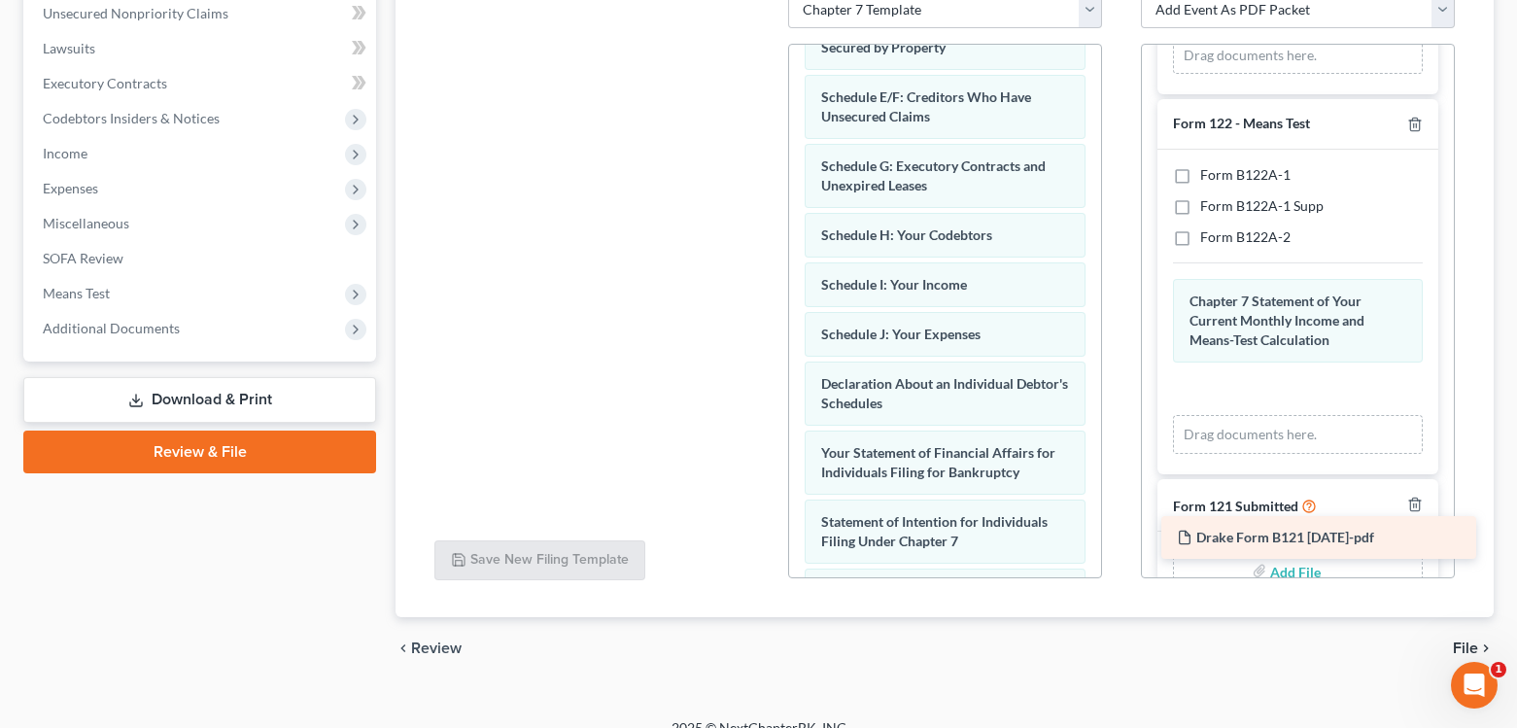
drag, startPoint x: 589, startPoint y: 13, endPoint x: 1316, endPoint y: 533, distance: 894.1
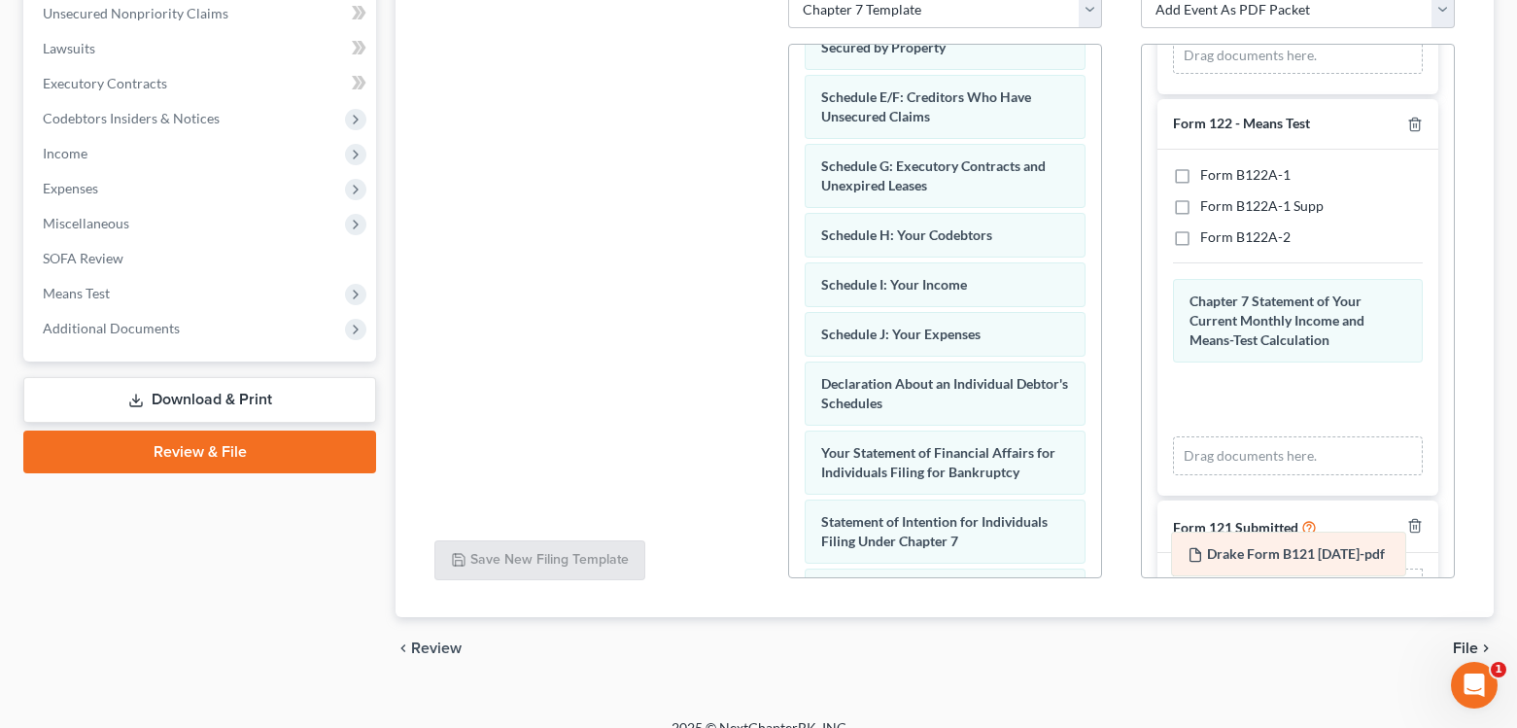
drag, startPoint x: 1270, startPoint y: 391, endPoint x: 1268, endPoint y: 555, distance: 164.2
click at [1268, 475] on div "Drake Form B121 08-19-2025-pdf Amended Drake Form B121 08-19-2025-pdf Chapter 7…" at bounding box center [1298, 377] width 250 height 196
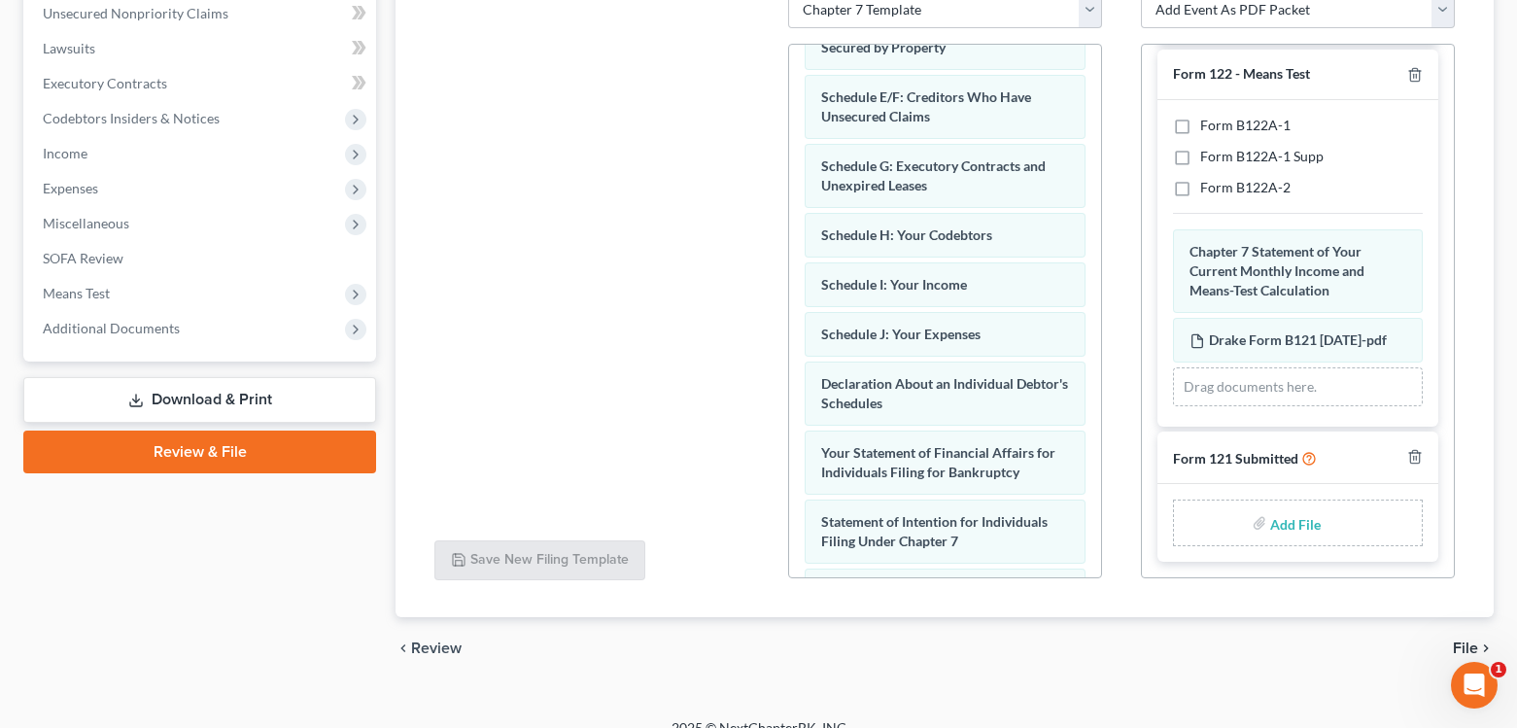
scroll to position [340, 0]
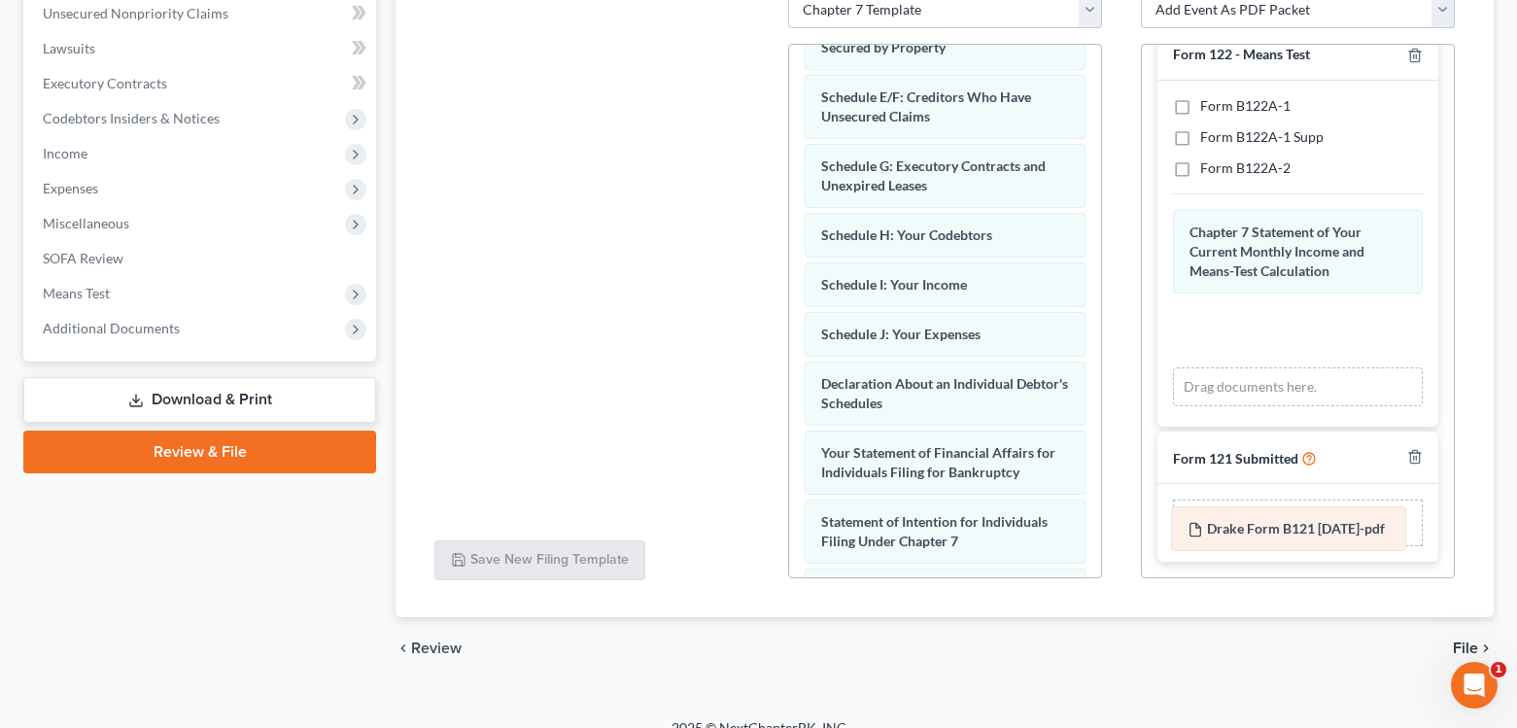
drag, startPoint x: 1266, startPoint y: 325, endPoint x: 1264, endPoint y: 532, distance: 207.9
click at [1264, 406] on div "Drake Form B121 08-19-2025-pdf Amended Drake Form B121 08-19-2025-pdf Chapter 7…" at bounding box center [1298, 308] width 250 height 196
drag, startPoint x: 1262, startPoint y: 331, endPoint x: 1286, endPoint y: 540, distance: 210.2
click at [1286, 406] on div "Drake Form B121 08-19-2025-pdf Amended Drake Form B121 08-19-2025-pdf Chapter 7…" at bounding box center [1298, 308] width 250 height 196
click at [1286, 540] on input "file" at bounding box center [1293, 522] width 47 height 35
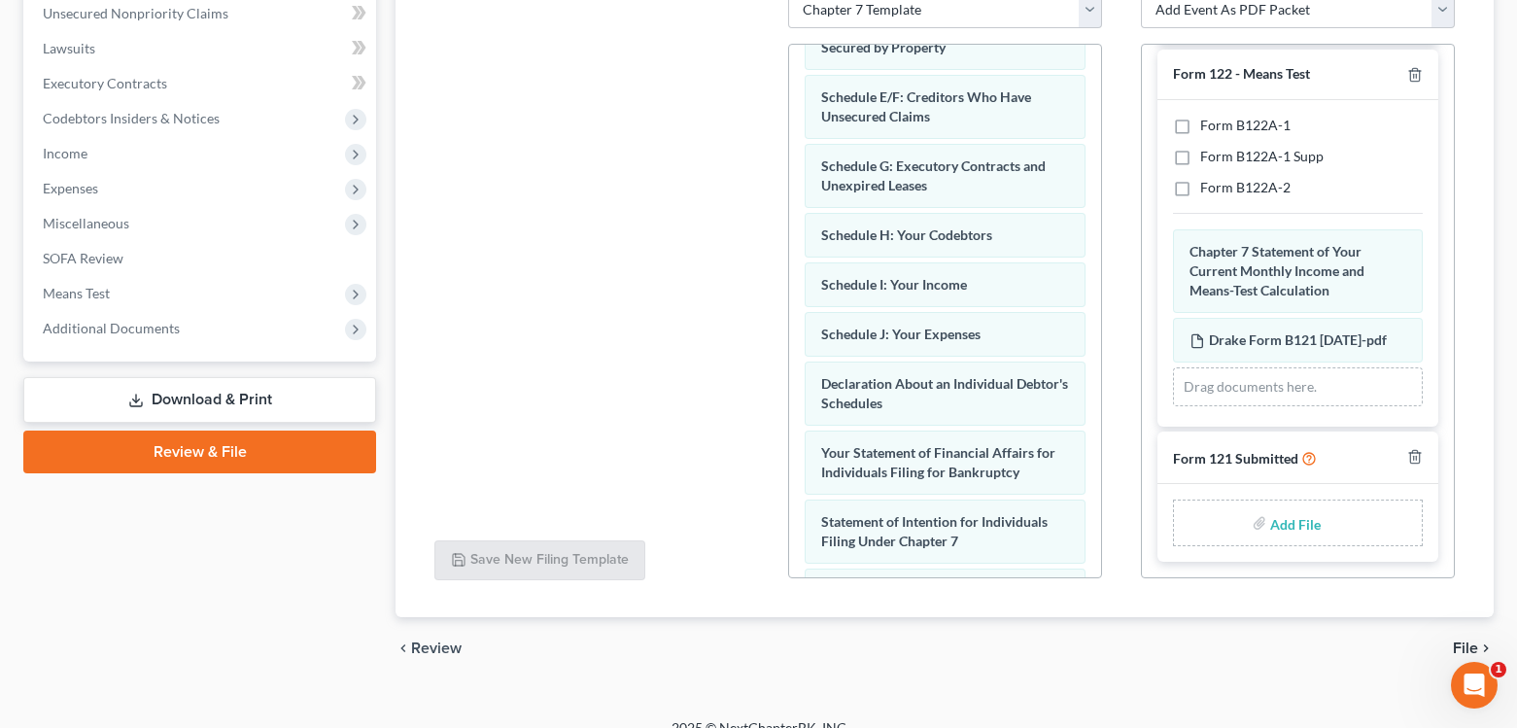
type input "C:\fakepath\Drake Form B121 08-19-2025.pdf"
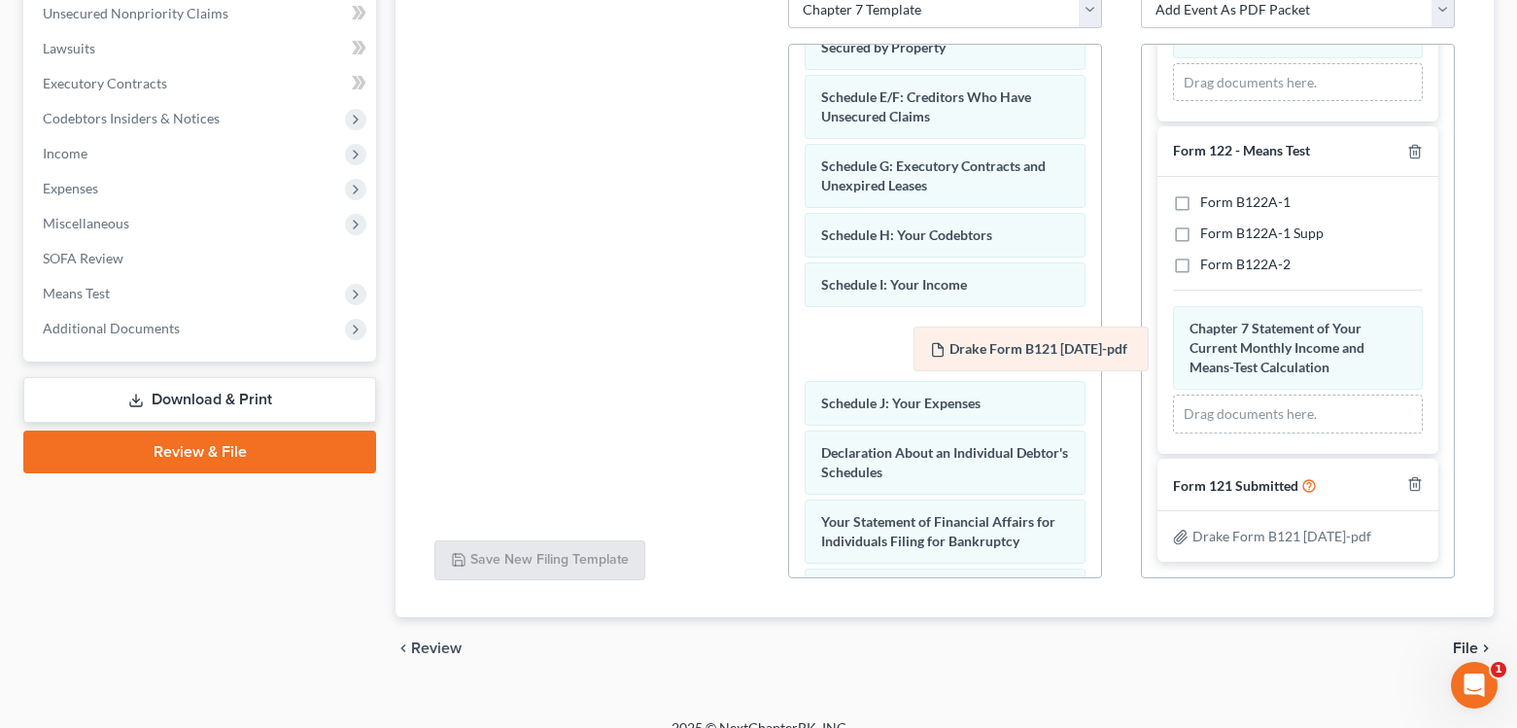
scroll to position [244, 0]
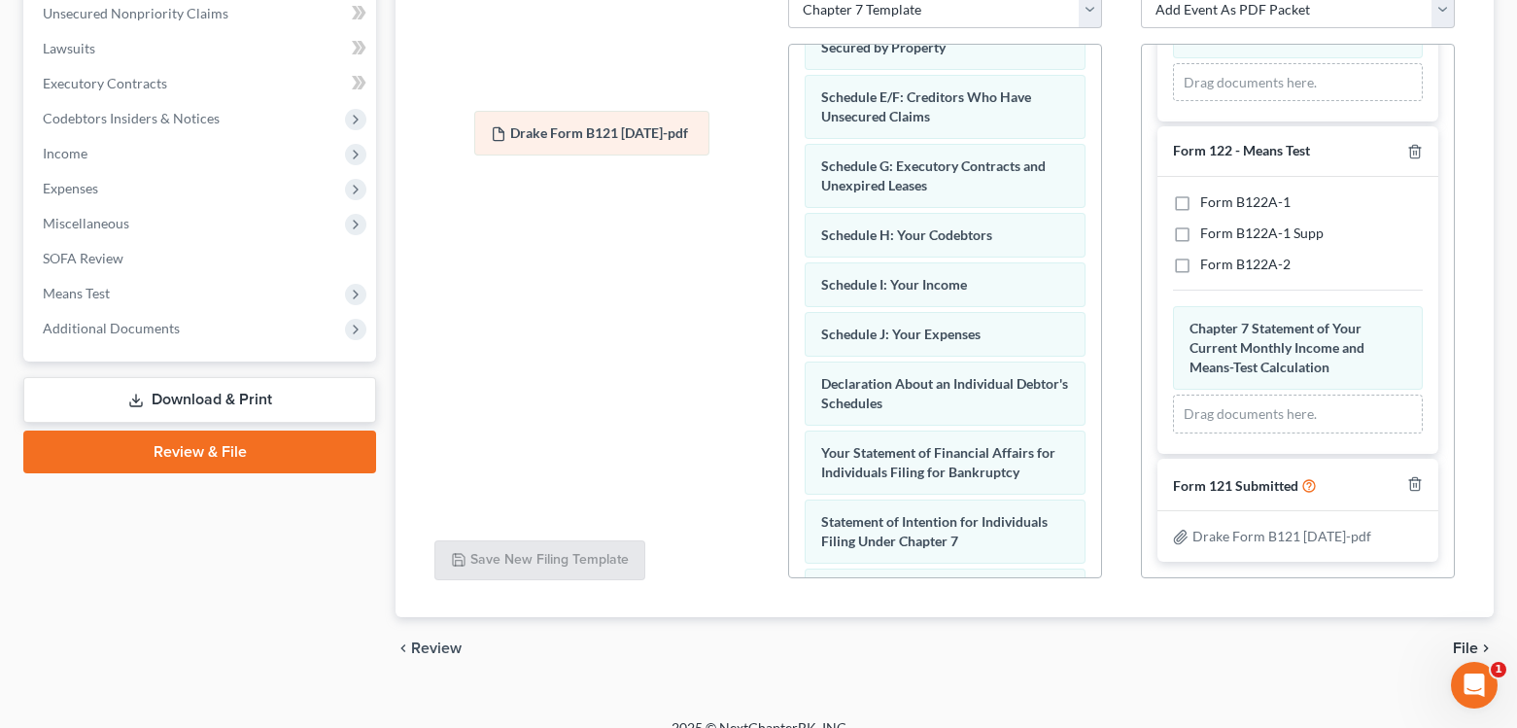
drag, startPoint x: 1270, startPoint y: 352, endPoint x: 571, endPoint y: 140, distance: 730.0
click at [1173, 306] on div "Drake Form B121 08-19-2025-pdf Amended Drake Form B121 08-19-2025-pdf Chapter 7…" at bounding box center [1298, 369] width 250 height 127
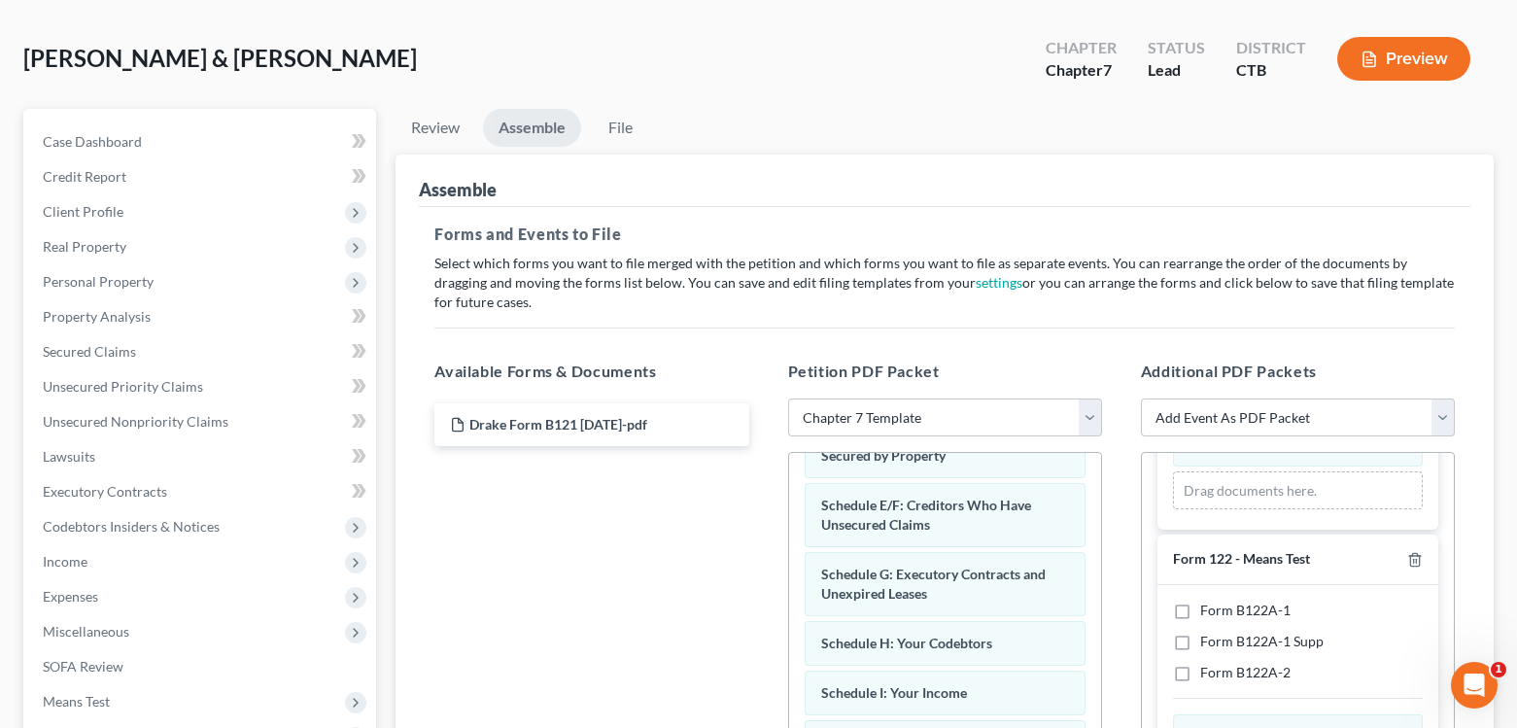
scroll to position [0, 0]
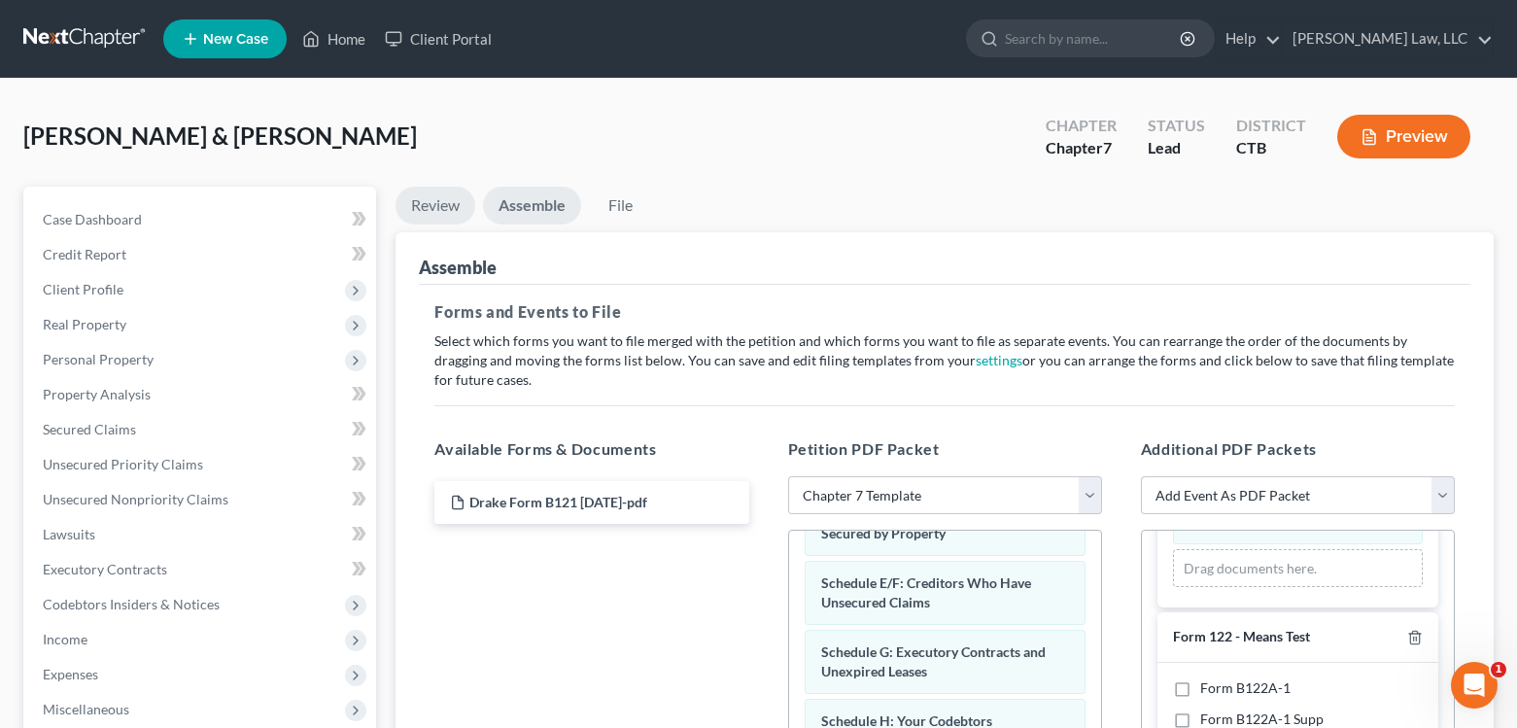
click at [438, 205] on link "Review" at bounding box center [435, 206] width 80 height 38
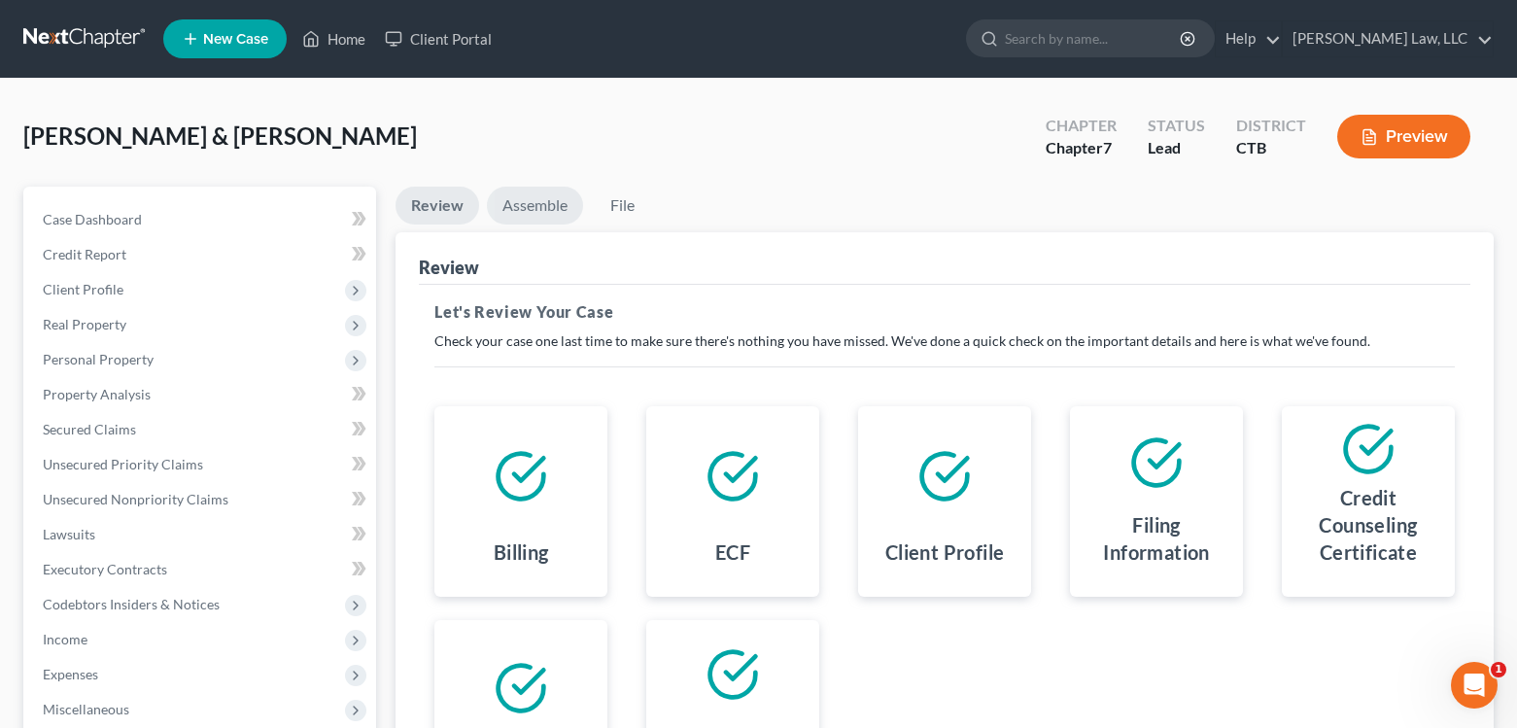
click at [522, 210] on link "Assemble" at bounding box center [535, 206] width 96 height 38
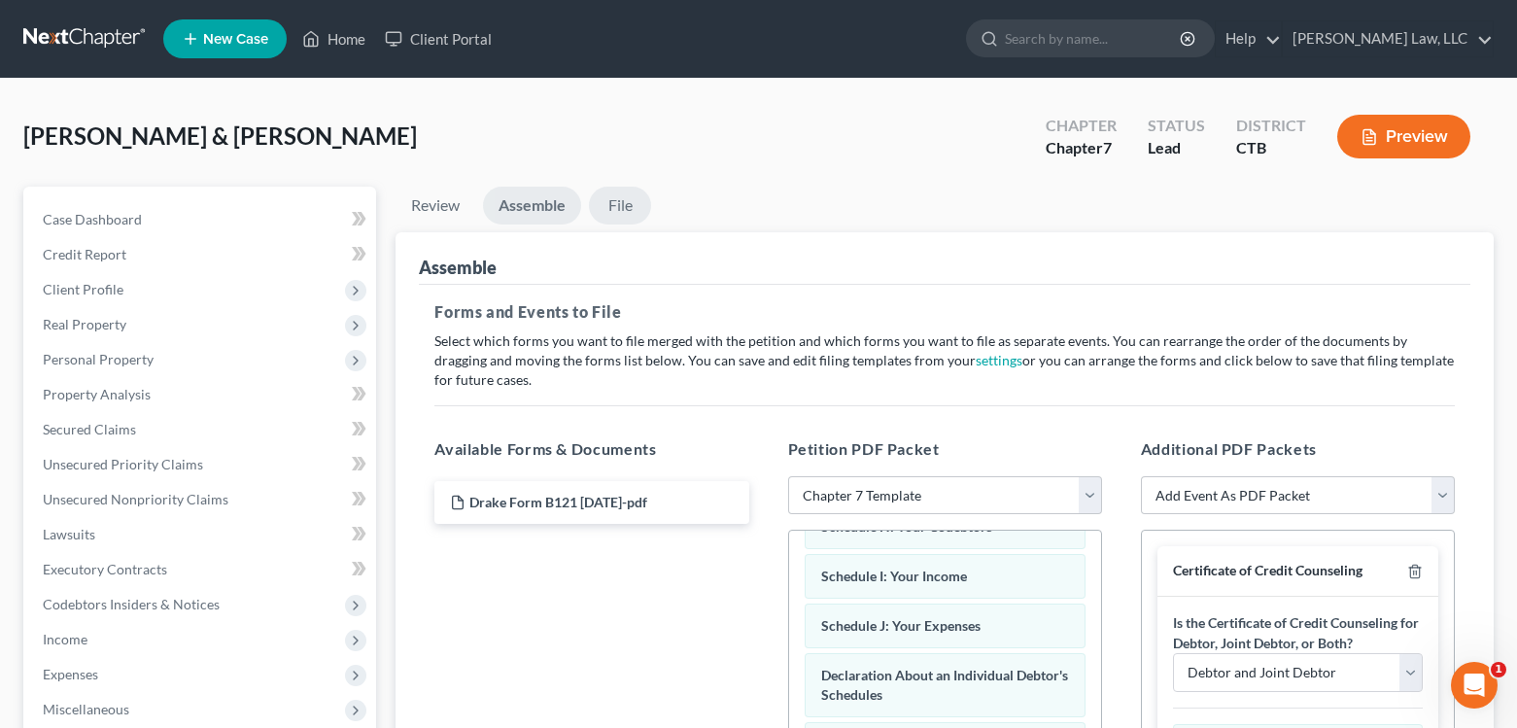
click at [623, 211] on link "File" at bounding box center [620, 206] width 62 height 38
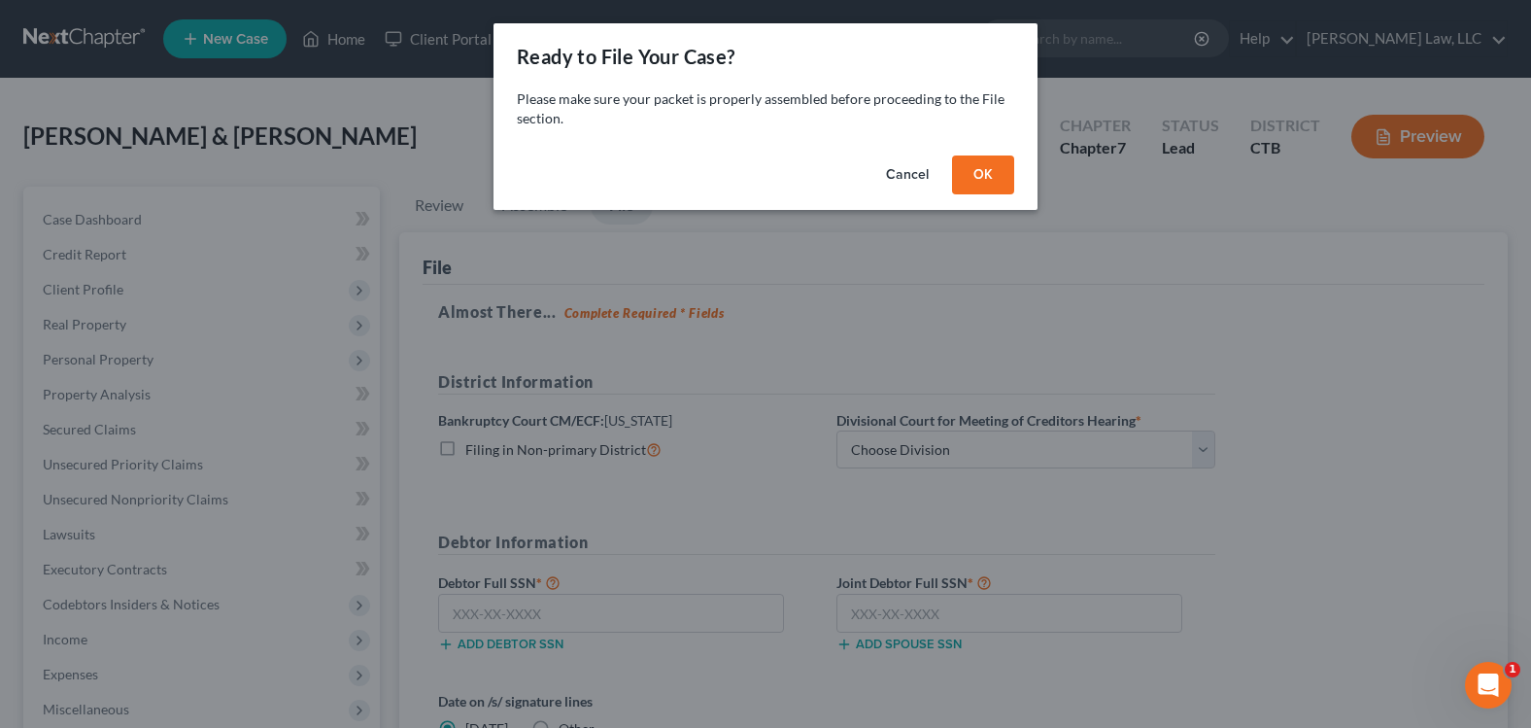
click at [988, 173] on button "OK" at bounding box center [983, 174] width 62 height 39
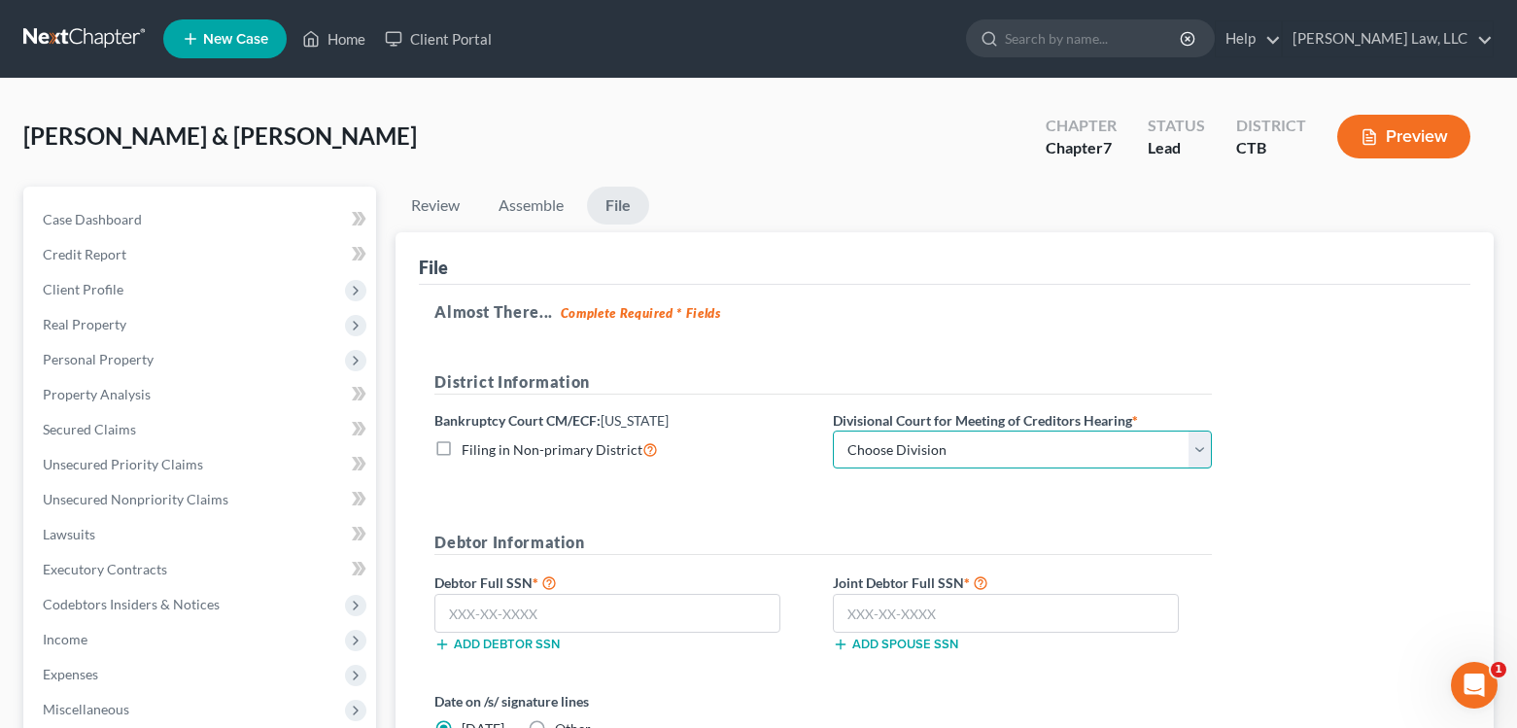
click at [1200, 449] on select "Choose Division Bridgeport Hartford New Haven" at bounding box center [1022, 449] width 379 height 39
select select "2"
click at [833, 430] on select "Choose Division Bridgeport Hartford New Haven" at bounding box center [1022, 449] width 379 height 39
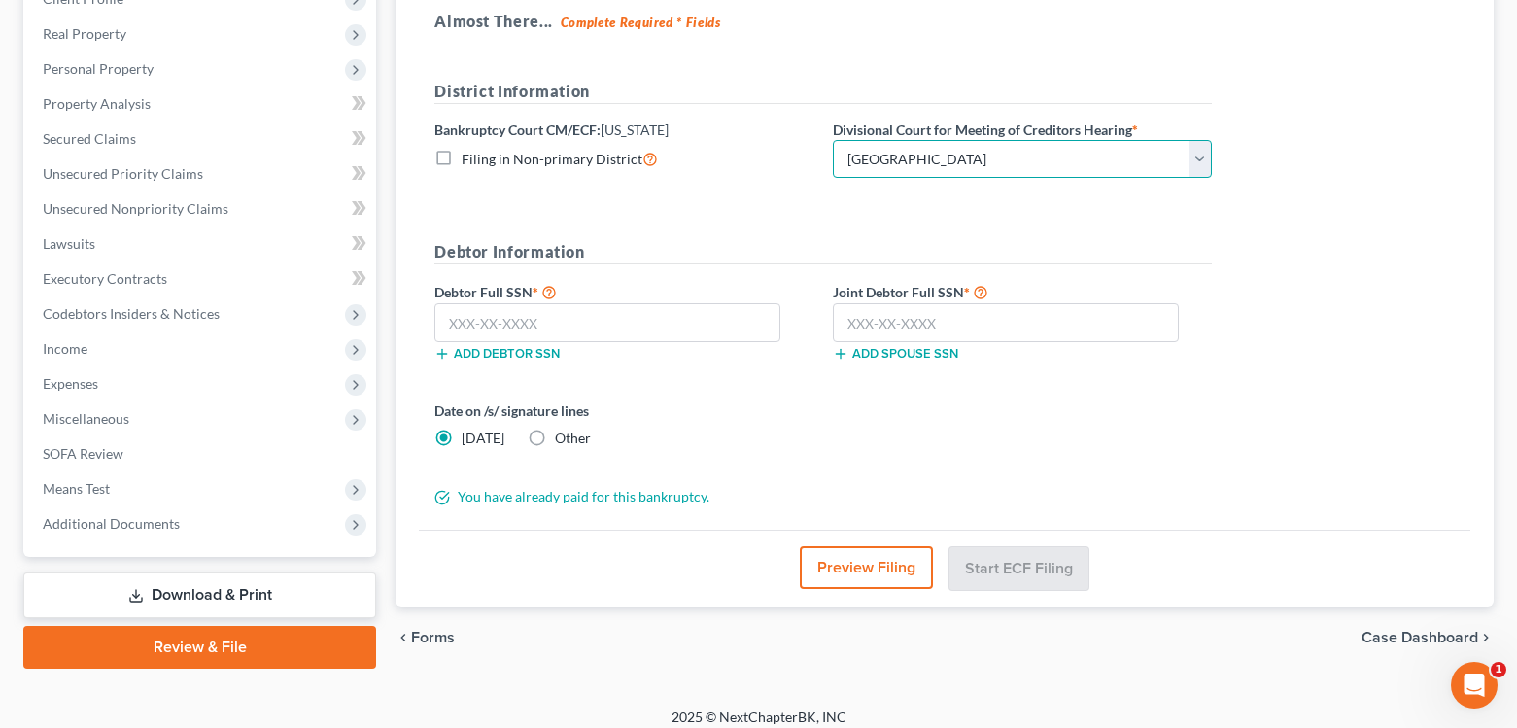
scroll to position [292, 0]
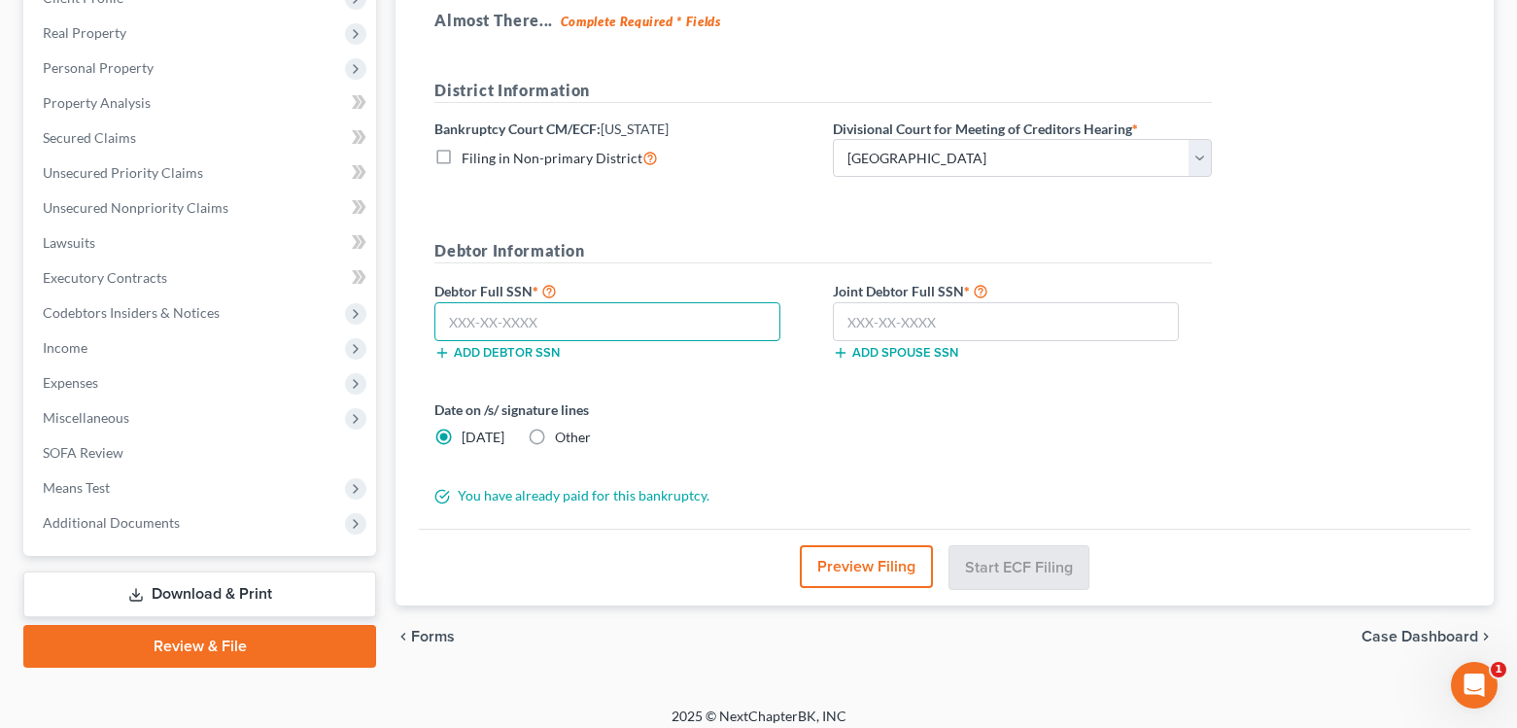
click at [652, 326] on input "text" at bounding box center [607, 321] width 346 height 39
type input "056-04-8958"
click at [911, 318] on input "text" at bounding box center [1006, 321] width 346 height 39
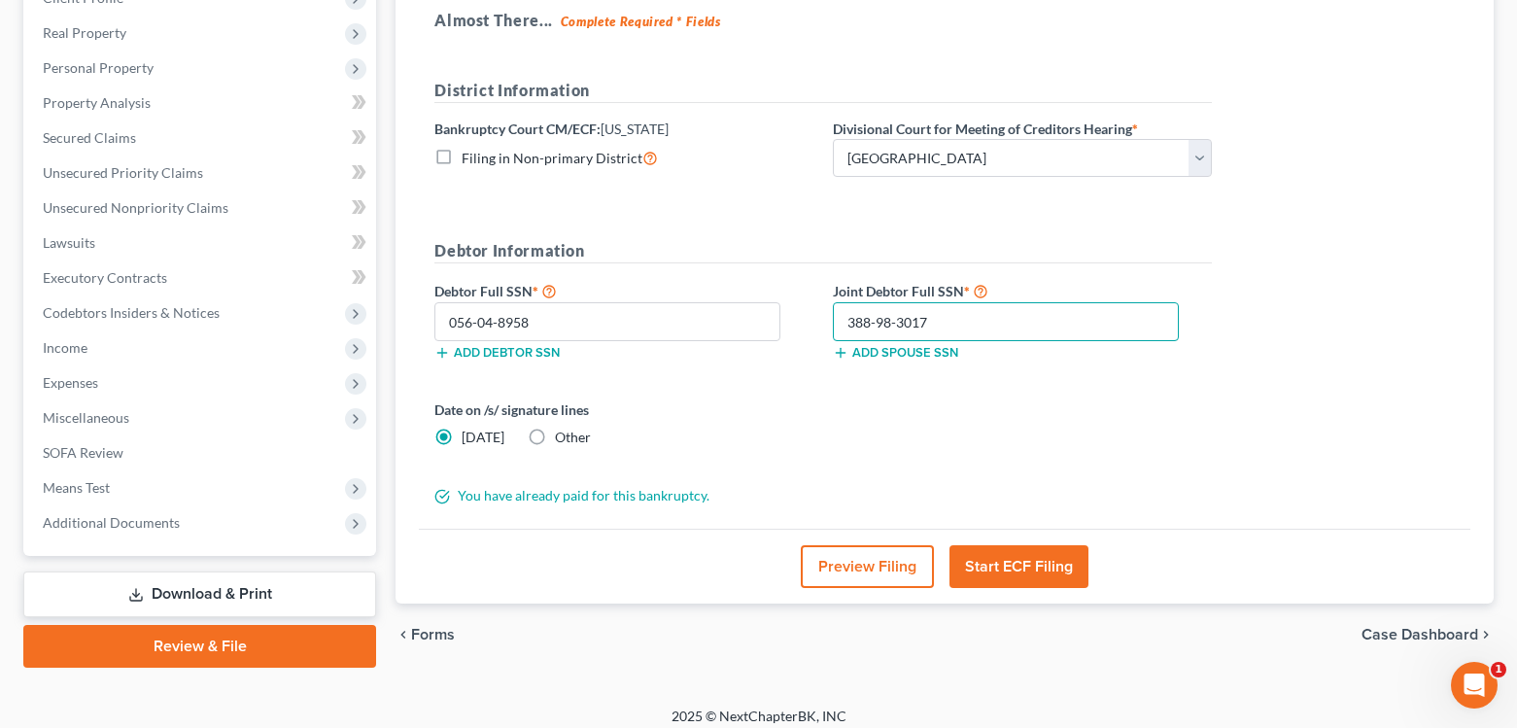
type input "388-98-3017"
click at [1013, 433] on div "Date on /s/ signature lines Today Other" at bounding box center [823, 430] width 797 height 63
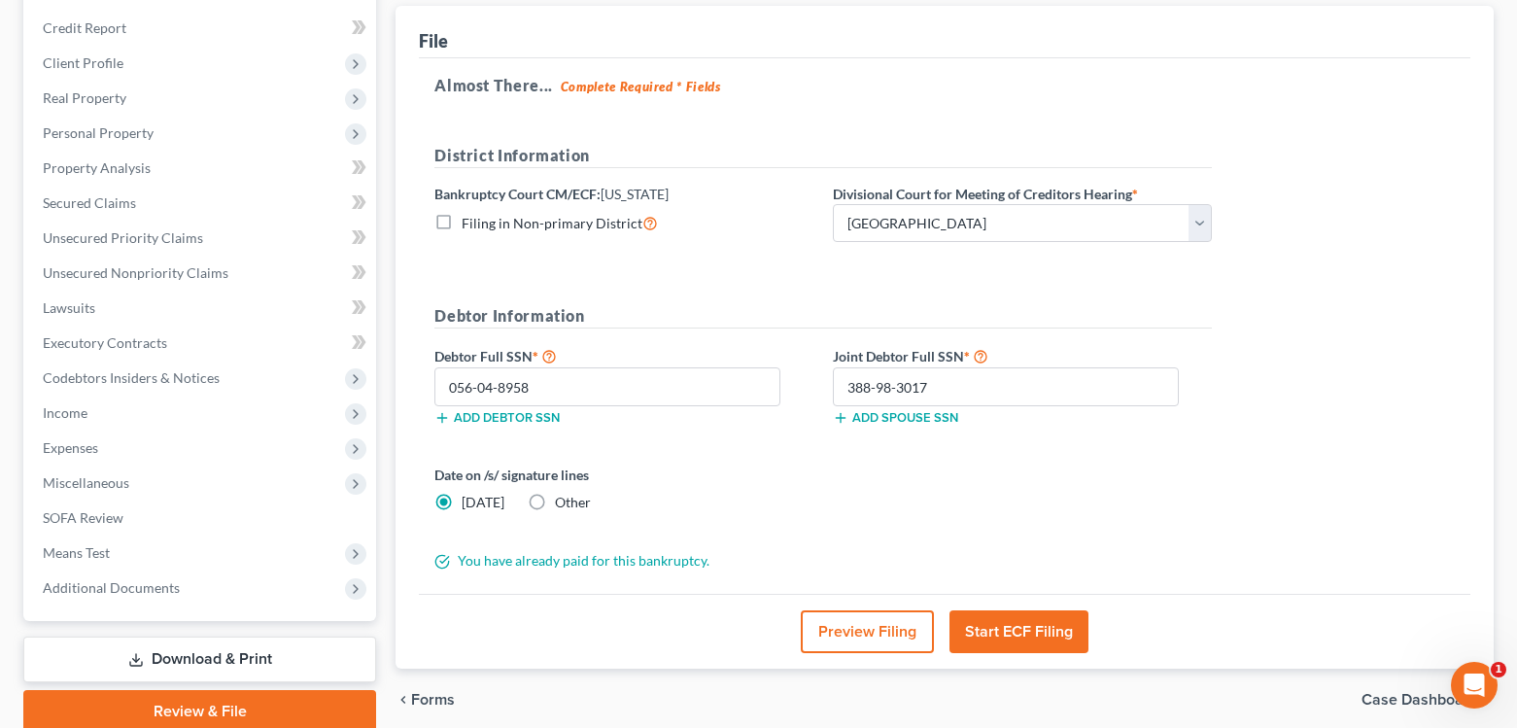
scroll to position [305, 0]
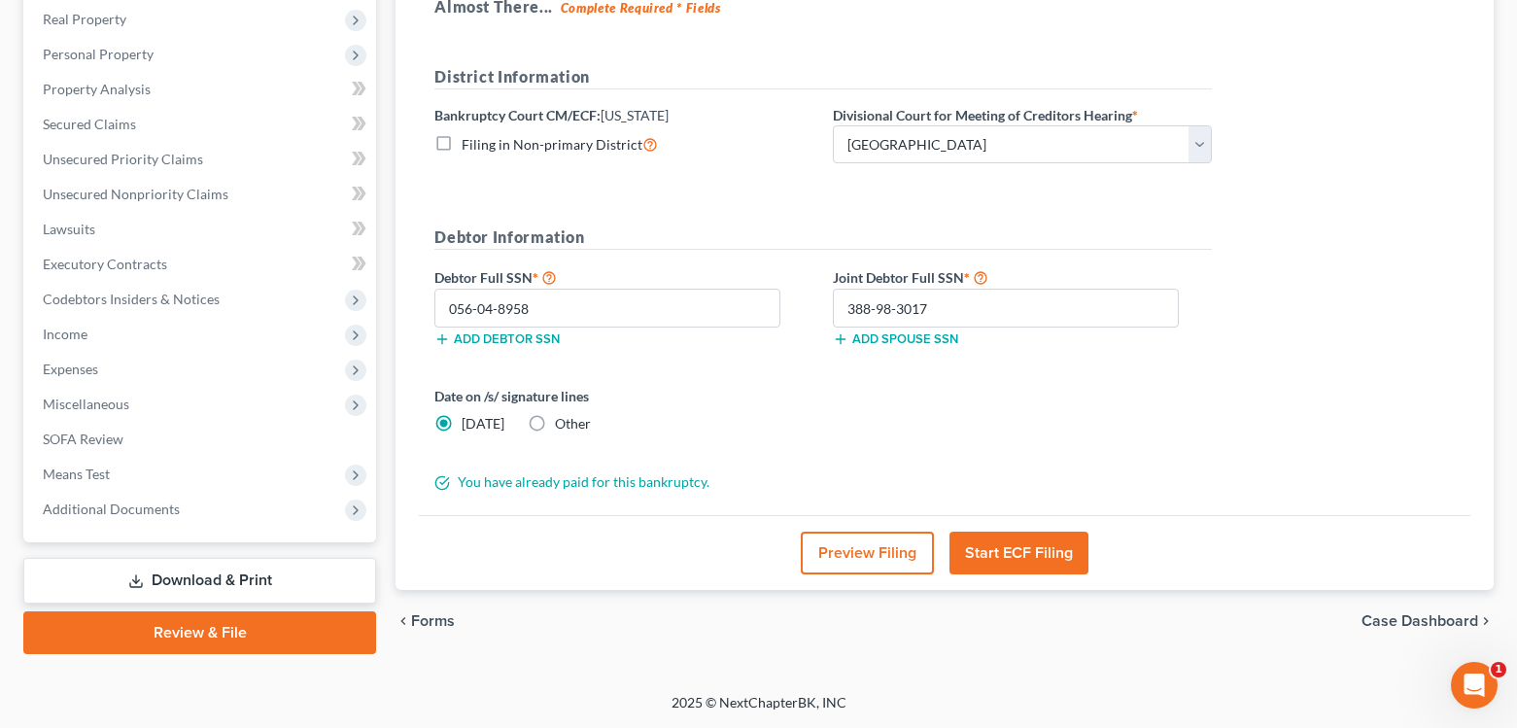
click at [983, 555] on button "Start ECF Filing" at bounding box center [1018, 553] width 139 height 43
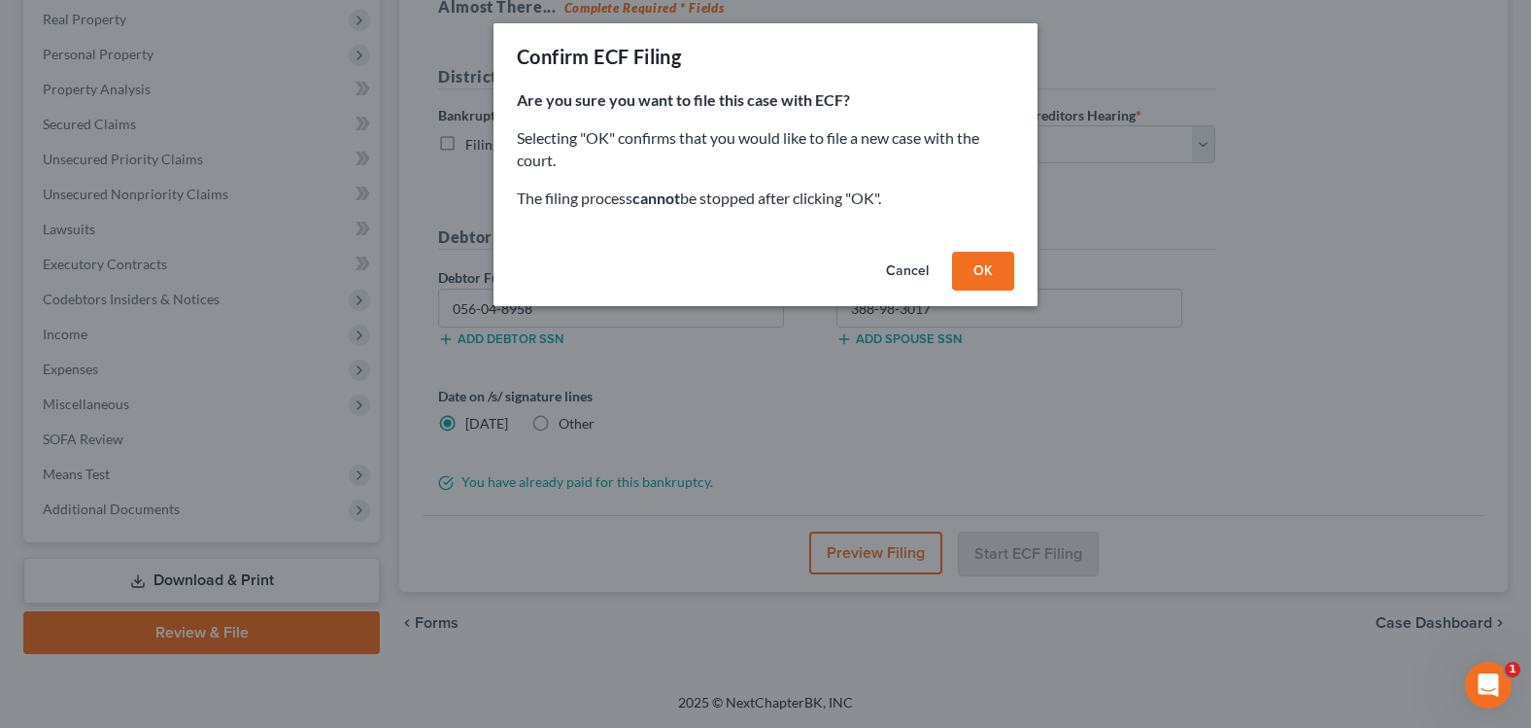
click at [982, 269] on button "OK" at bounding box center [983, 271] width 62 height 39
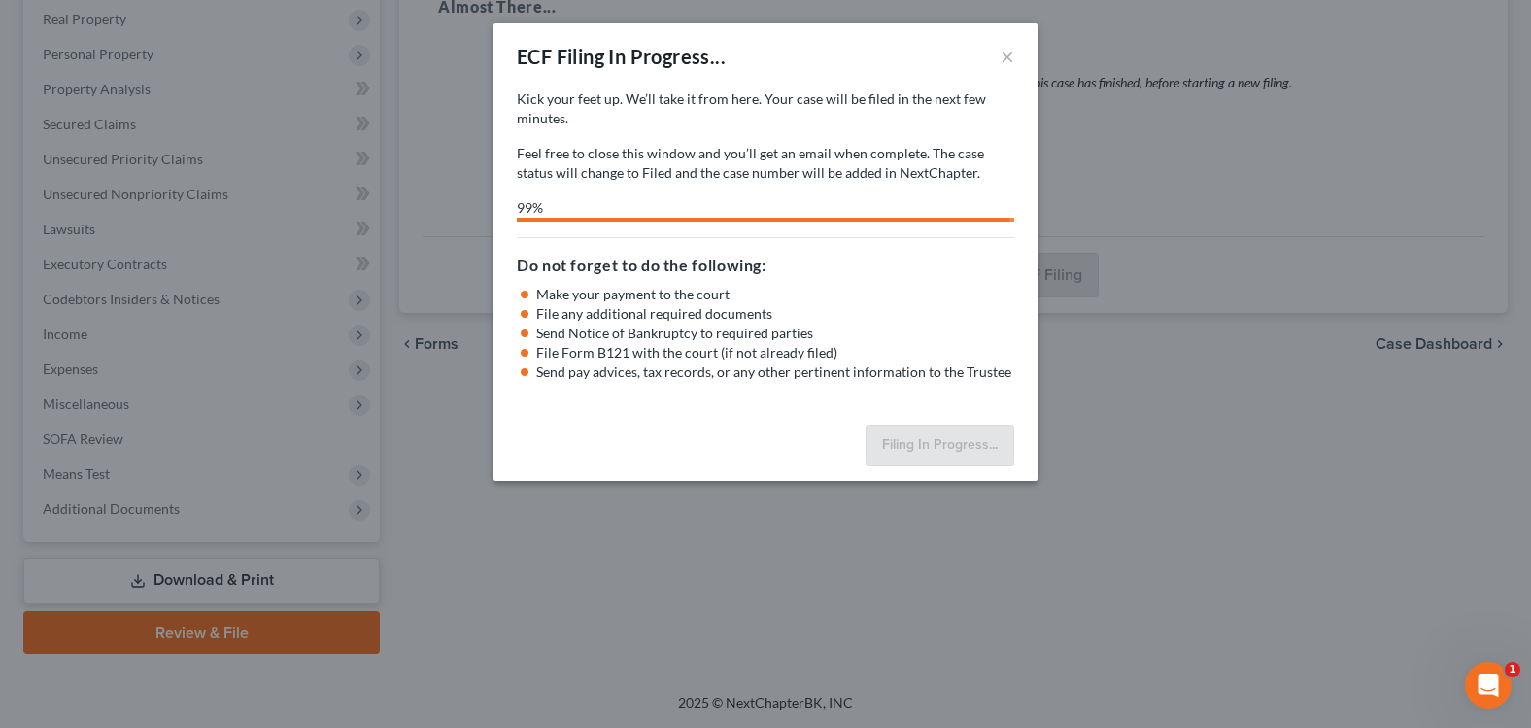
select select "2"
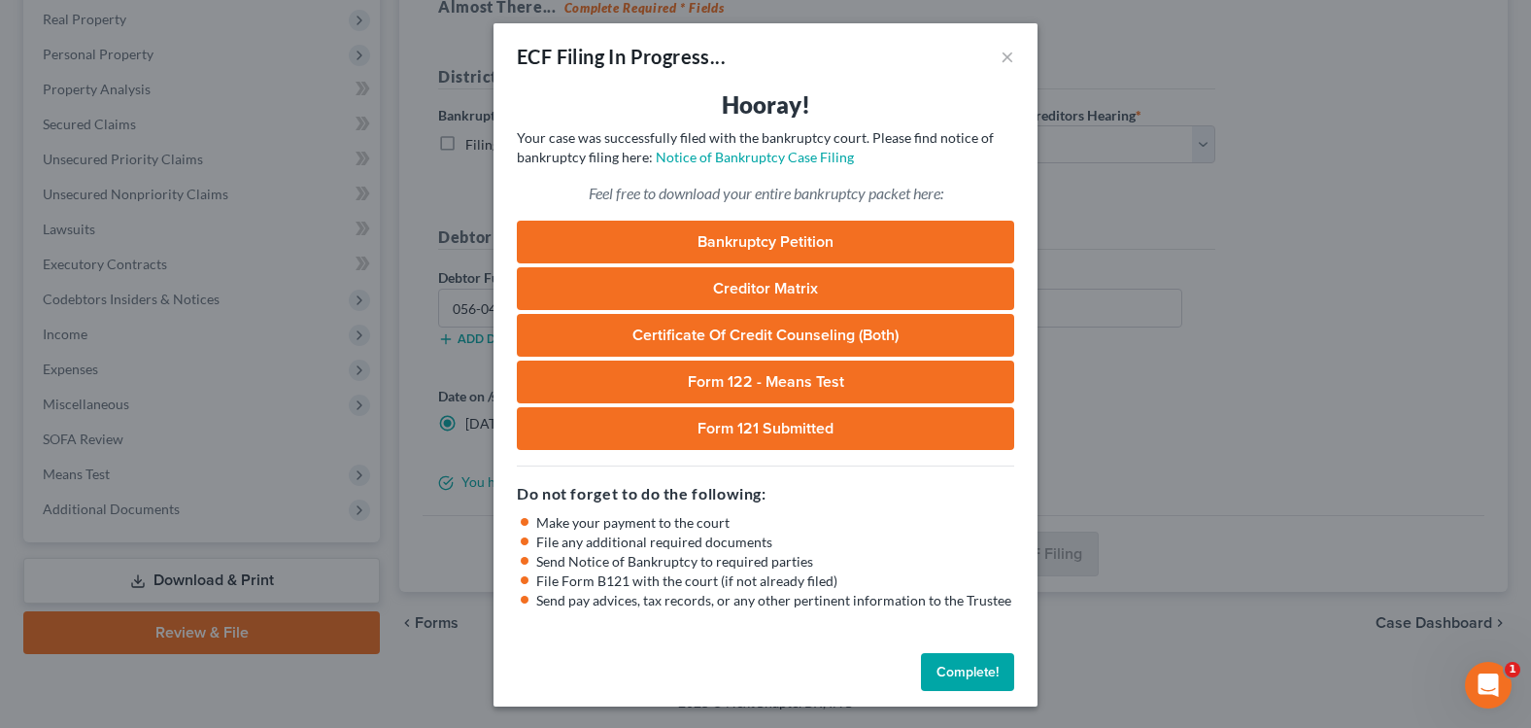
click at [957, 669] on button "Complete!" at bounding box center [967, 672] width 93 height 39
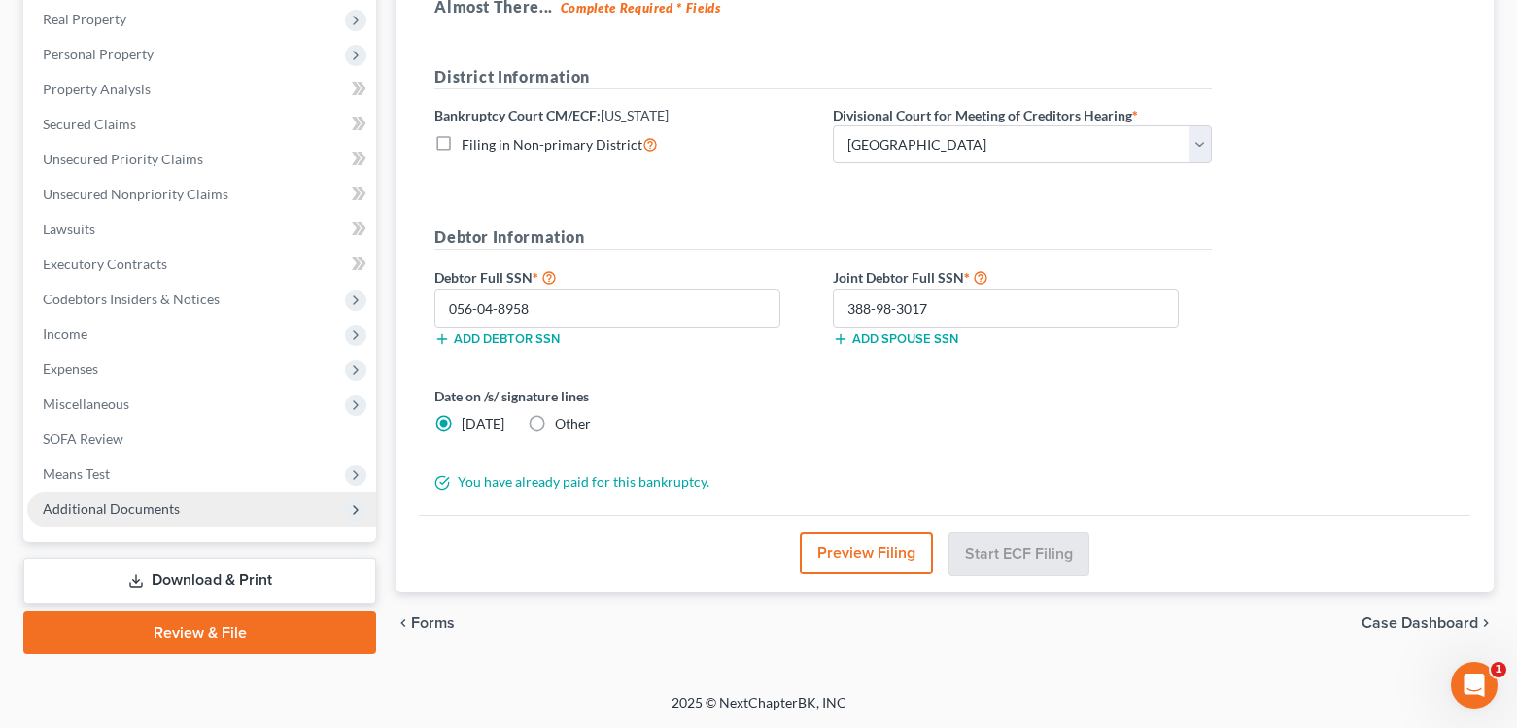
click at [120, 513] on span "Additional Documents" at bounding box center [111, 508] width 137 height 17
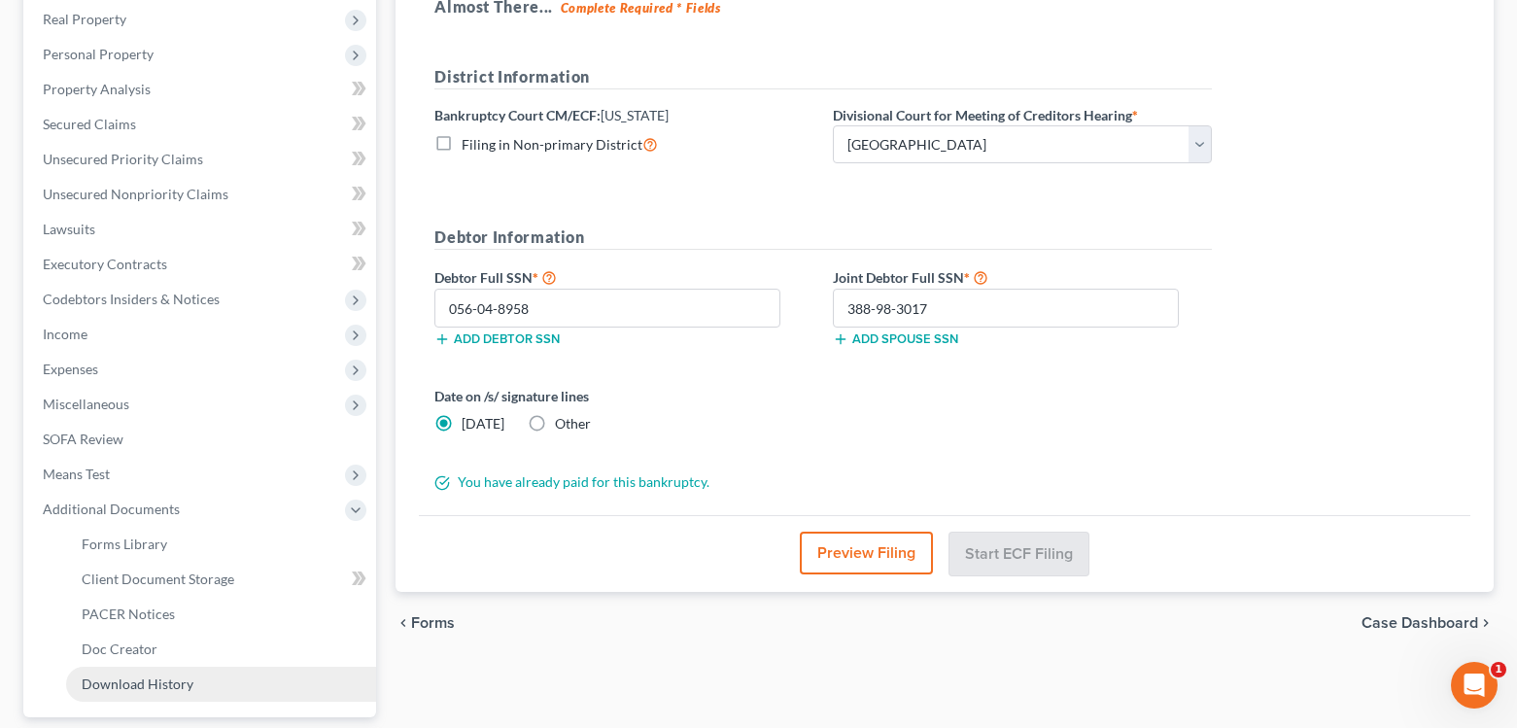
click at [149, 683] on span "Download History" at bounding box center [138, 683] width 112 height 17
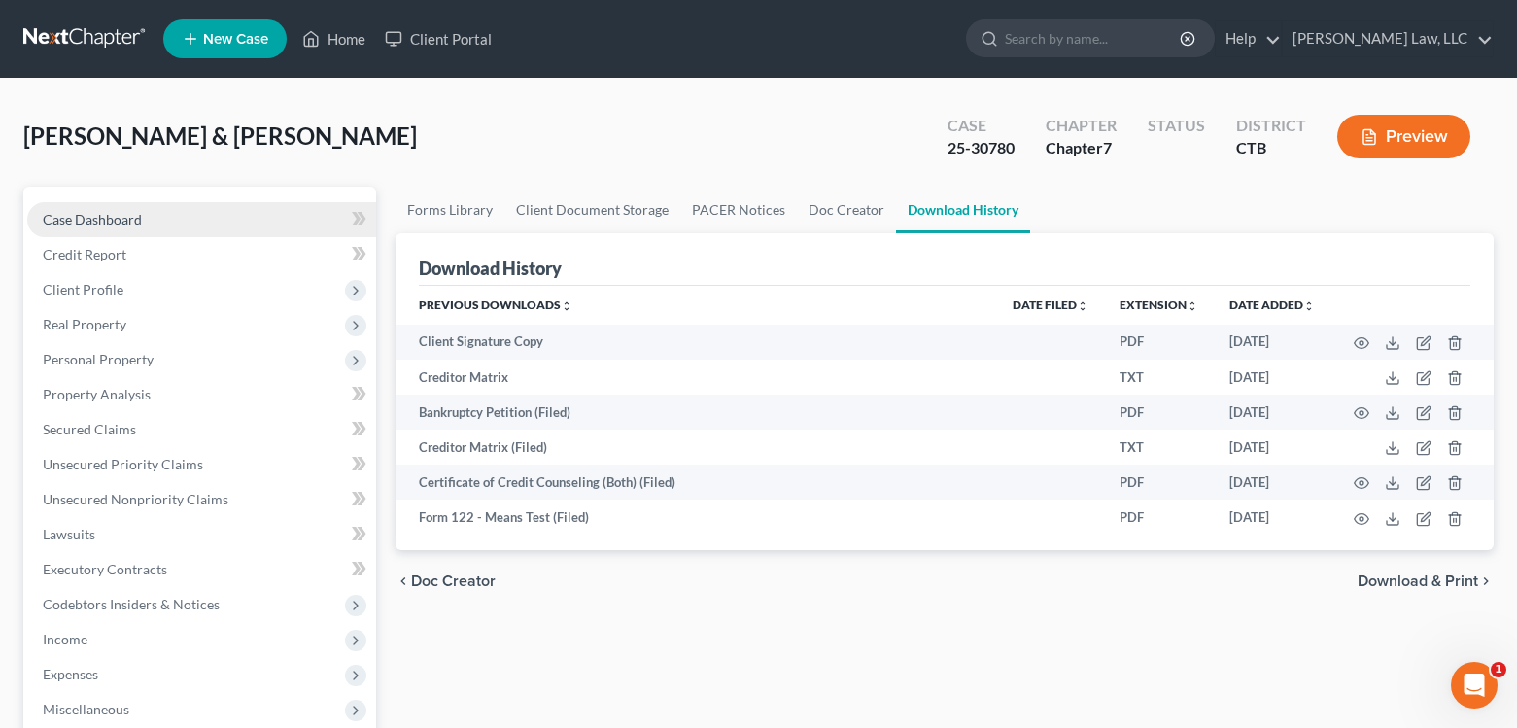
click at [121, 225] on span "Case Dashboard" at bounding box center [92, 219] width 99 height 17
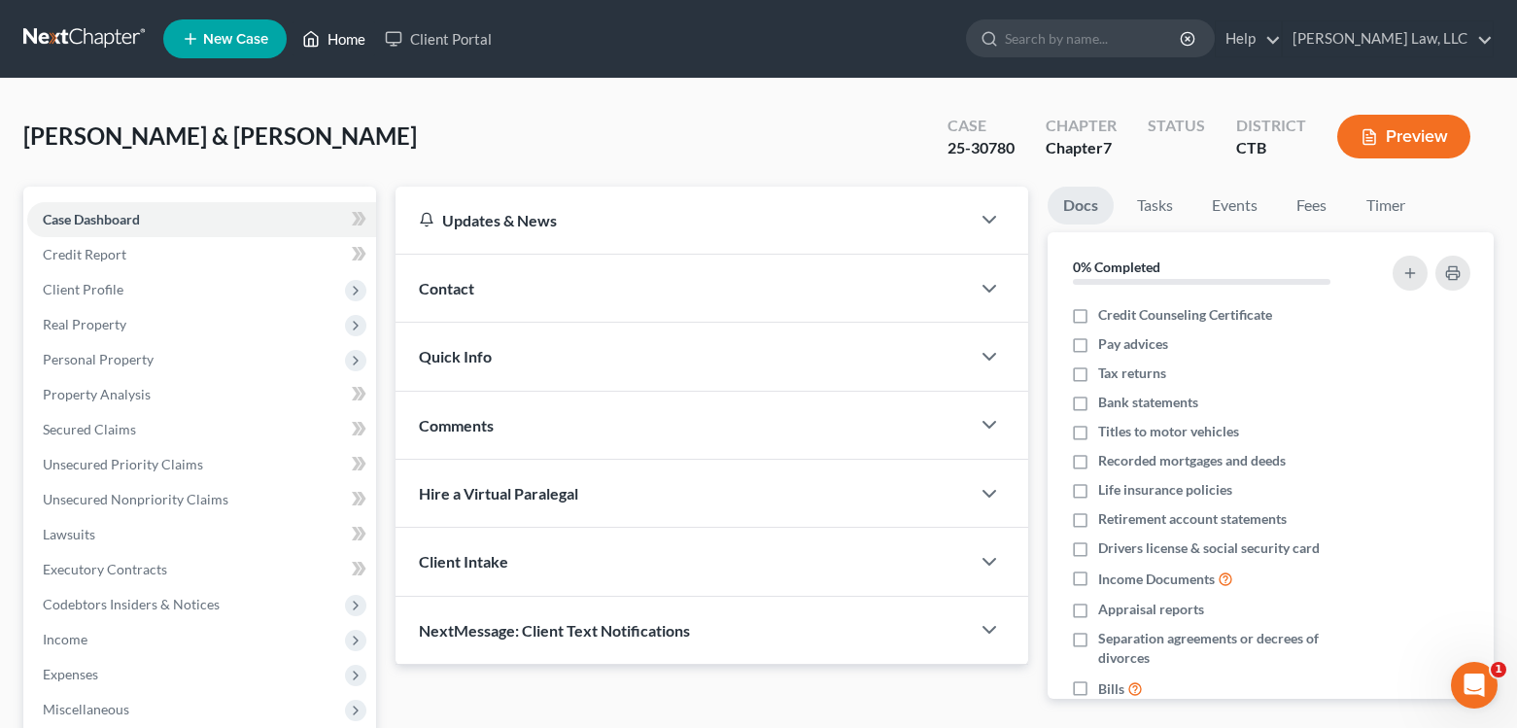
click at [348, 40] on link "Home" at bounding box center [333, 38] width 83 height 35
